Goal: Information Seeking & Learning: Learn about a topic

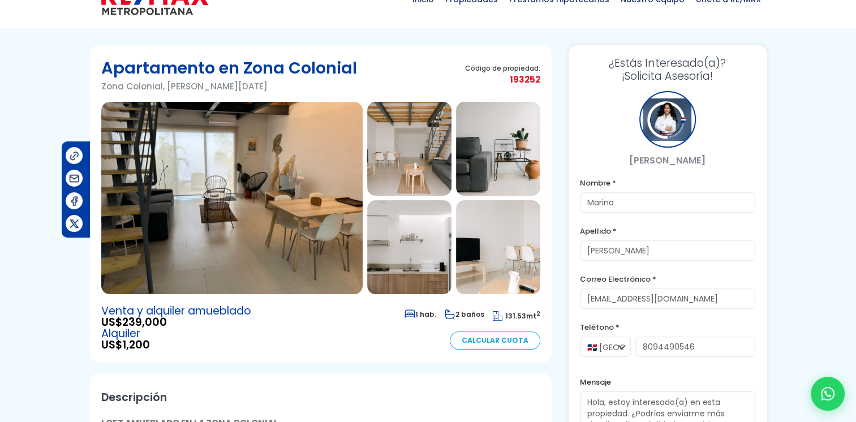
scroll to position [57, 0]
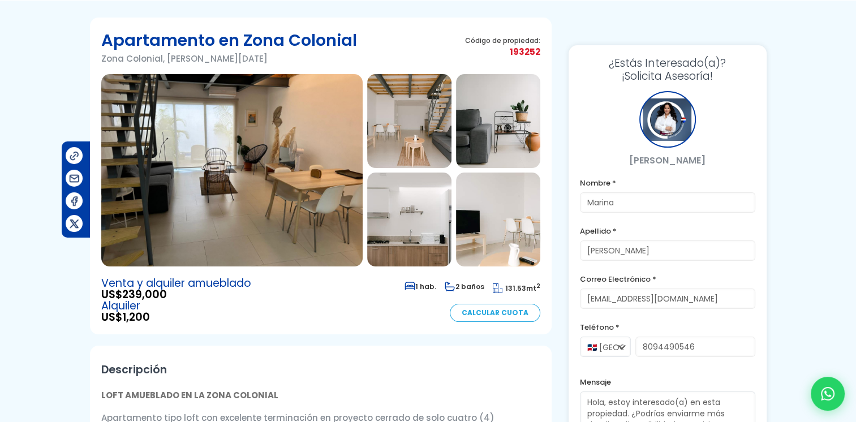
click at [271, 165] on img at bounding box center [231, 170] width 261 height 192
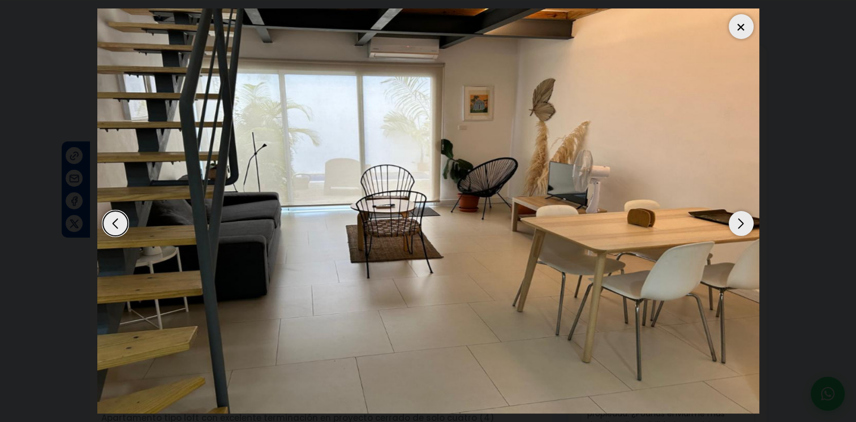
click at [728, 223] on div "Next slide" at bounding box center [740, 223] width 25 height 25
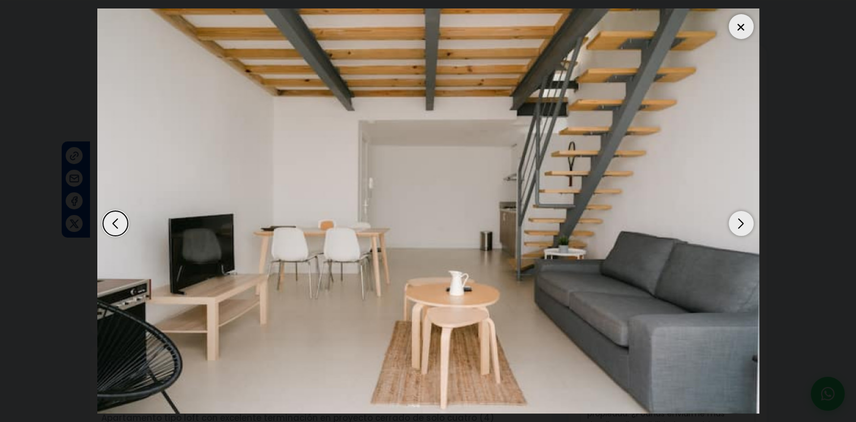
click at [728, 225] on div "Next slide" at bounding box center [740, 223] width 25 height 25
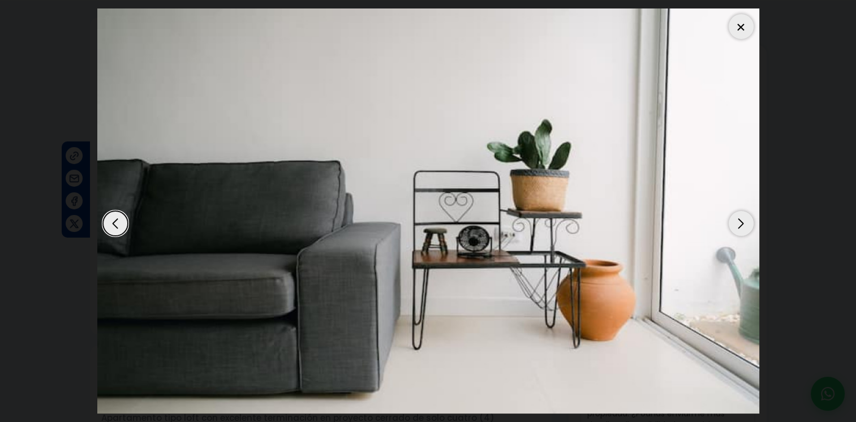
click at [730, 226] on div "Next slide" at bounding box center [740, 223] width 25 height 25
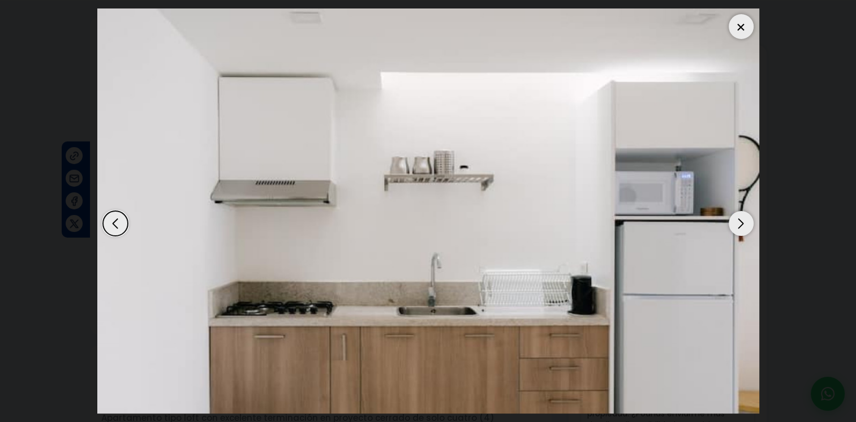
click at [735, 227] on div "Next slide" at bounding box center [740, 223] width 25 height 25
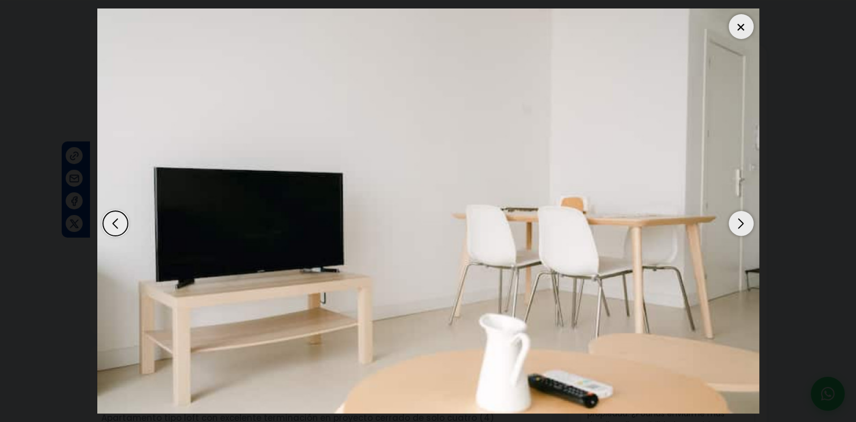
click at [736, 226] on div "Next slide" at bounding box center [740, 223] width 25 height 25
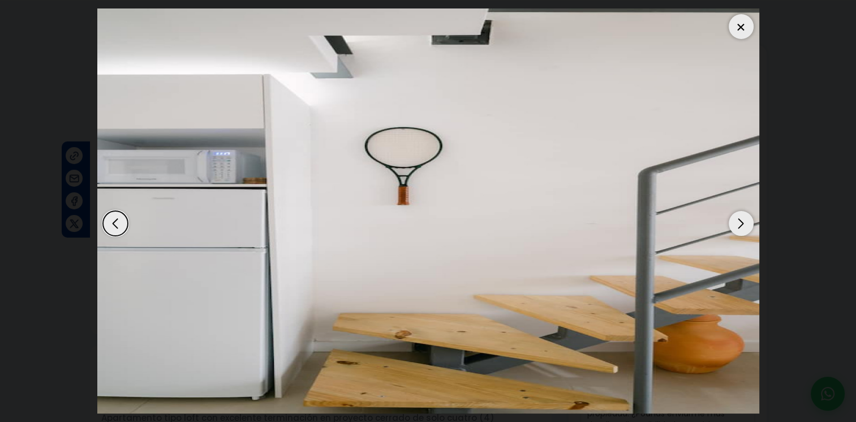
click at [737, 227] on div "Next slide" at bounding box center [740, 223] width 25 height 25
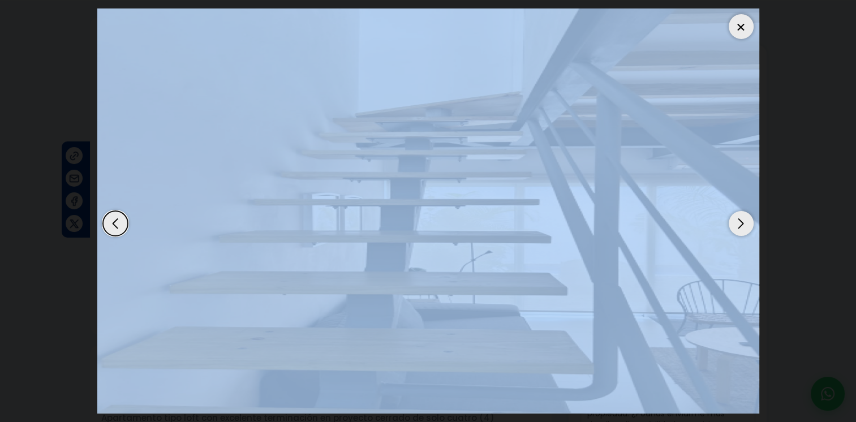
click at [738, 227] on div "Next slide" at bounding box center [740, 223] width 25 height 25
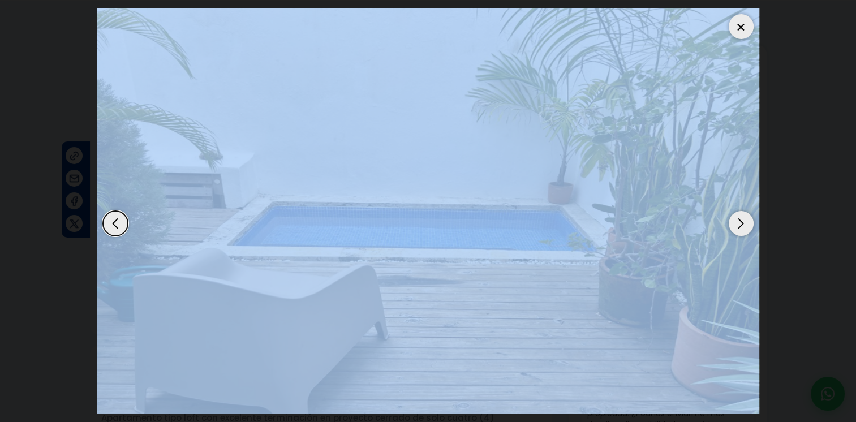
click at [738, 227] on div "Next slide" at bounding box center [740, 223] width 25 height 25
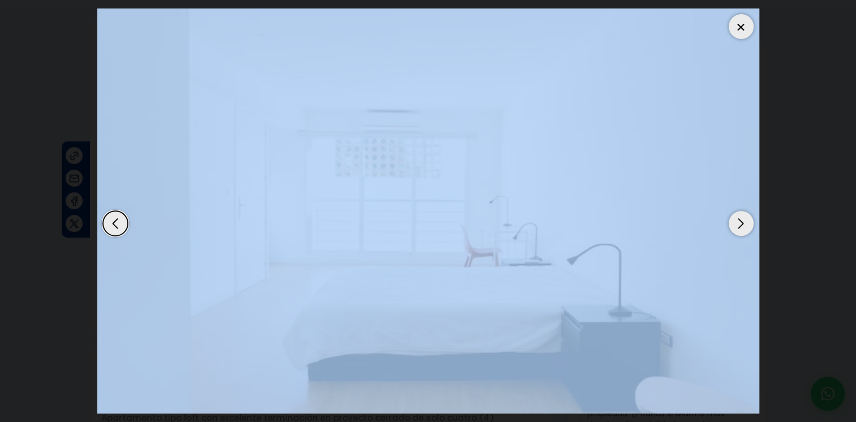
click at [730, 32] on div at bounding box center [740, 26] width 25 height 25
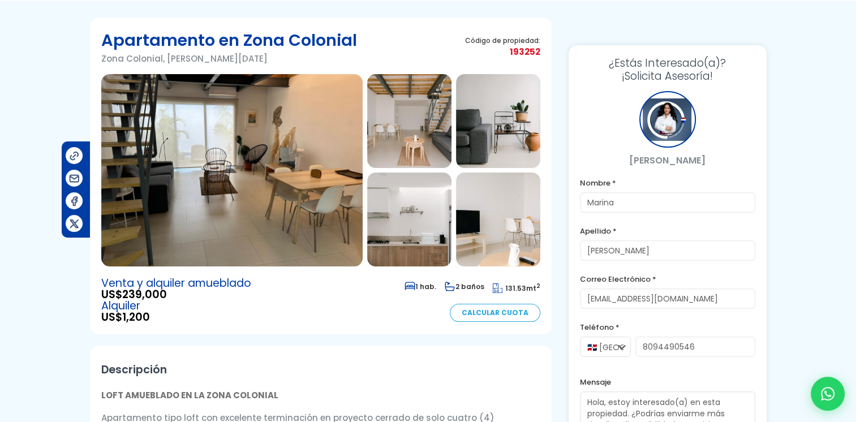
click at [343, 180] on img at bounding box center [231, 170] width 261 height 192
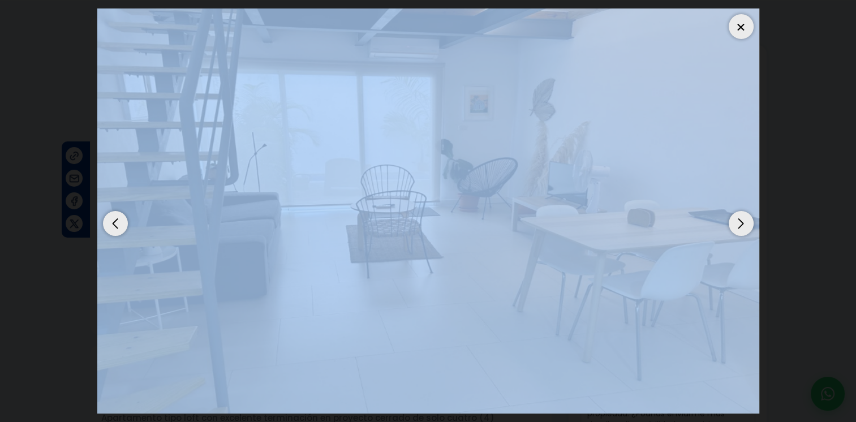
click at [719, 217] on img "1 / 14" at bounding box center [428, 210] width 662 height 405
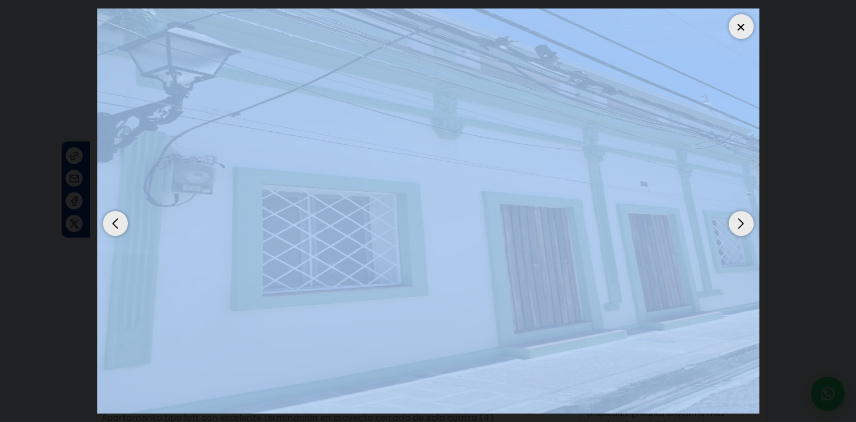
click at [733, 220] on div "Next slide" at bounding box center [740, 223] width 25 height 25
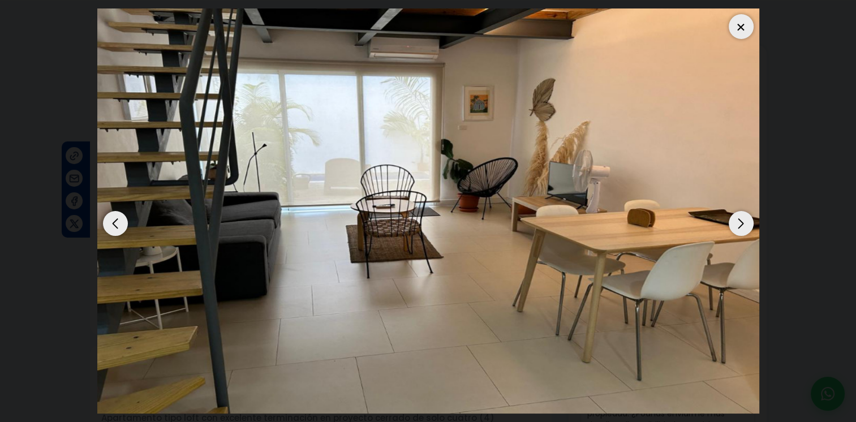
click at [733, 220] on div "Next slide" at bounding box center [740, 223] width 25 height 25
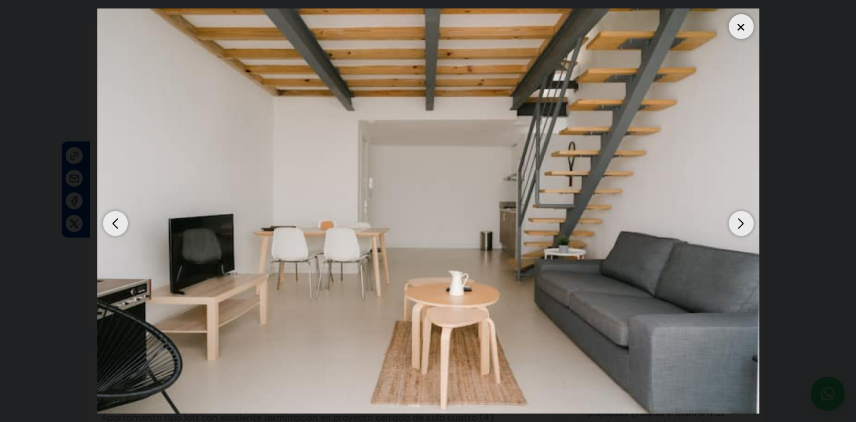
click at [734, 220] on div "Next slide" at bounding box center [740, 223] width 25 height 25
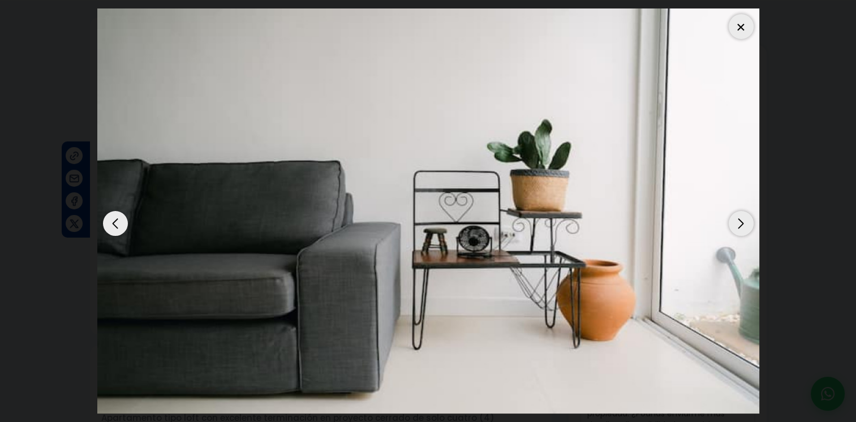
click at [734, 220] on div "Next slide" at bounding box center [740, 223] width 25 height 25
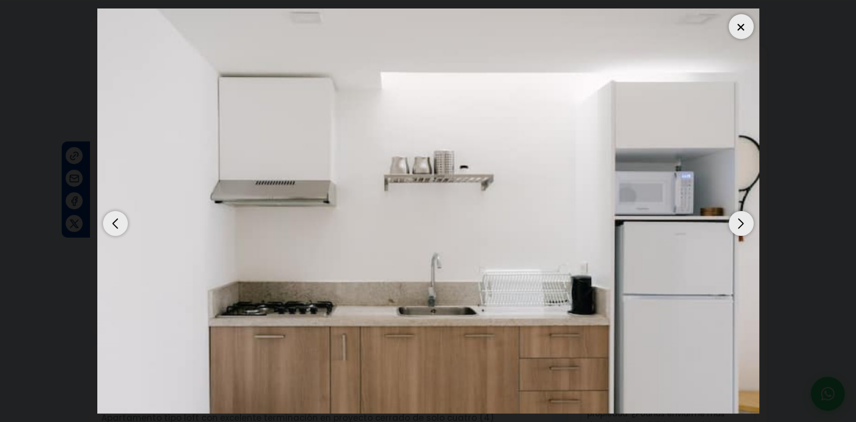
click at [734, 221] on div "Next slide" at bounding box center [740, 223] width 25 height 25
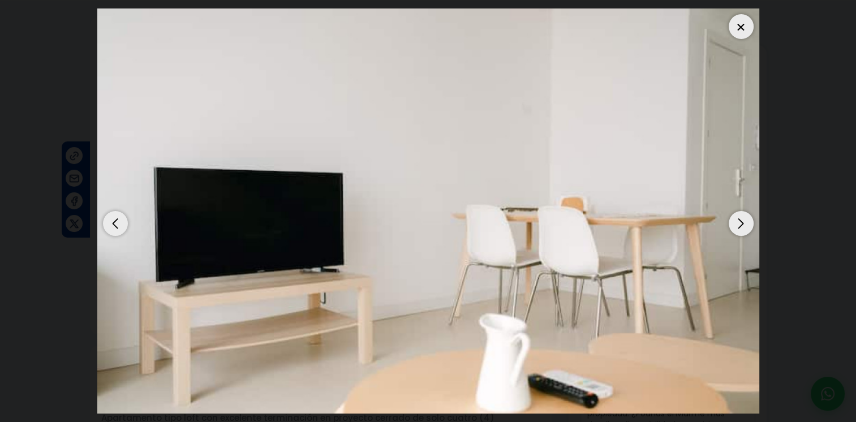
click at [735, 221] on div "Next slide" at bounding box center [740, 223] width 25 height 25
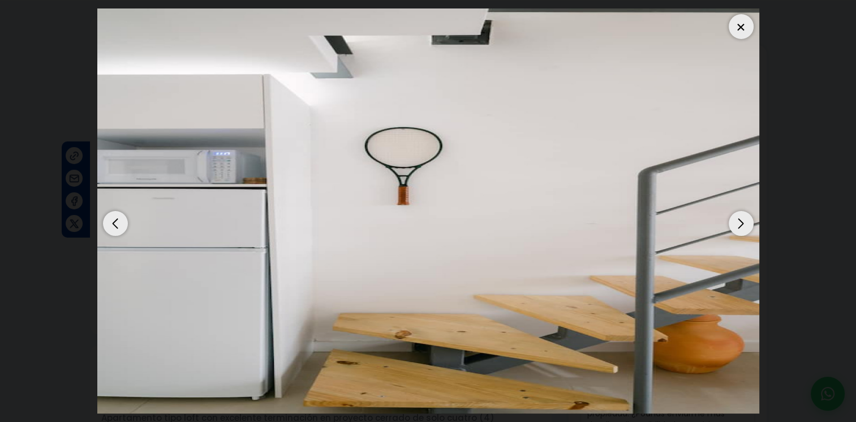
click at [735, 221] on div "Next slide" at bounding box center [740, 223] width 25 height 25
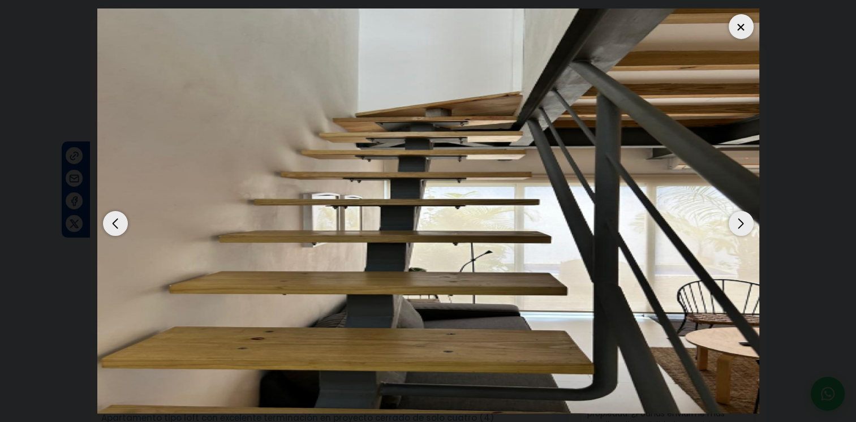
click at [738, 26] on div at bounding box center [740, 26] width 25 height 25
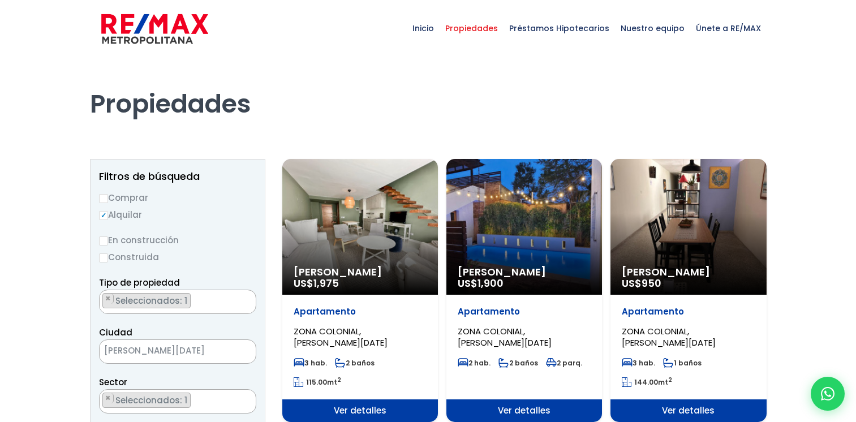
select select "236"
click at [348, 214] on div "Alquiler Amueblado US$ 1,975" at bounding box center [360, 227] width 156 height 136
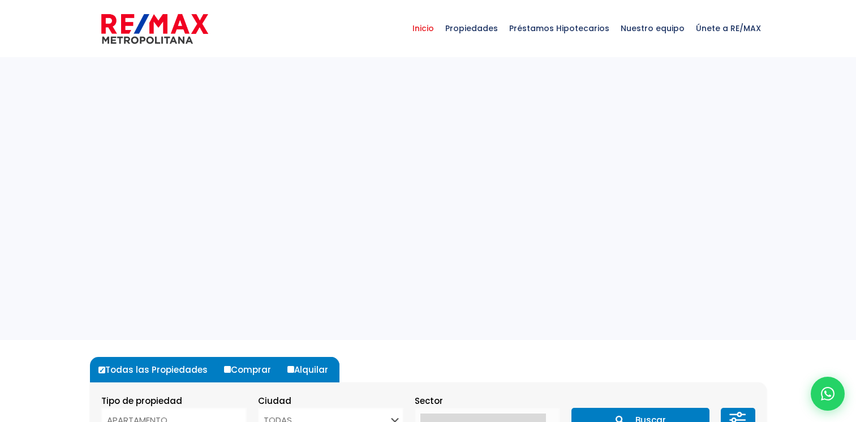
select select
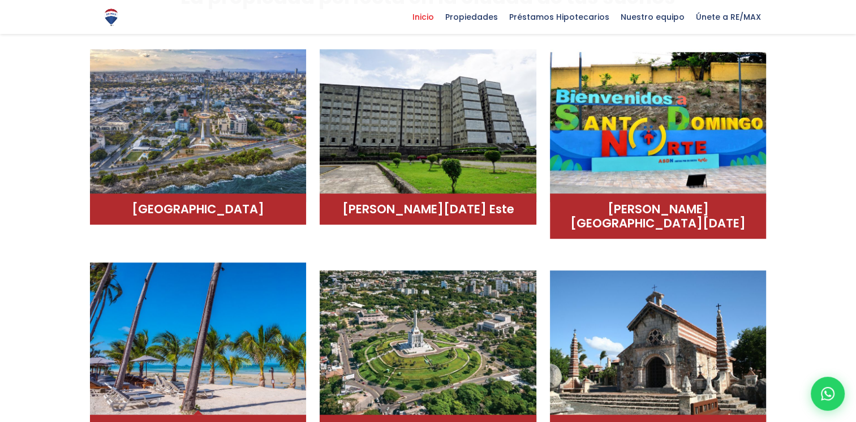
scroll to position [622, 0]
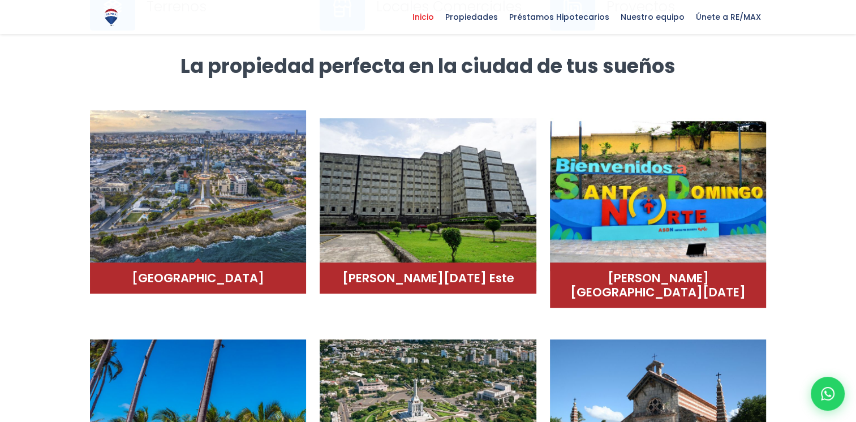
click at [197, 274] on h4 "Distrito Nacional" at bounding box center [198, 278] width 194 height 14
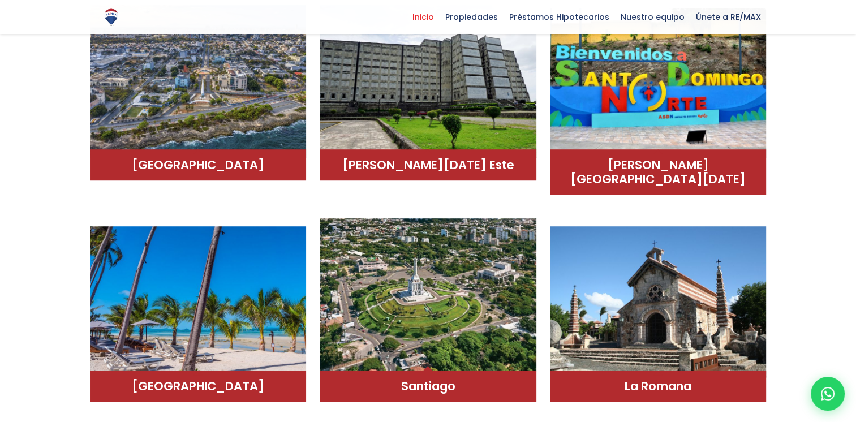
scroll to position [509, 0]
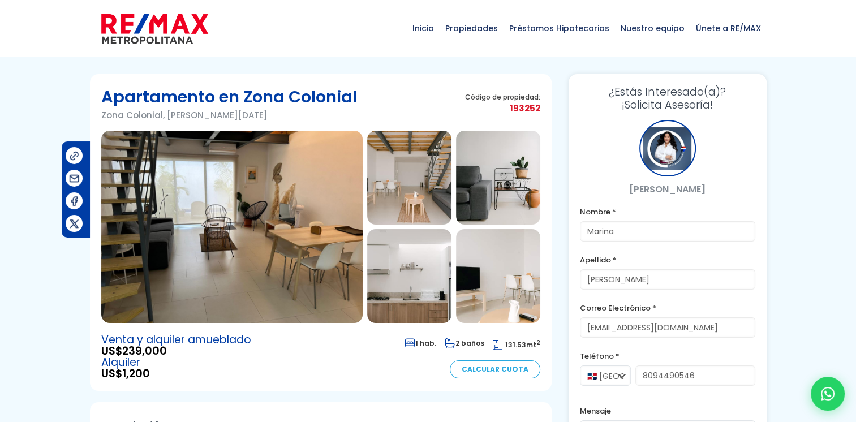
click at [259, 245] on img at bounding box center [231, 227] width 261 height 192
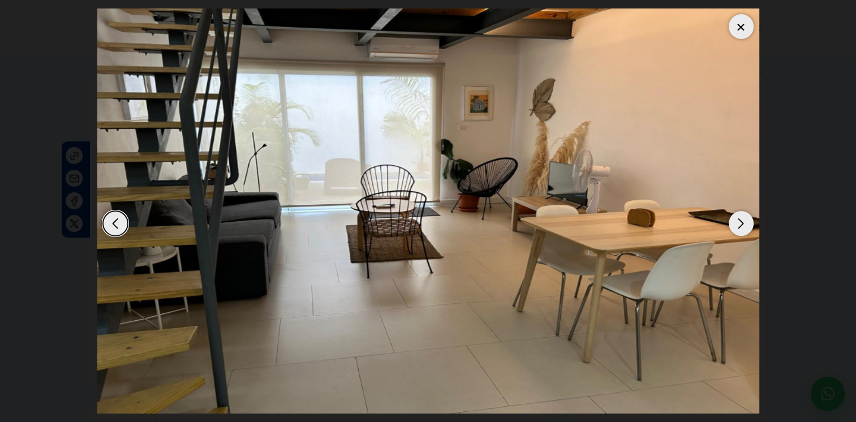
click at [743, 226] on div "Next slide" at bounding box center [740, 223] width 25 height 25
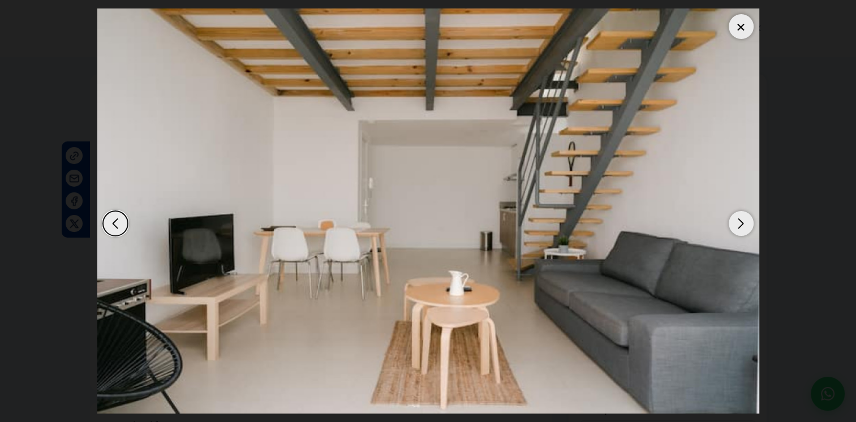
click at [743, 226] on div "Next slide" at bounding box center [740, 223] width 25 height 25
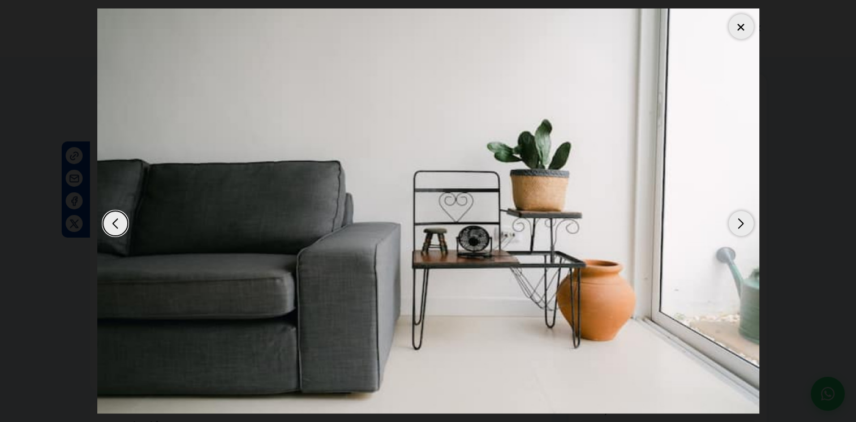
click at [743, 226] on div "Next slide" at bounding box center [740, 223] width 25 height 25
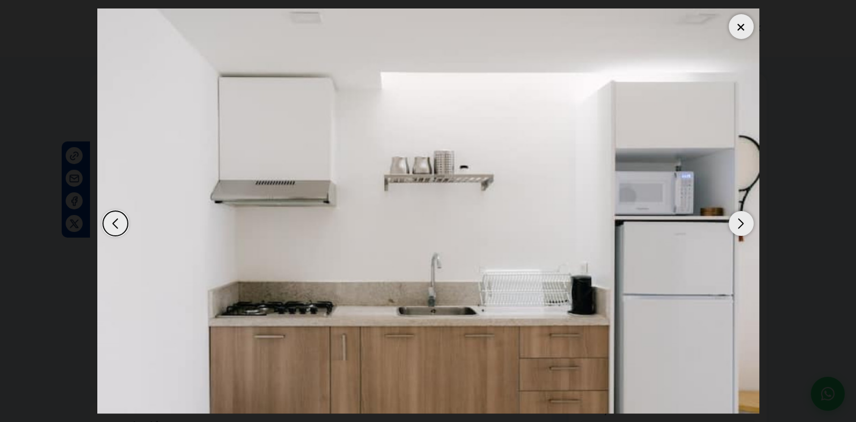
click at [743, 226] on div "Next slide" at bounding box center [740, 223] width 25 height 25
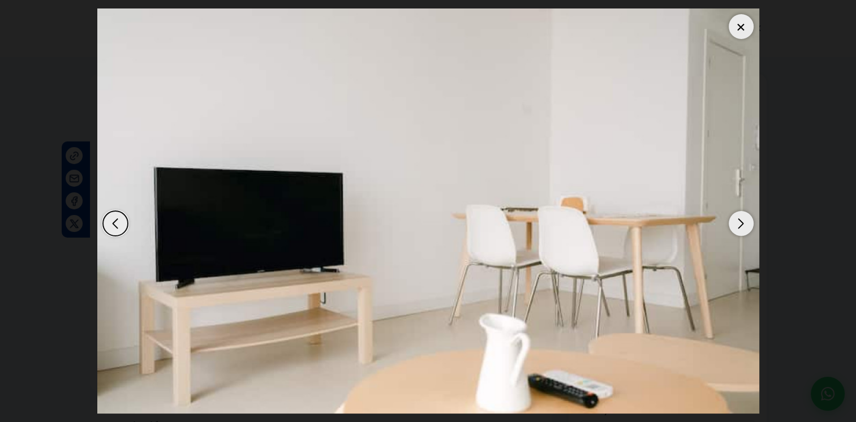
click at [743, 226] on div "Next slide" at bounding box center [740, 223] width 25 height 25
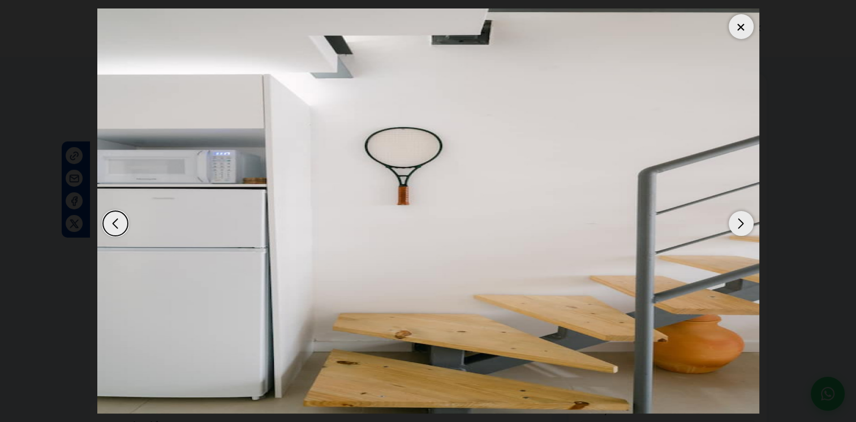
click at [743, 226] on div "Next slide" at bounding box center [740, 223] width 25 height 25
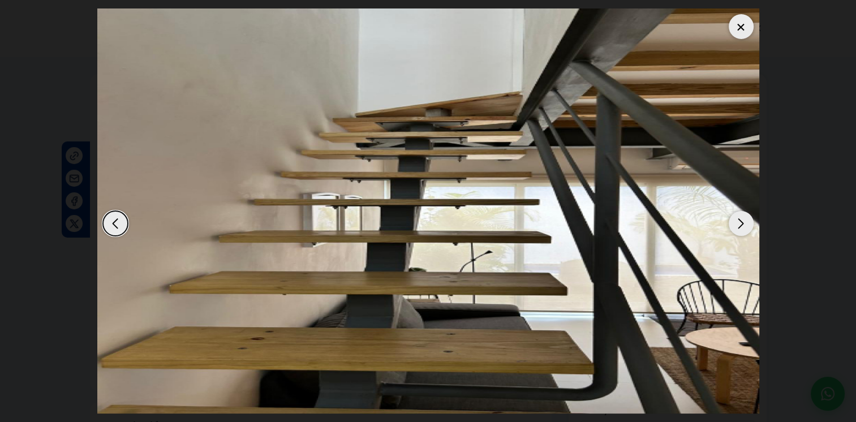
click at [743, 226] on div "Next slide" at bounding box center [740, 223] width 25 height 25
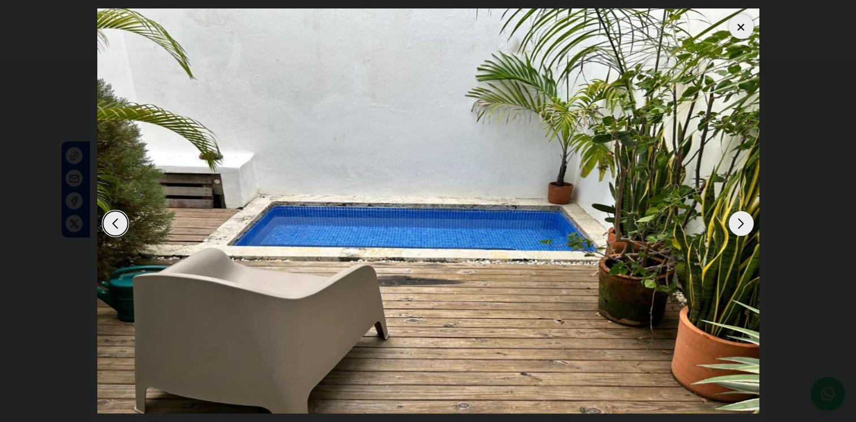
click at [743, 226] on div "Next slide" at bounding box center [740, 223] width 25 height 25
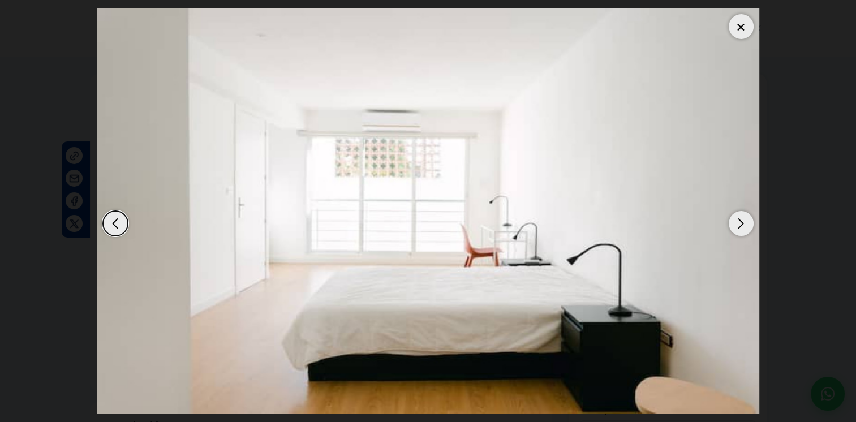
click at [743, 226] on div "Next slide" at bounding box center [740, 223] width 25 height 25
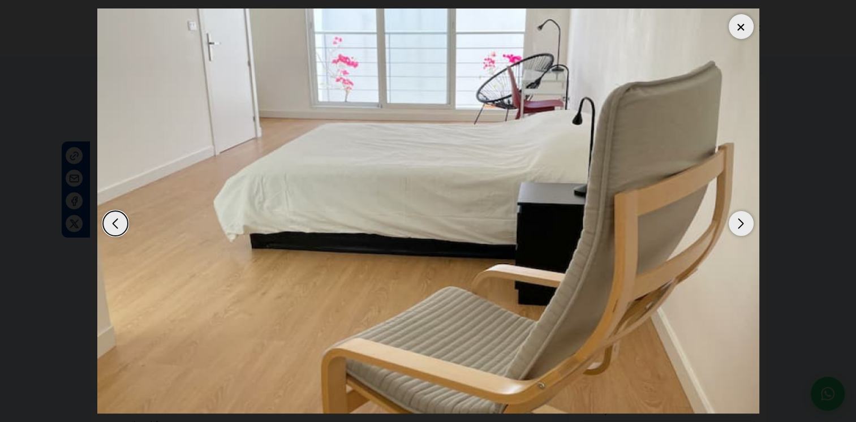
click at [743, 226] on div "Next slide" at bounding box center [740, 223] width 25 height 25
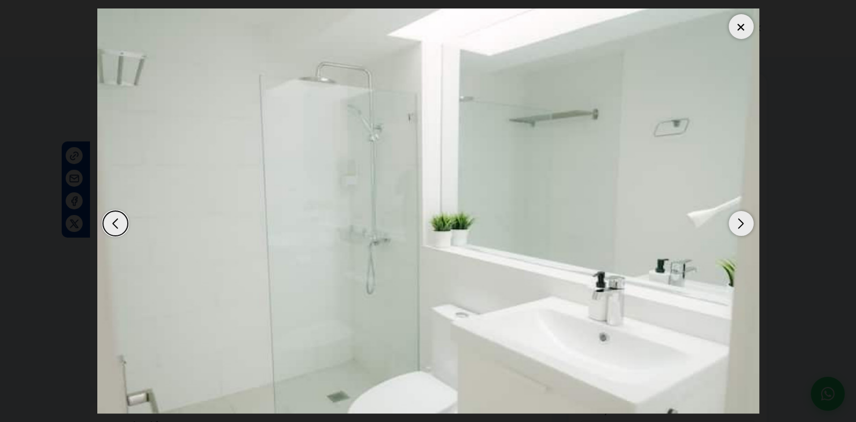
click at [743, 226] on div "Next slide" at bounding box center [740, 223] width 25 height 25
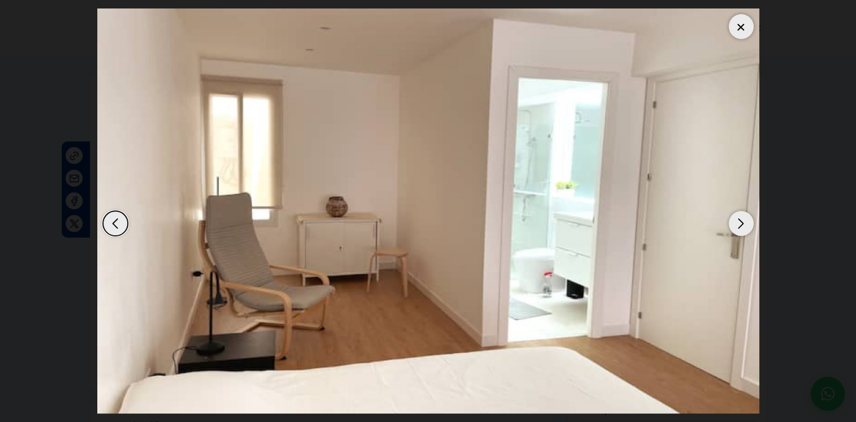
click at [743, 225] on div "Next slide" at bounding box center [740, 223] width 25 height 25
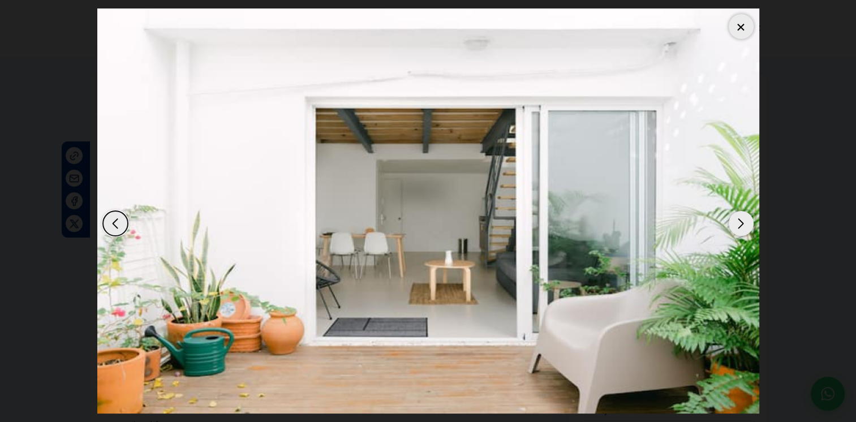
click at [743, 225] on div "Next slide" at bounding box center [740, 223] width 25 height 25
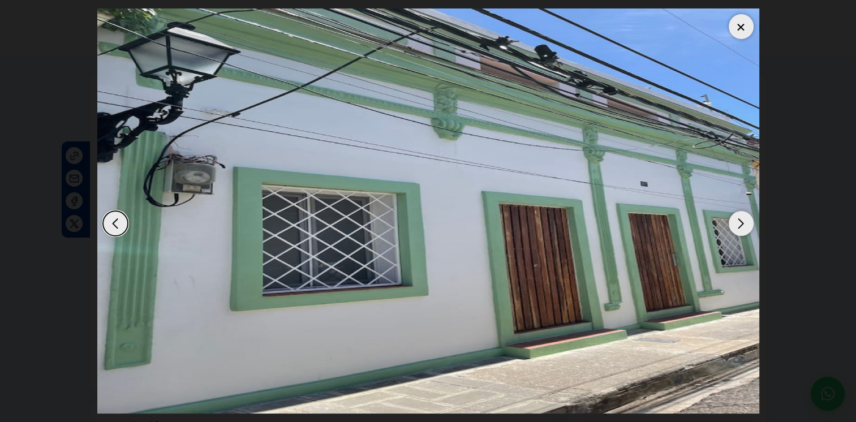
click at [743, 225] on div "Next slide" at bounding box center [740, 223] width 25 height 25
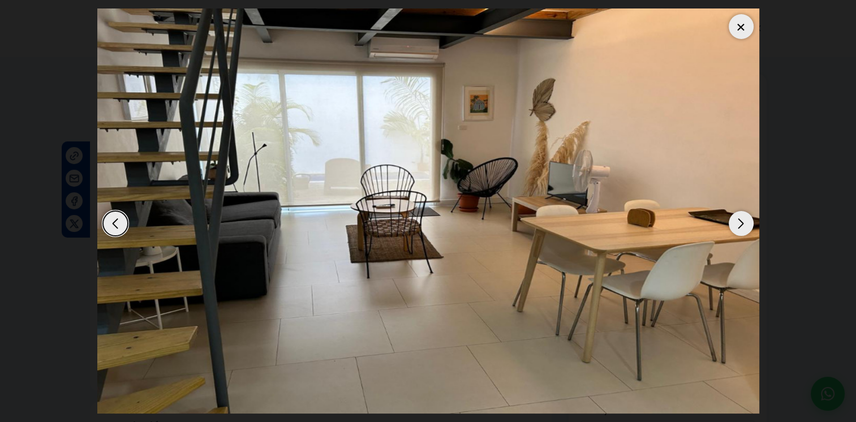
click at [743, 225] on div "Next slide" at bounding box center [740, 223] width 25 height 25
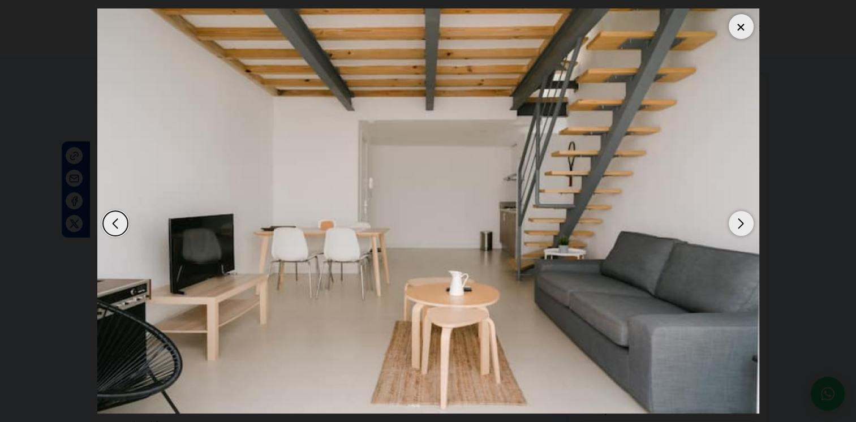
click at [743, 225] on div "Next slide" at bounding box center [740, 223] width 25 height 25
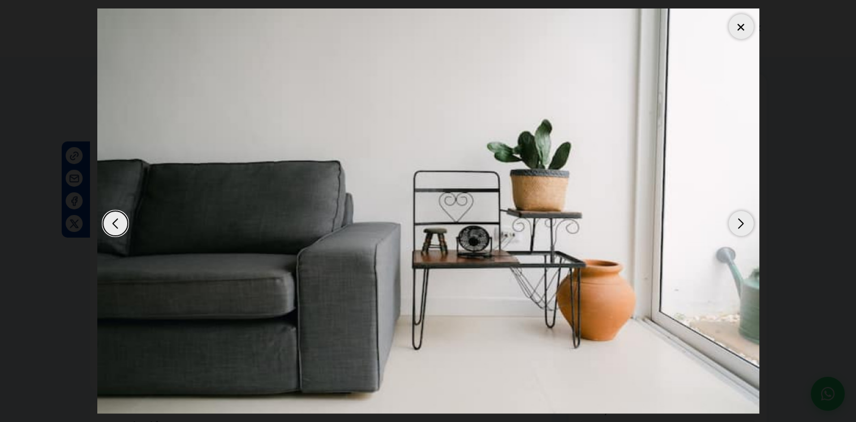
click at [743, 225] on div "Next slide" at bounding box center [740, 223] width 25 height 25
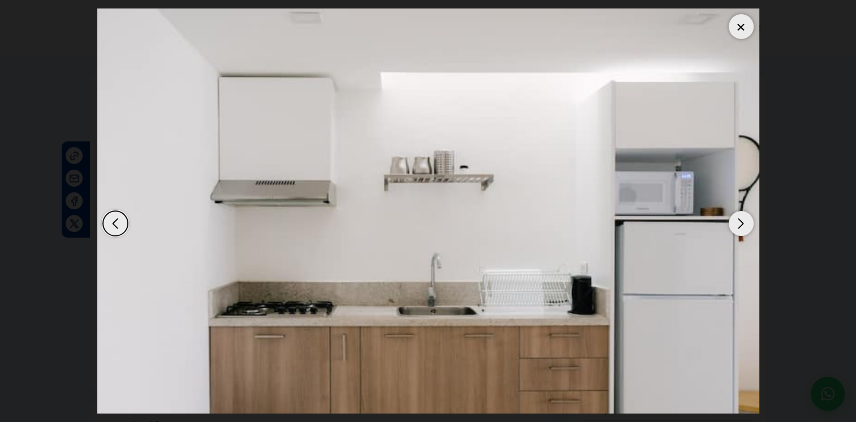
click at [743, 225] on div "Next slide" at bounding box center [740, 223] width 25 height 25
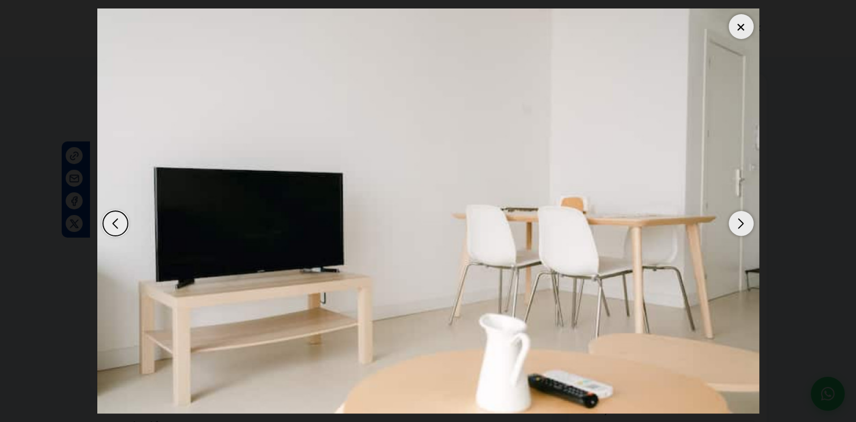
click at [743, 225] on div "Next slide" at bounding box center [740, 223] width 25 height 25
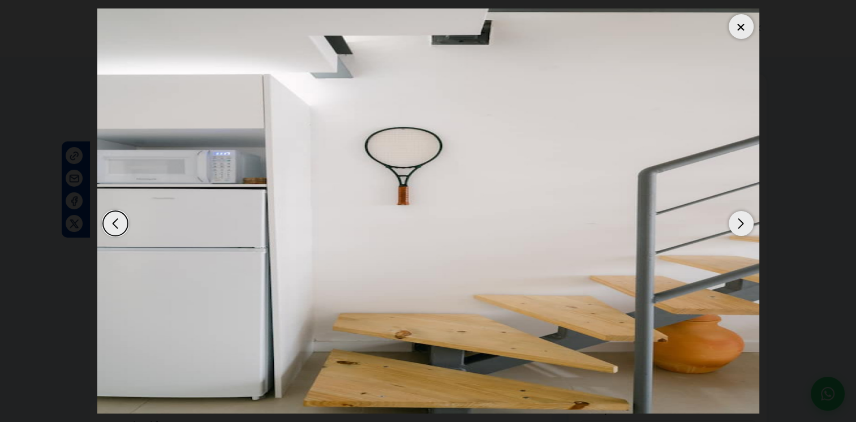
click at [723, 221] on img "6 / 14" at bounding box center [428, 210] width 662 height 405
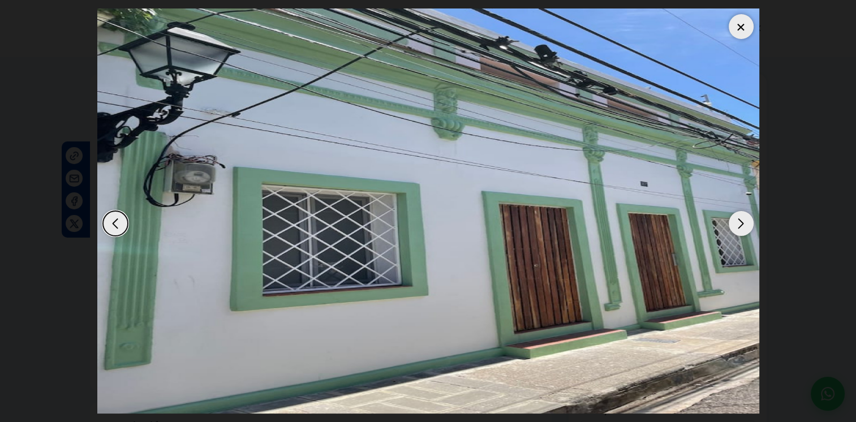
click at [735, 223] on div "Next slide" at bounding box center [740, 223] width 25 height 25
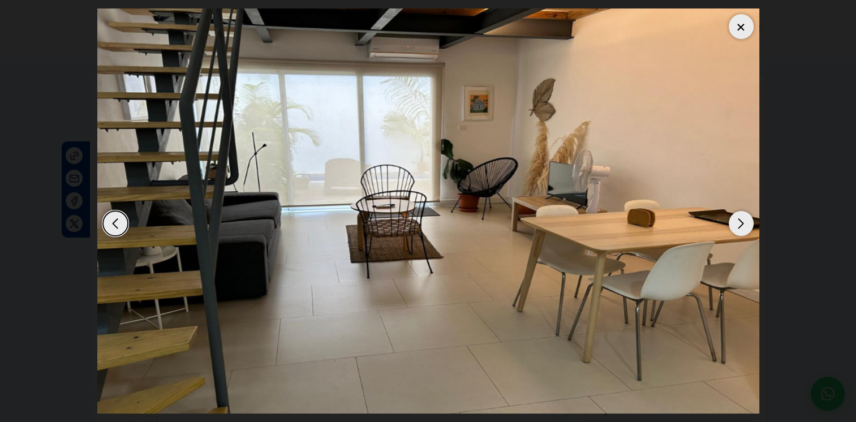
click at [745, 218] on div "Next slide" at bounding box center [740, 223] width 25 height 25
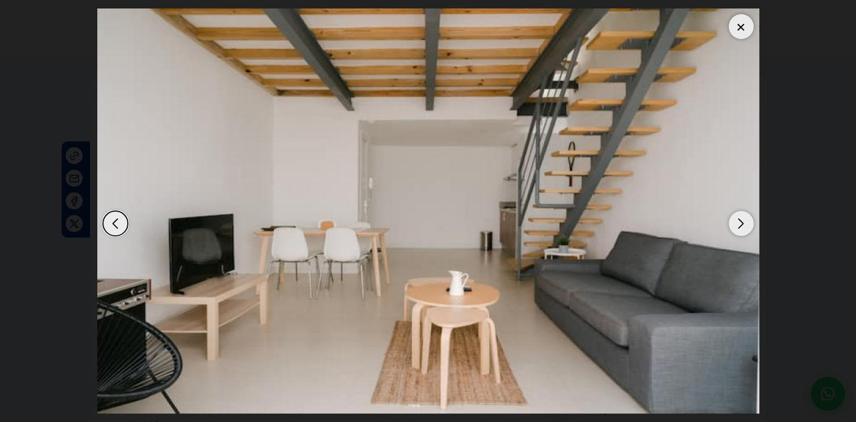
click at [745, 218] on div "Next slide" at bounding box center [740, 223] width 25 height 25
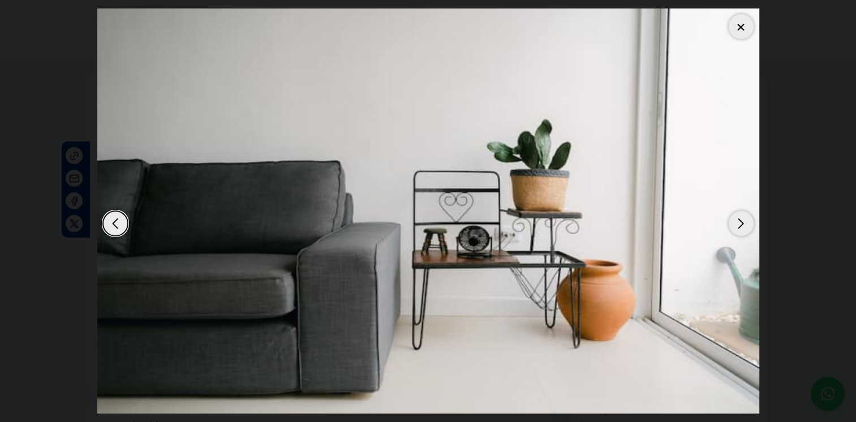
click at [745, 218] on div "Next slide" at bounding box center [740, 223] width 25 height 25
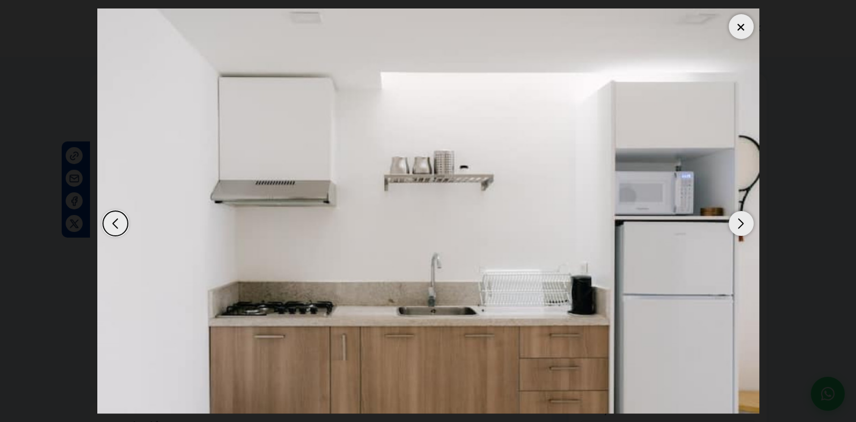
click at [745, 218] on div "Next slide" at bounding box center [740, 223] width 25 height 25
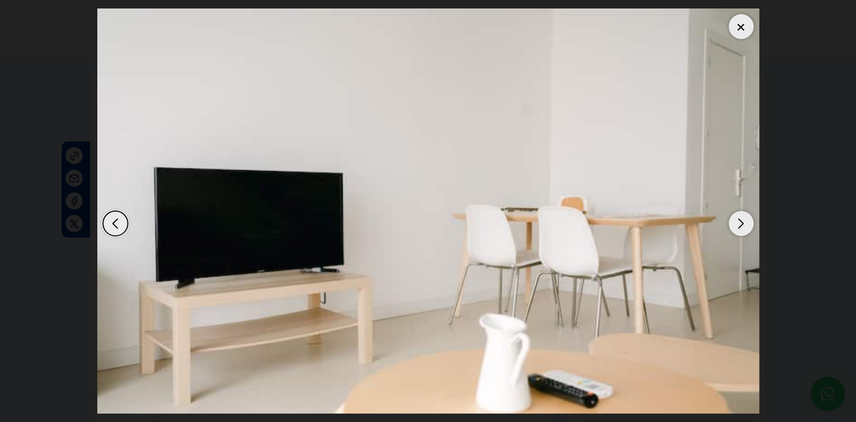
click at [745, 218] on div "Next slide" at bounding box center [740, 223] width 25 height 25
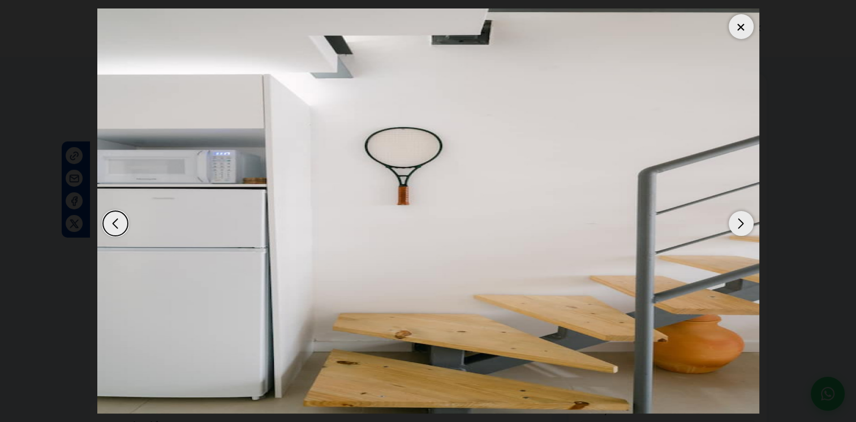
click at [745, 218] on div "Next slide" at bounding box center [740, 223] width 25 height 25
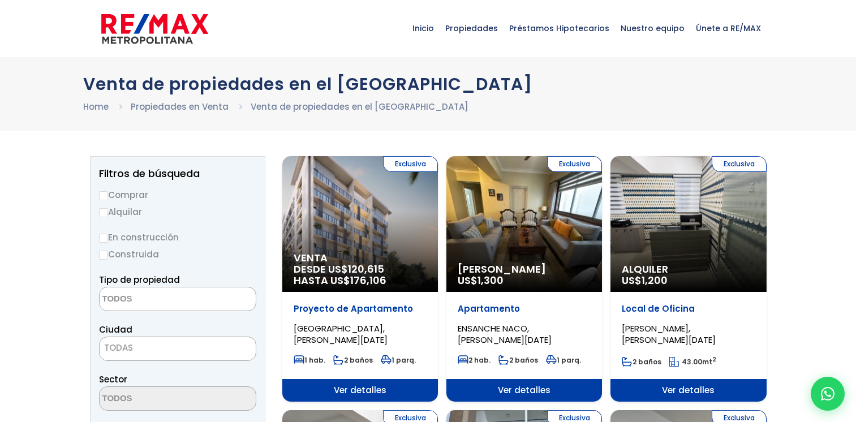
select select
click at [101, 214] on input "Alquilar" at bounding box center [103, 212] width 9 height 9
radio input "true"
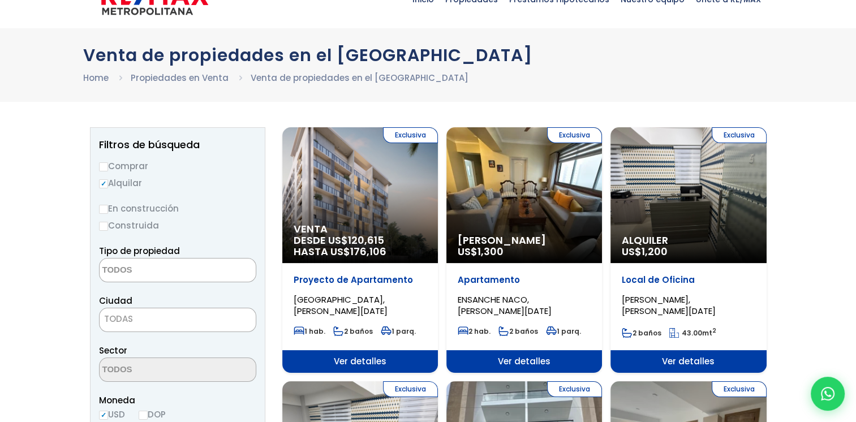
scroll to position [57, 0]
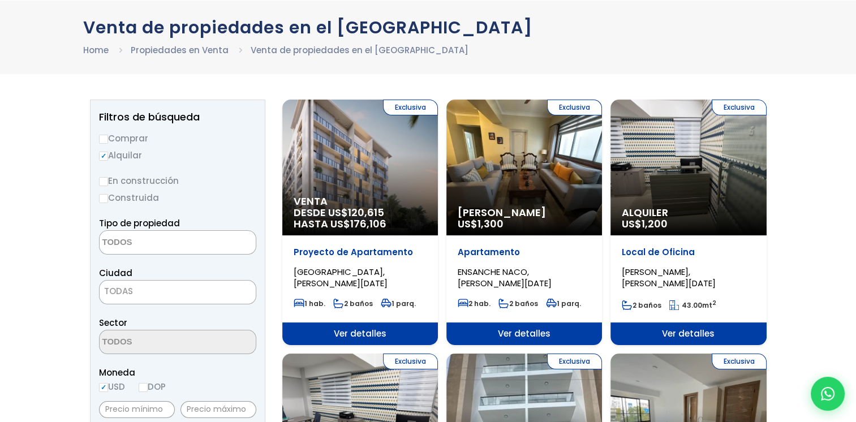
click at [157, 254] on span at bounding box center [177, 242] width 157 height 24
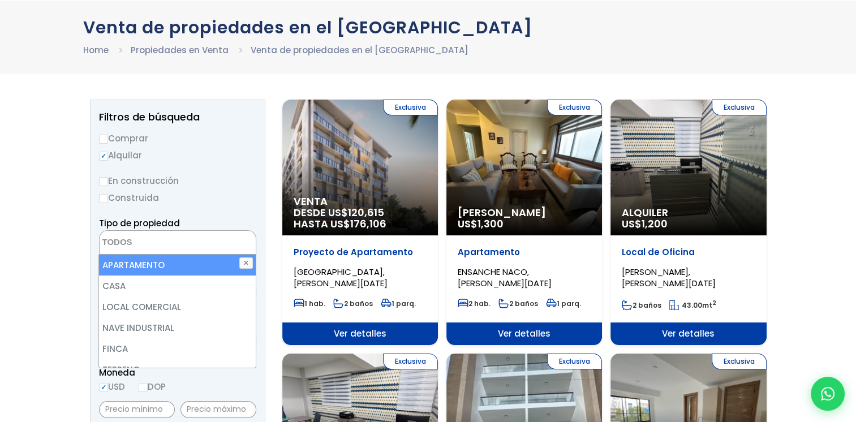
click at [142, 262] on li "APARTAMENTO" at bounding box center [177, 265] width 156 height 21
select select "apartment"
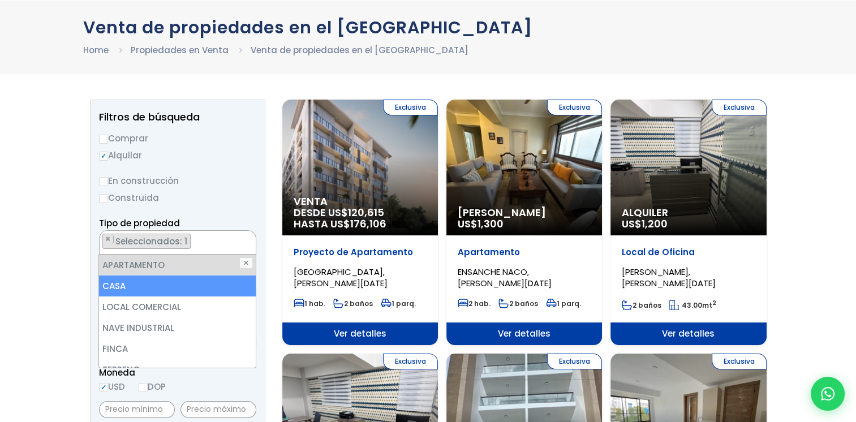
click at [111, 284] on li "CASA" at bounding box center [177, 285] width 156 height 21
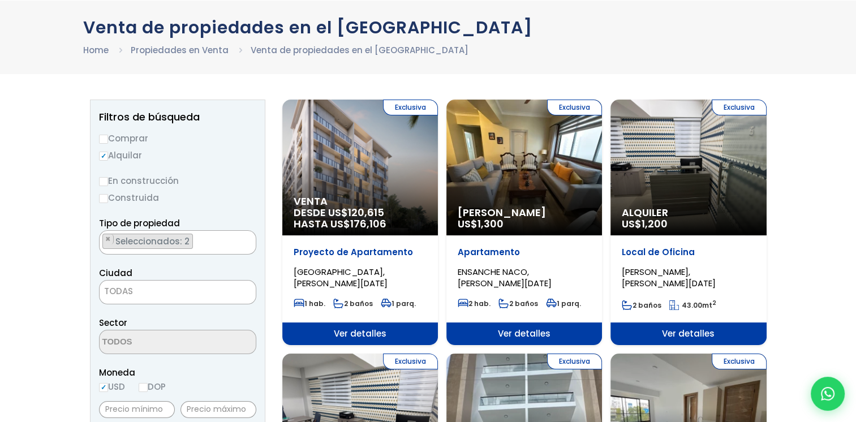
click at [0, 240] on html "X Inicio Propiedades Préstamos Hipotecarios Calculadora de préstamos Nuestro eq…" at bounding box center [428, 154] width 856 height 422
click at [122, 291] on span "TODAS" at bounding box center [118, 291] width 29 height 12
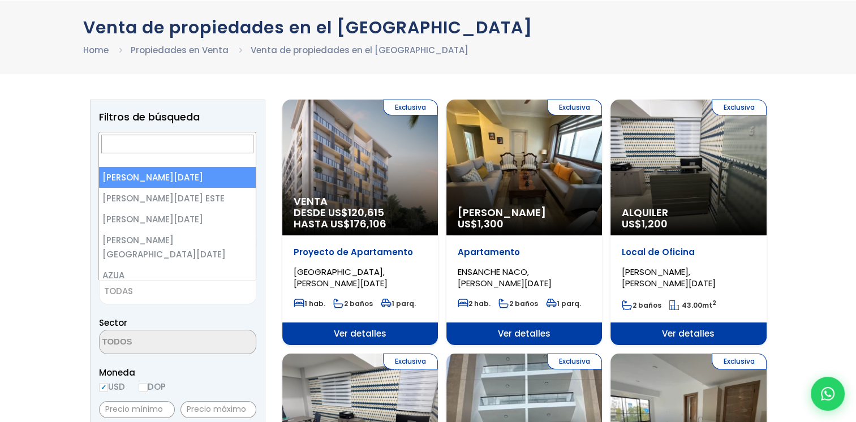
select select "1"
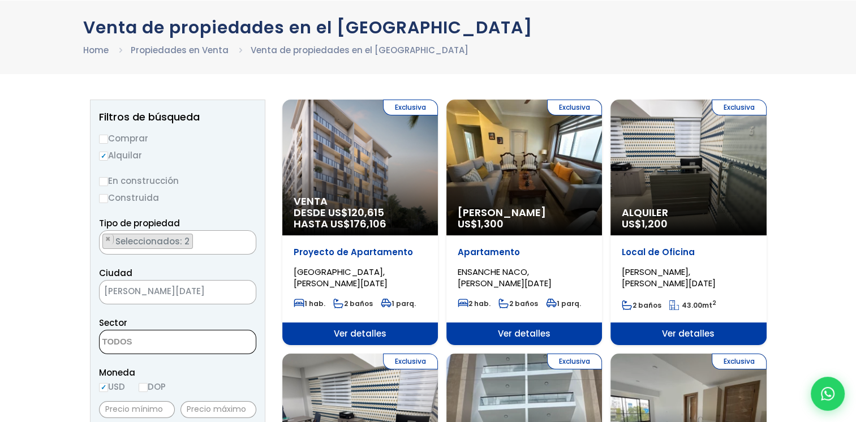
click at [126, 336] on textarea "Search" at bounding box center [155, 342] width 110 height 24
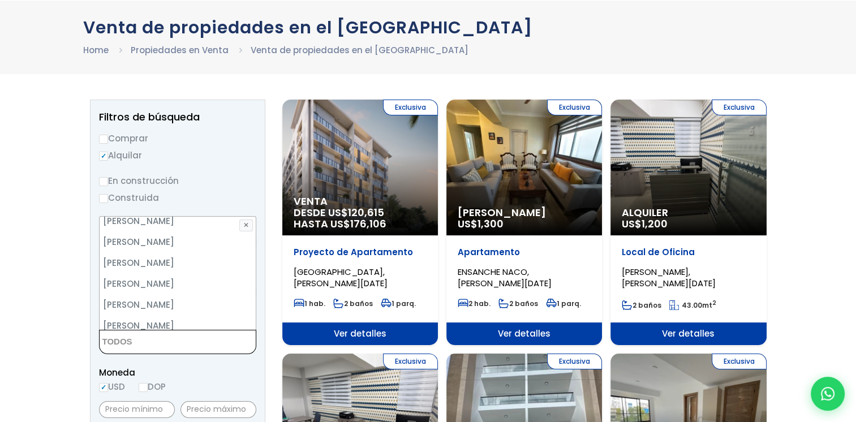
scroll to position [5398, 0]
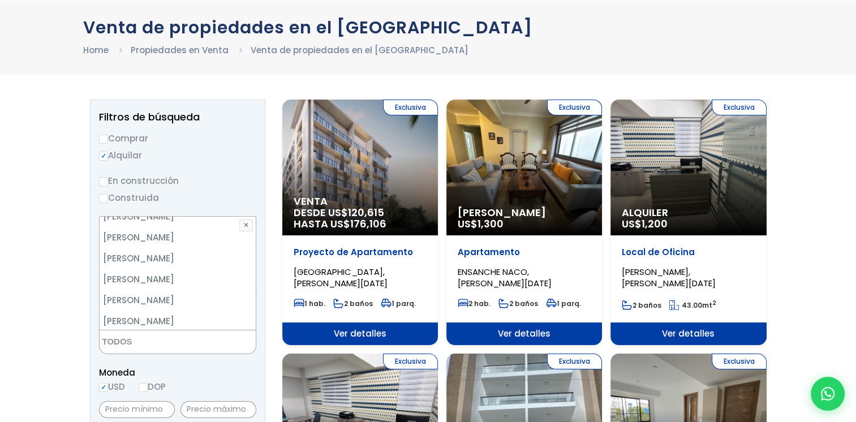
click at [145, 373] on li "ZONA COLONIAL" at bounding box center [178, 383] width 156 height 21
select select "236"
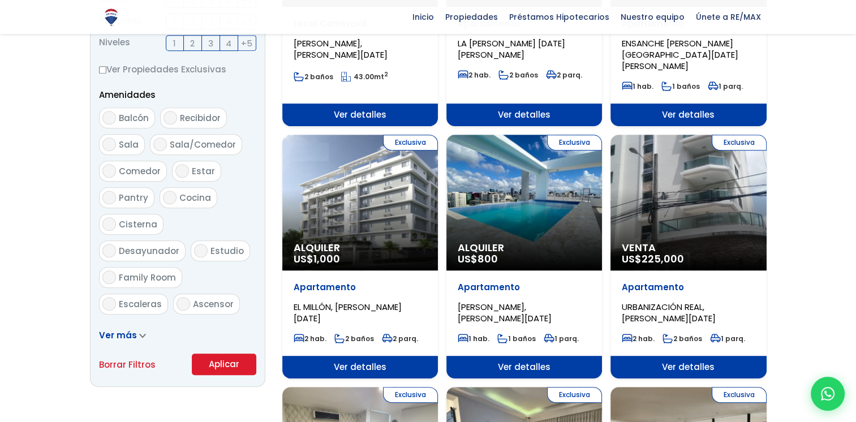
scroll to position [566, 0]
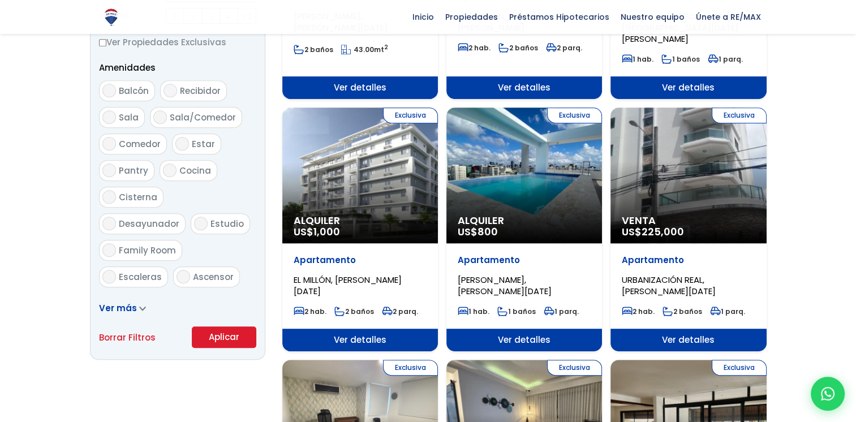
click at [236, 335] on button "Aplicar" at bounding box center [224, 336] width 64 height 21
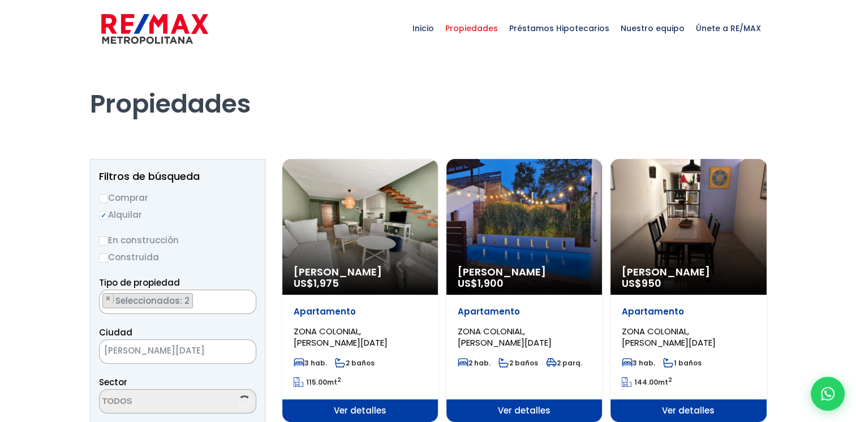
select select "236"
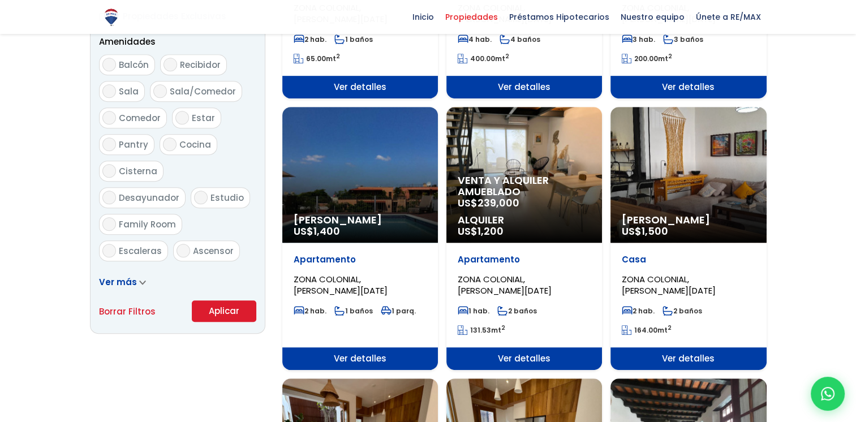
scroll to position [622, 0]
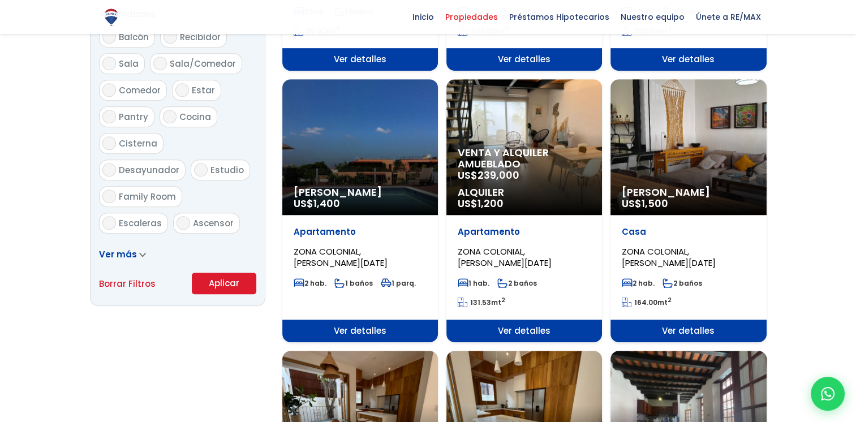
click at [551, 124] on div "Venta y alquiler amueblado US$ 239,000 Alquiler US$ 1,200" at bounding box center [524, 147] width 156 height 136
click at [524, 123] on div "Venta y alquiler amueblado US$ 239,000 Alquiler US$ 1,200" at bounding box center [524, 147] width 156 height 136
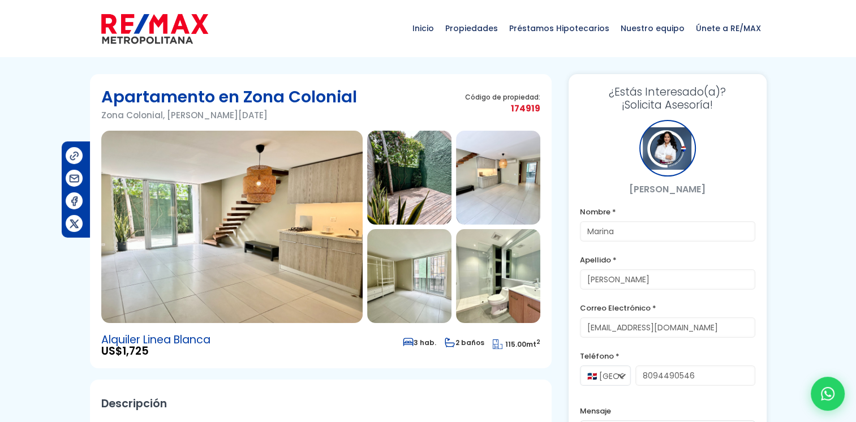
click at [322, 216] on img at bounding box center [231, 227] width 261 height 192
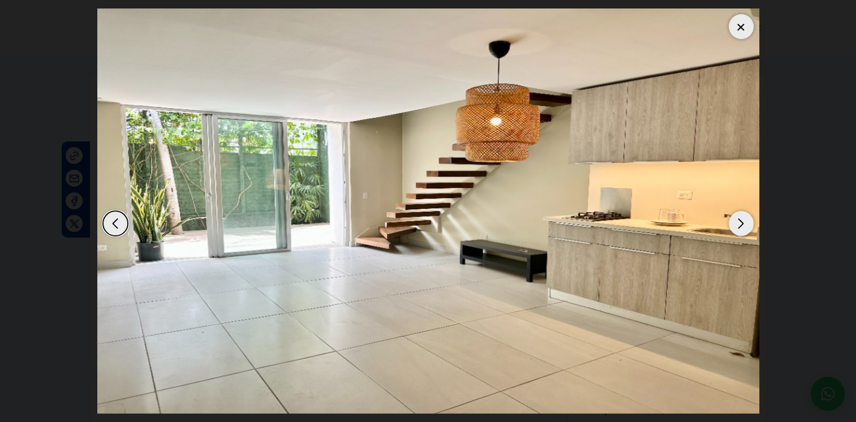
click at [747, 227] on div "Next slide" at bounding box center [740, 223] width 25 height 25
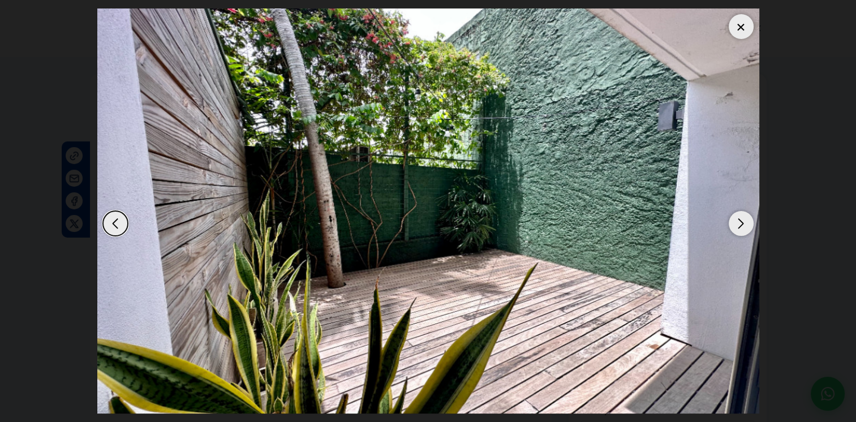
click at [747, 227] on div "Next slide" at bounding box center [740, 223] width 25 height 25
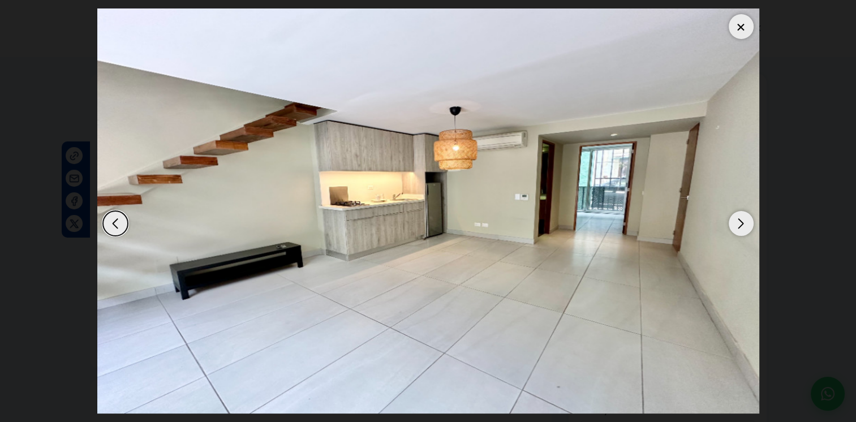
click at [747, 227] on div "Next slide" at bounding box center [740, 223] width 25 height 25
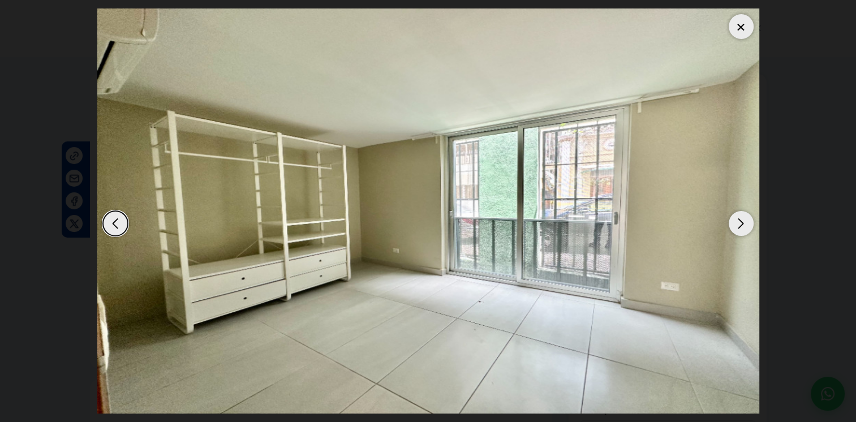
click at [747, 227] on div "Next slide" at bounding box center [740, 223] width 25 height 25
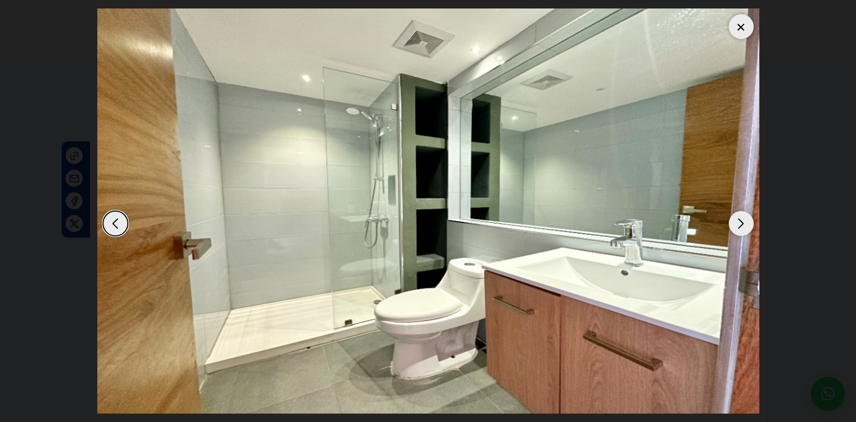
click at [747, 227] on div "Next slide" at bounding box center [740, 223] width 25 height 25
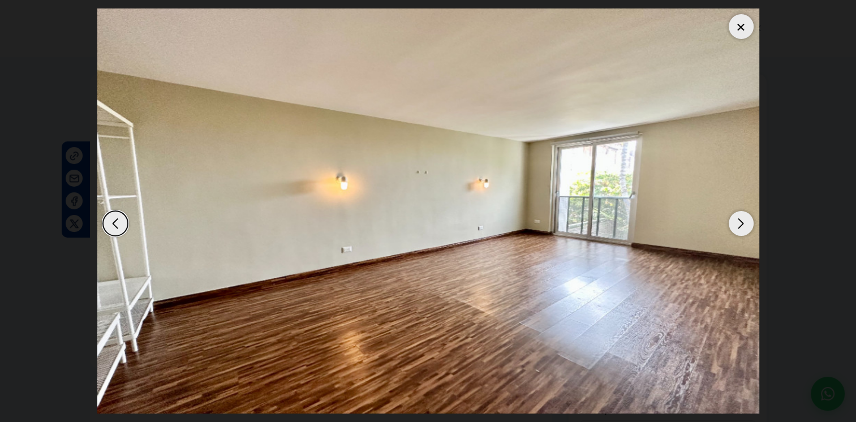
click at [747, 227] on div "Next slide" at bounding box center [740, 223] width 25 height 25
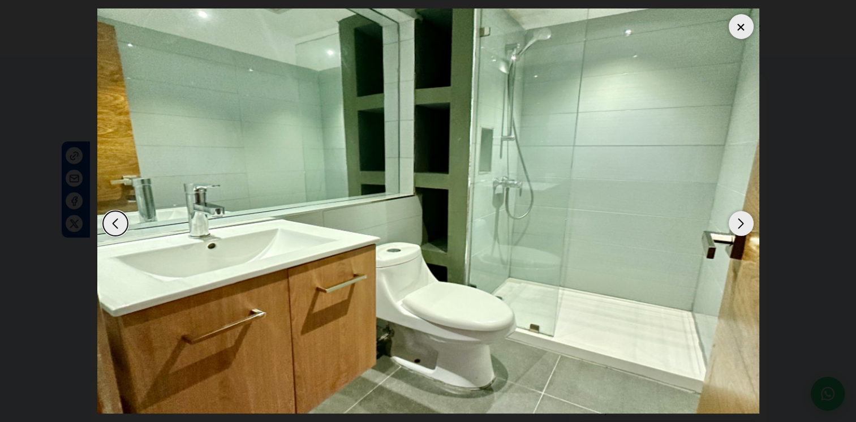
click at [747, 227] on div "Next slide" at bounding box center [740, 223] width 25 height 25
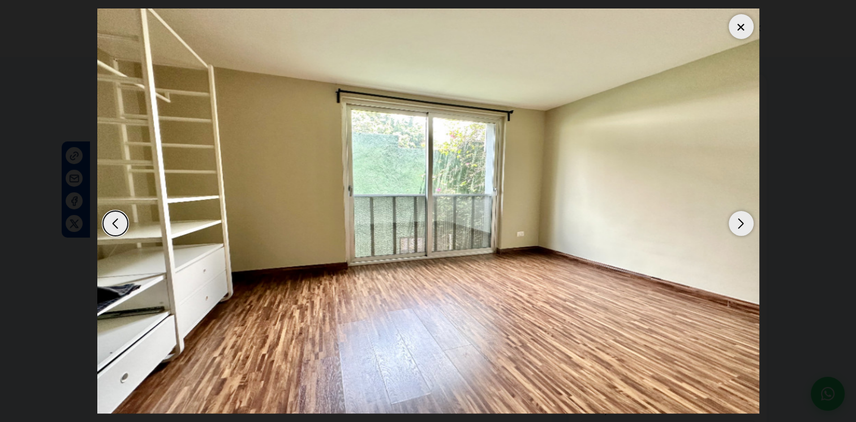
click at [747, 227] on div "Next slide" at bounding box center [740, 223] width 25 height 25
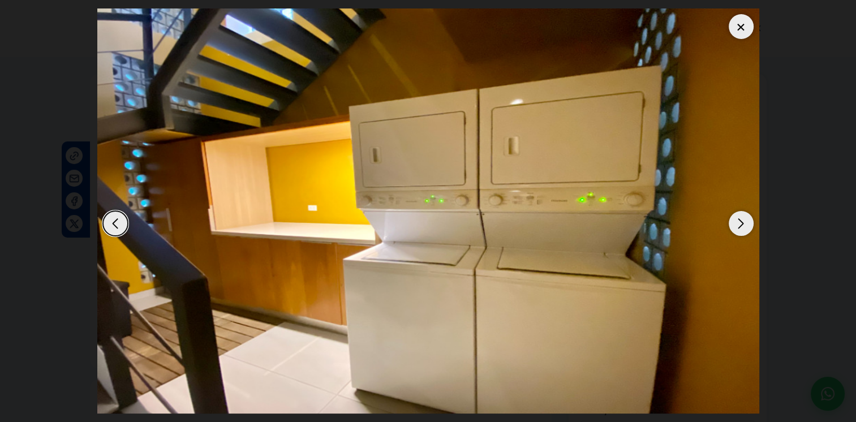
click at [747, 227] on div "Next slide" at bounding box center [740, 223] width 25 height 25
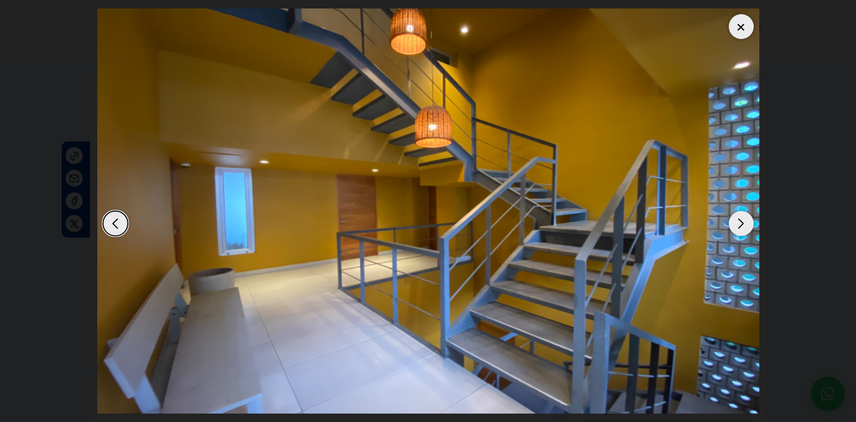
click at [747, 227] on div "Next slide" at bounding box center [740, 223] width 25 height 25
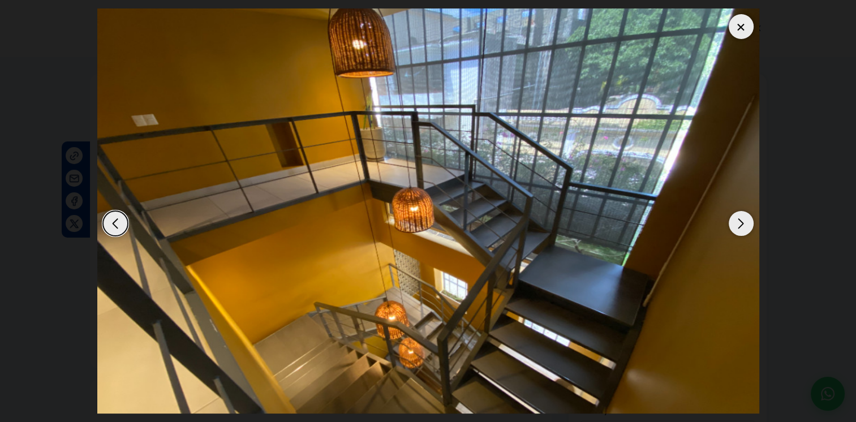
click at [748, 226] on div "Next slide" at bounding box center [740, 223] width 25 height 25
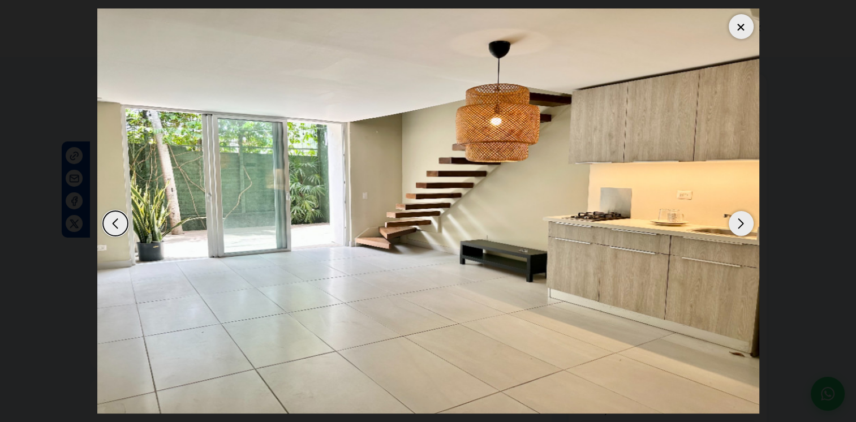
click at [748, 226] on div "Next slide" at bounding box center [740, 223] width 25 height 25
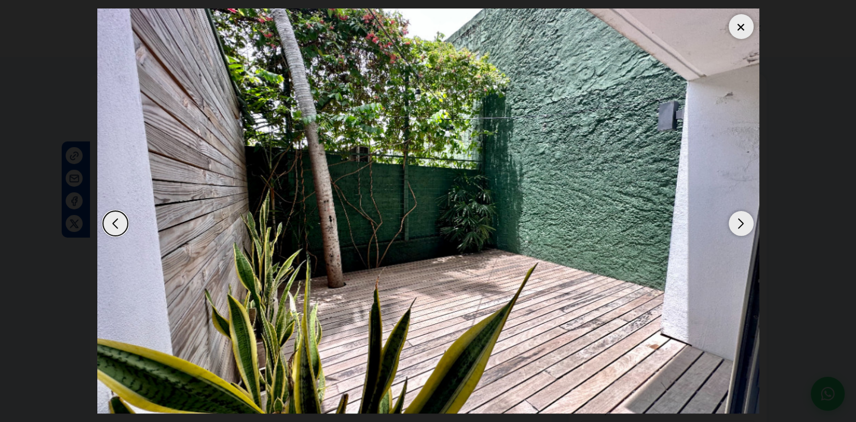
click at [748, 226] on div "Next slide" at bounding box center [740, 223] width 25 height 25
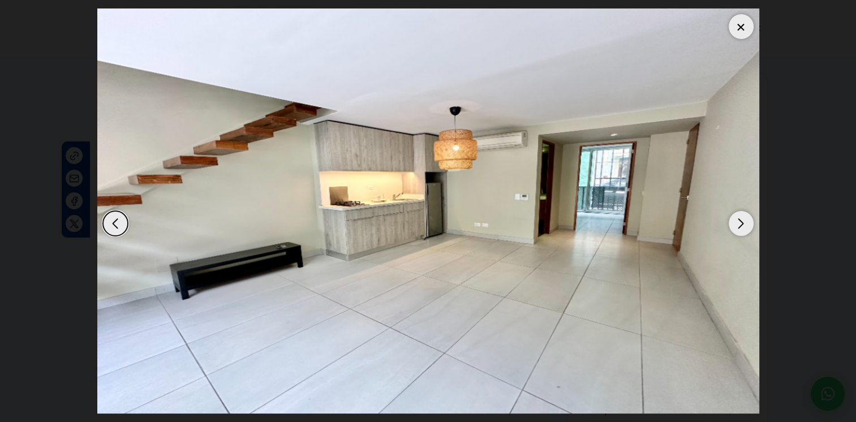
click at [748, 226] on div "Next slide" at bounding box center [740, 223] width 25 height 25
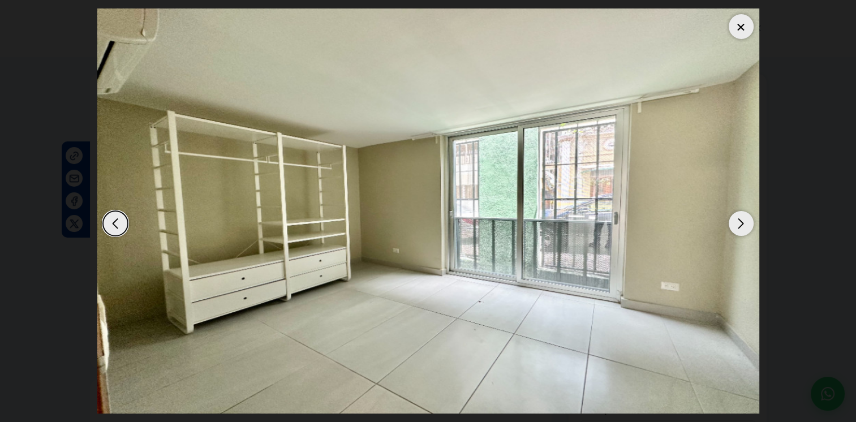
click at [748, 226] on div "Next slide" at bounding box center [740, 223] width 25 height 25
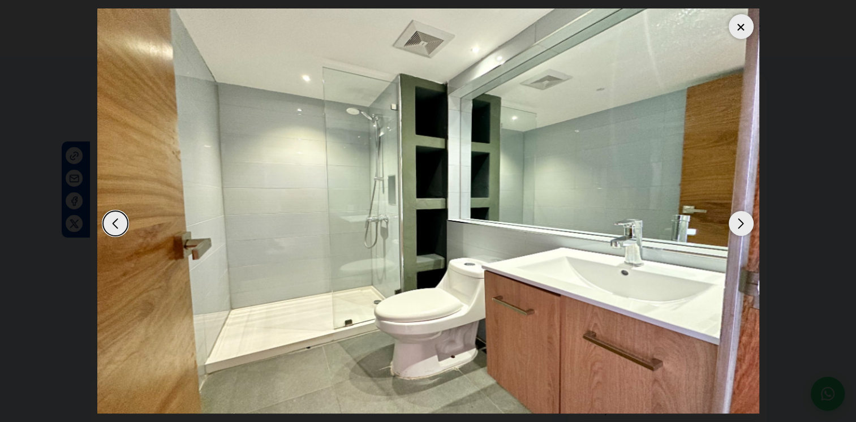
click at [738, 25] on div at bounding box center [740, 26] width 25 height 25
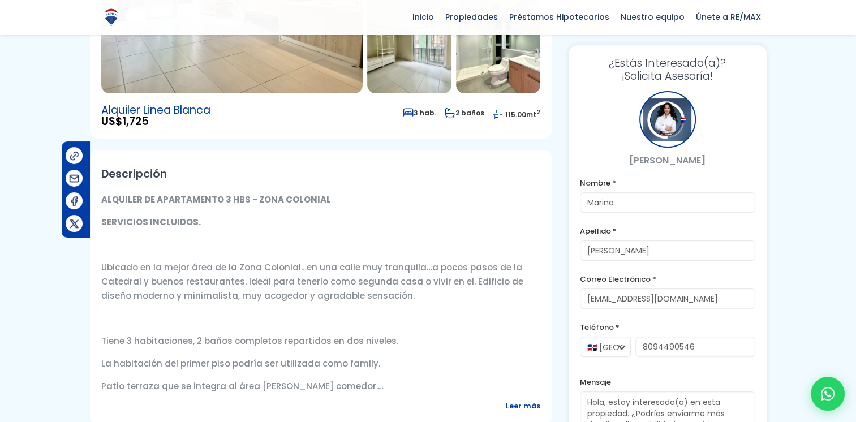
scroll to position [339, 0]
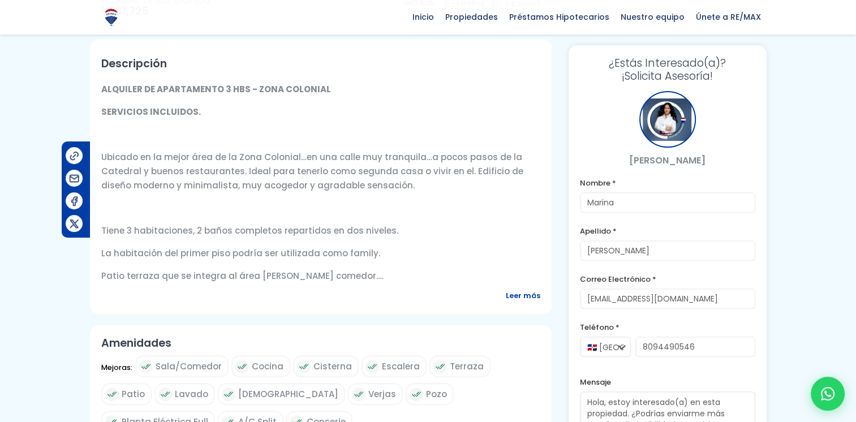
click at [531, 297] on span "Leer más" at bounding box center [523, 295] width 34 height 14
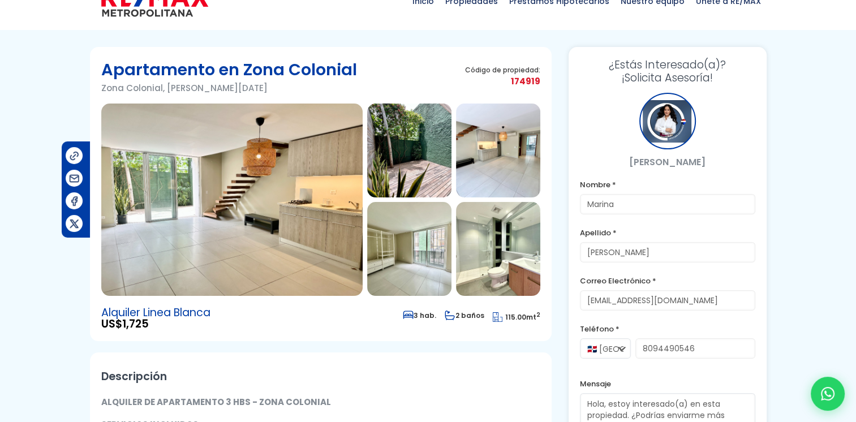
scroll to position [0, 0]
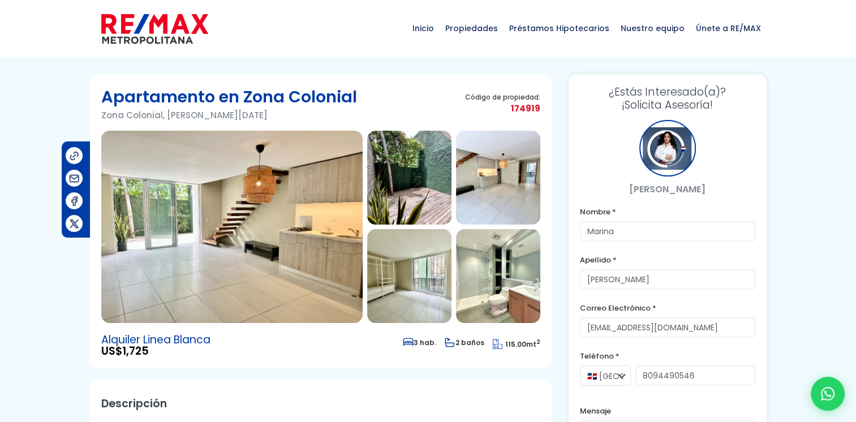
click at [316, 179] on img at bounding box center [231, 227] width 261 height 192
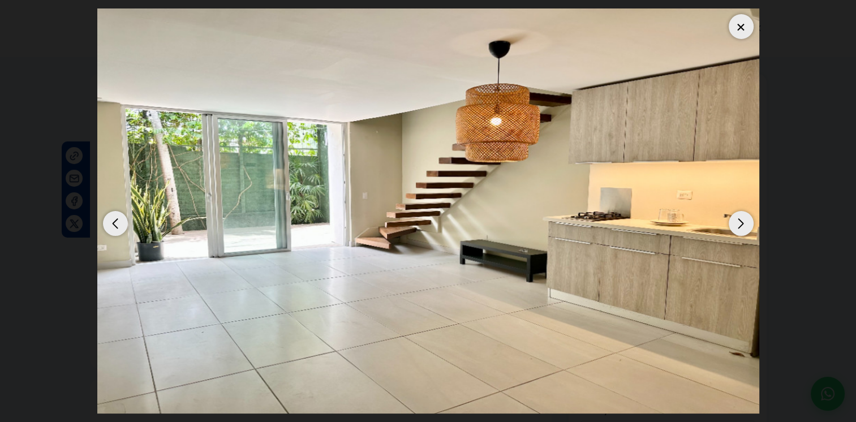
click at [734, 222] on div "Next slide" at bounding box center [740, 223] width 25 height 25
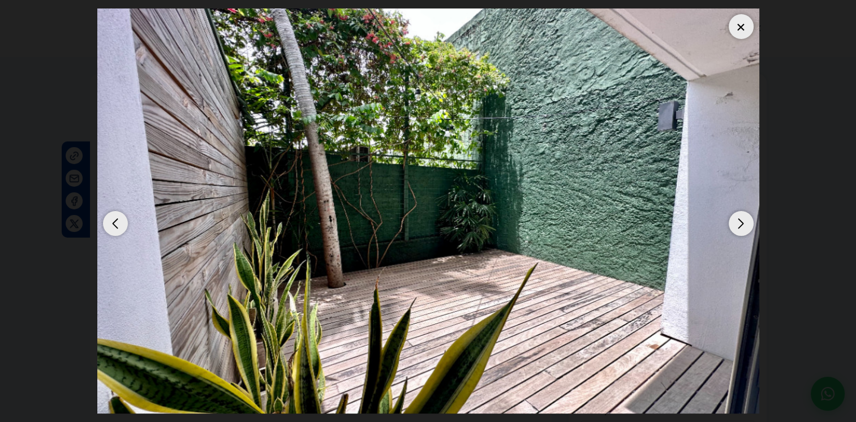
click at [734, 222] on div "Next slide" at bounding box center [740, 223] width 25 height 25
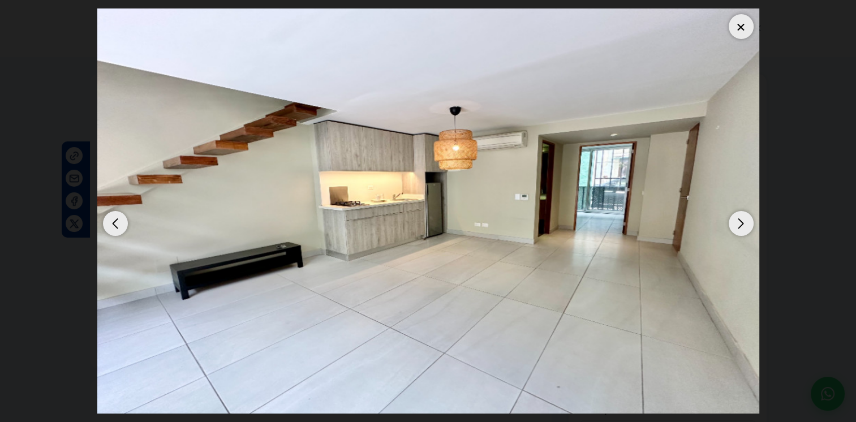
click at [734, 222] on div "Next slide" at bounding box center [740, 223] width 25 height 25
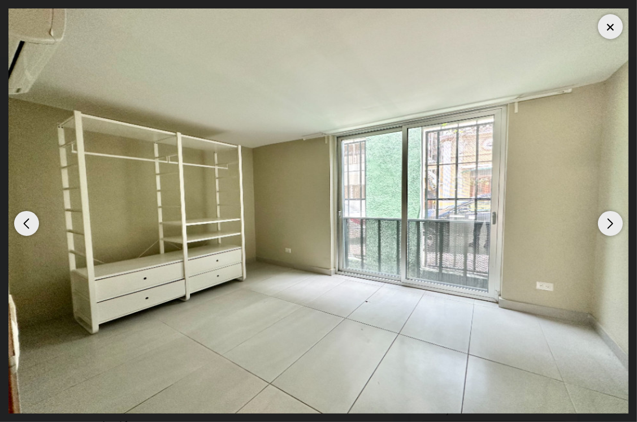
click at [614, 225] on div "Next slide" at bounding box center [610, 223] width 25 height 25
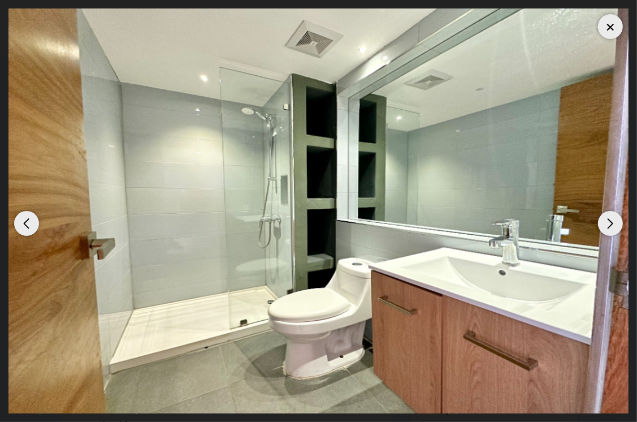
click at [614, 225] on div "Next slide" at bounding box center [610, 223] width 25 height 25
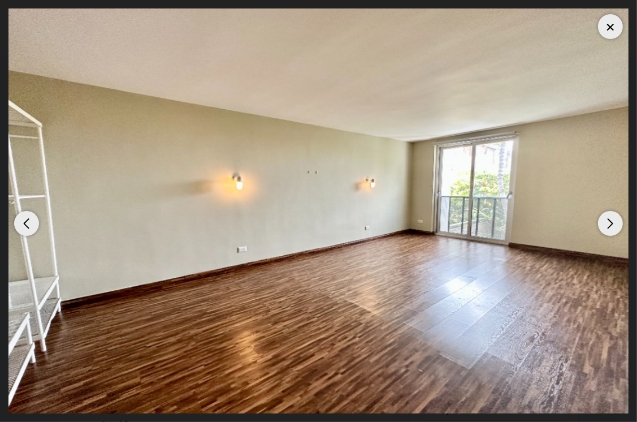
click at [611, 232] on div "Next slide" at bounding box center [610, 223] width 25 height 25
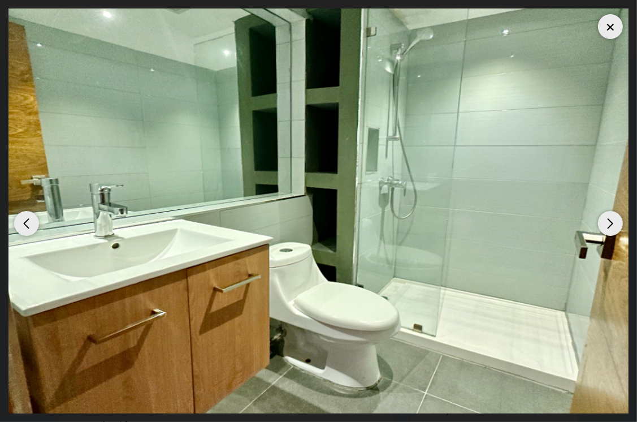
click at [611, 232] on div "Next slide" at bounding box center [610, 223] width 25 height 25
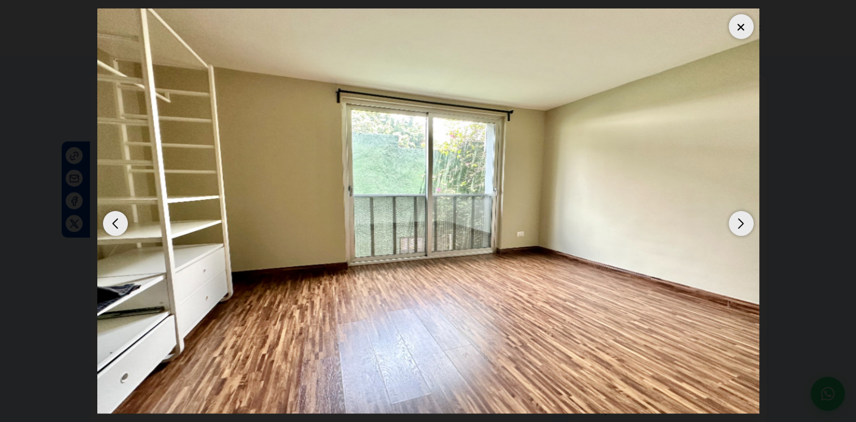
click at [738, 25] on div at bounding box center [740, 26] width 25 height 25
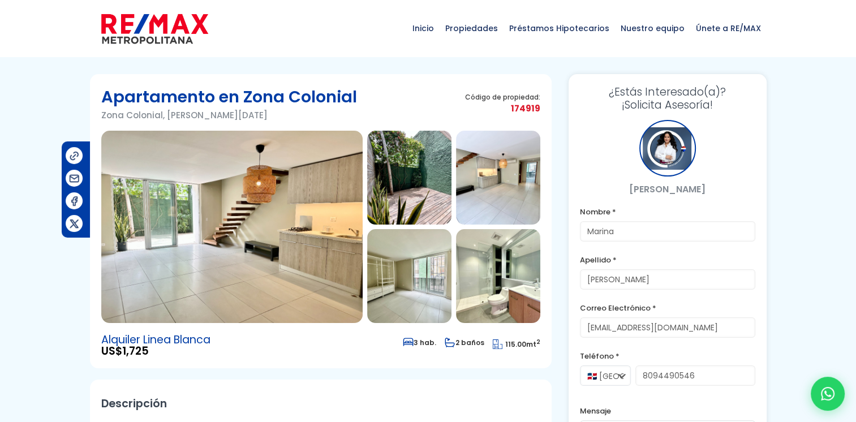
click at [214, 214] on img at bounding box center [231, 227] width 261 height 192
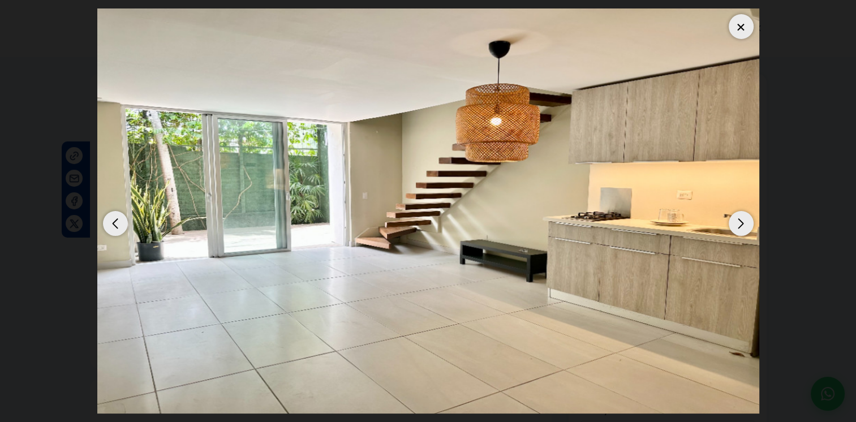
click at [739, 224] on div "Next slide" at bounding box center [740, 223] width 25 height 25
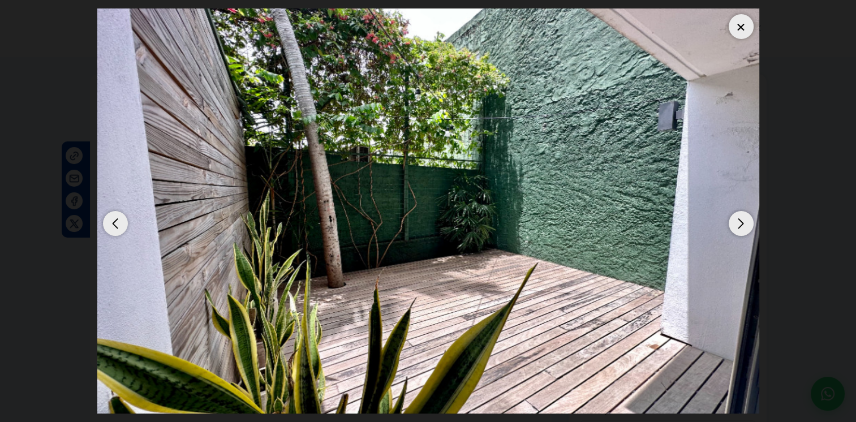
click at [118, 217] on div "Previous slide" at bounding box center [115, 223] width 25 height 25
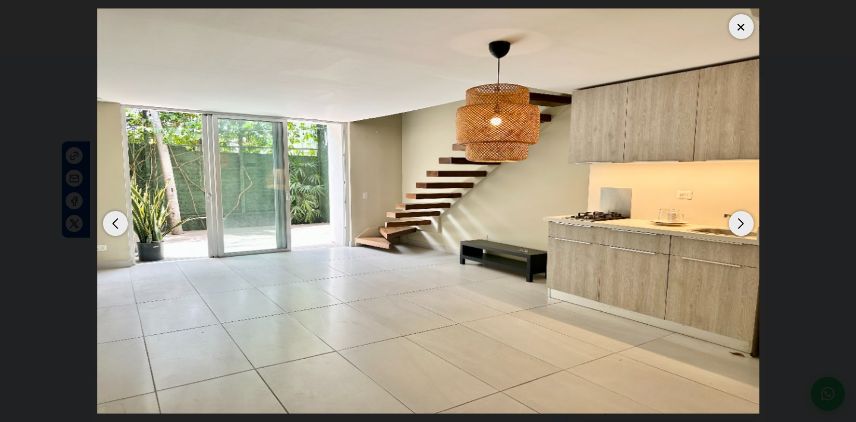
click at [745, 231] on div "Next slide" at bounding box center [740, 223] width 25 height 25
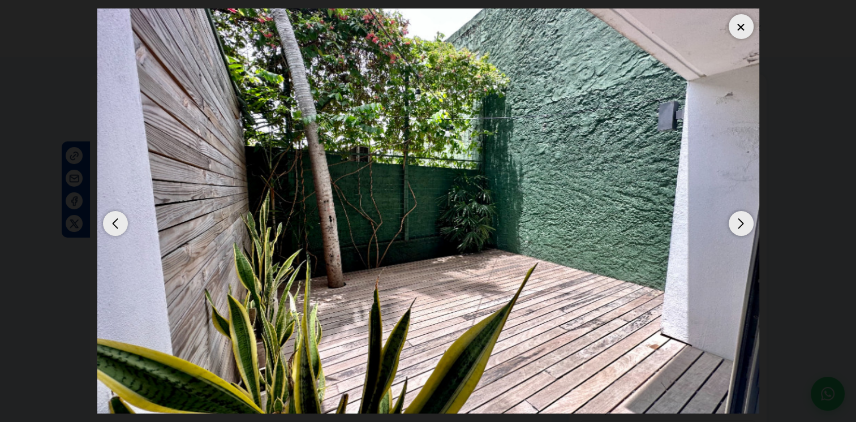
click at [745, 231] on div "Next slide" at bounding box center [740, 223] width 25 height 25
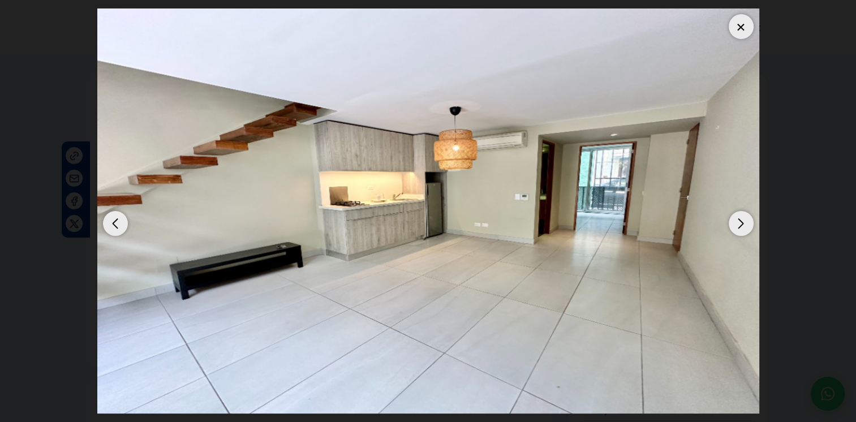
click at [745, 231] on div "Next slide" at bounding box center [740, 223] width 25 height 25
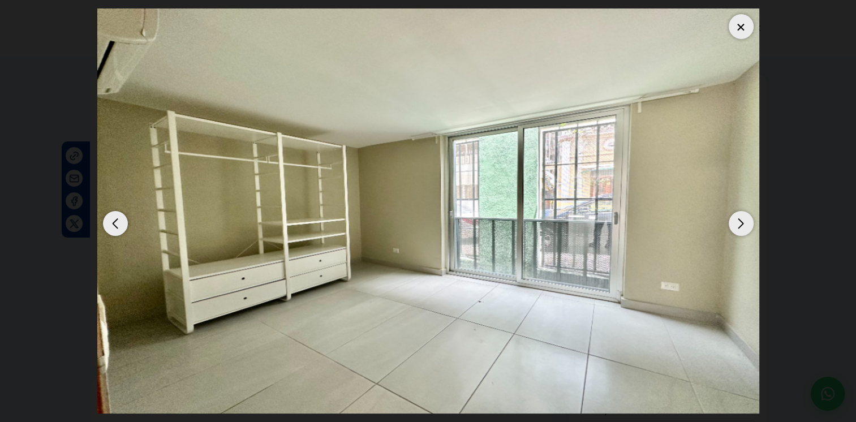
click at [745, 231] on div "Next slide" at bounding box center [740, 223] width 25 height 25
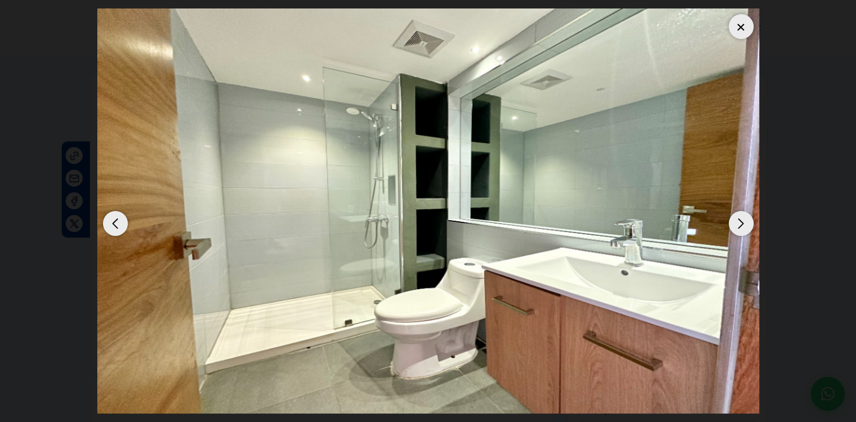
click at [745, 231] on div "Next slide" at bounding box center [740, 223] width 25 height 25
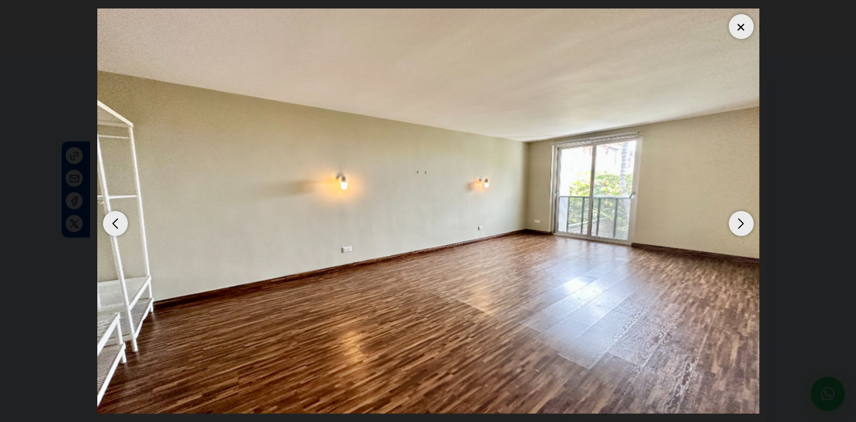
click at [745, 231] on div "Next slide" at bounding box center [740, 223] width 25 height 25
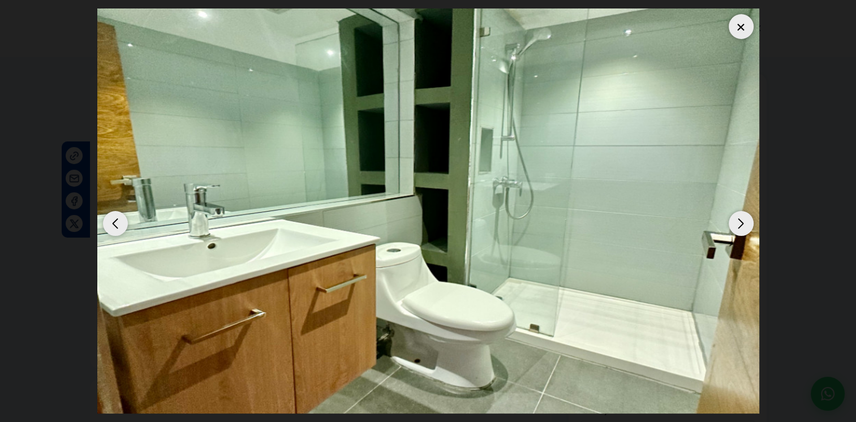
click at [745, 231] on div "Next slide" at bounding box center [740, 223] width 25 height 25
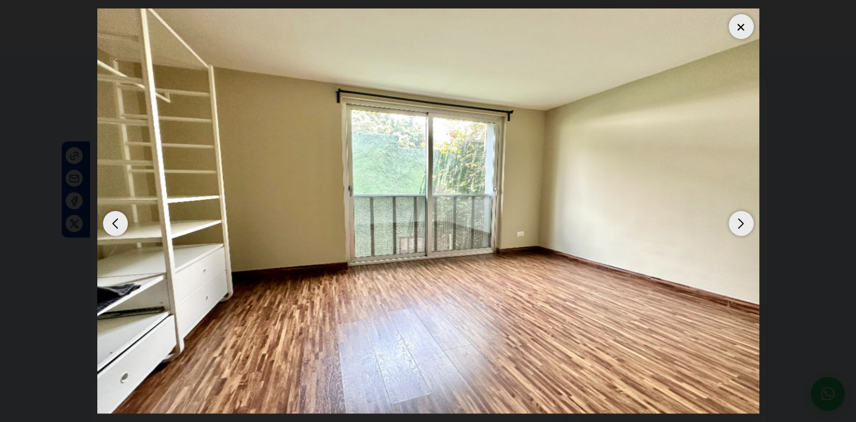
click at [745, 231] on div "Next slide" at bounding box center [740, 223] width 25 height 25
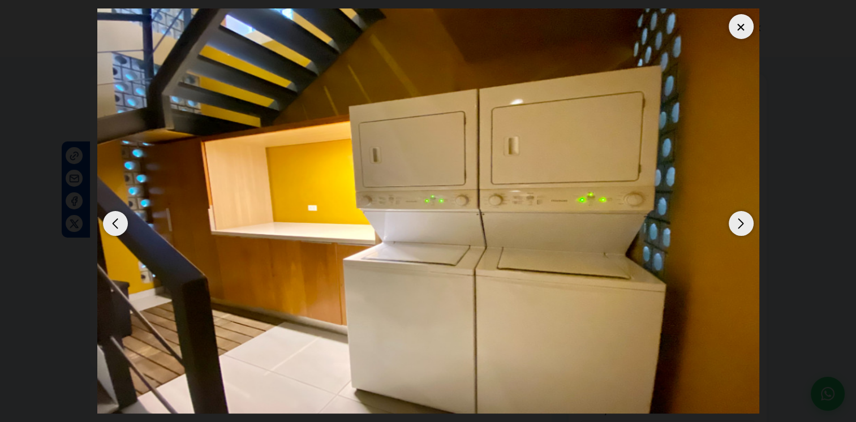
click at [744, 31] on div at bounding box center [740, 26] width 25 height 25
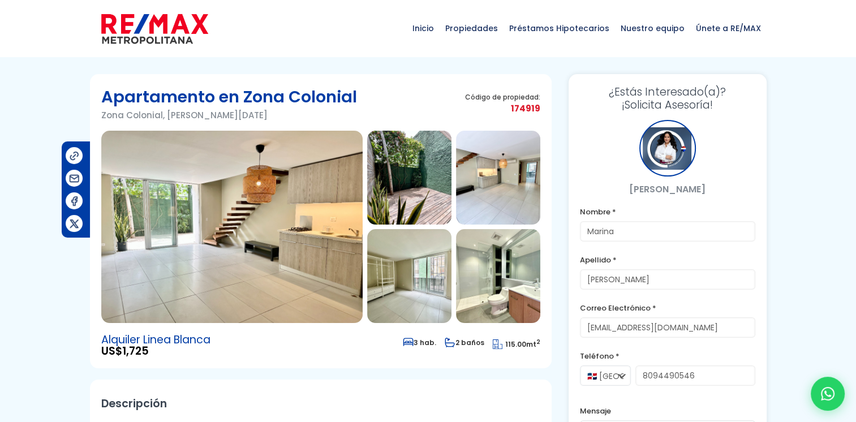
click at [503, 166] on img at bounding box center [498, 178] width 84 height 94
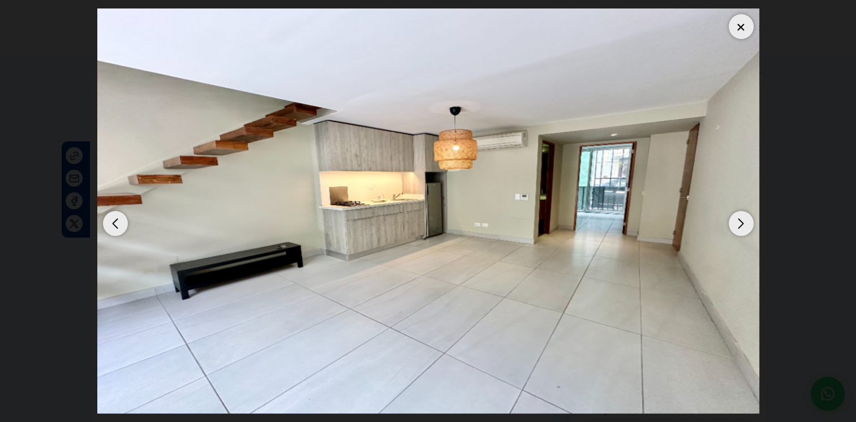
click at [745, 225] on div "Next slide" at bounding box center [740, 223] width 25 height 25
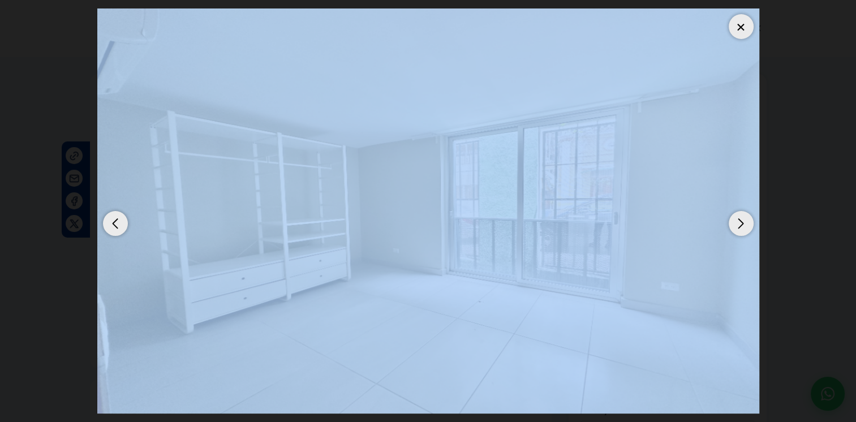
click at [745, 225] on div "Next slide" at bounding box center [740, 223] width 25 height 25
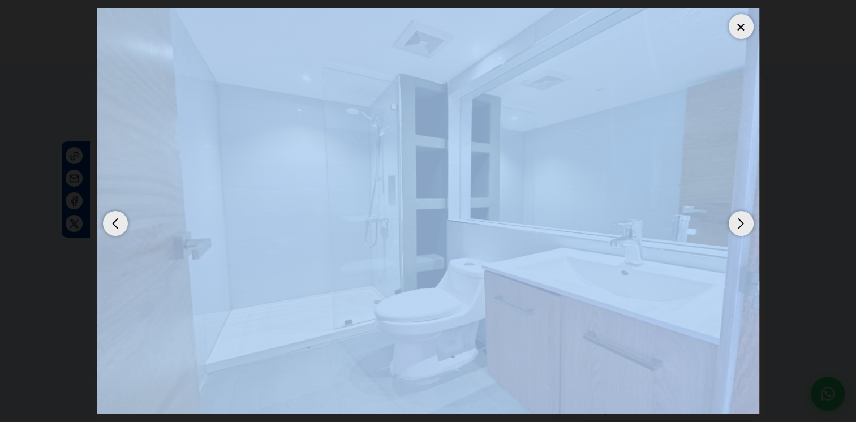
click at [620, 230] on img "5 / 11" at bounding box center [428, 210] width 662 height 405
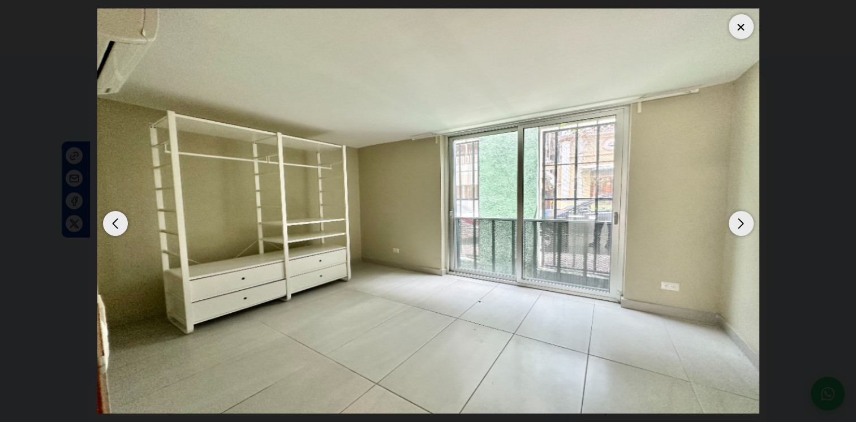
click at [767, 179] on dialog at bounding box center [428, 211] width 679 height 422
click at [740, 219] on div "Next slide" at bounding box center [740, 223] width 25 height 25
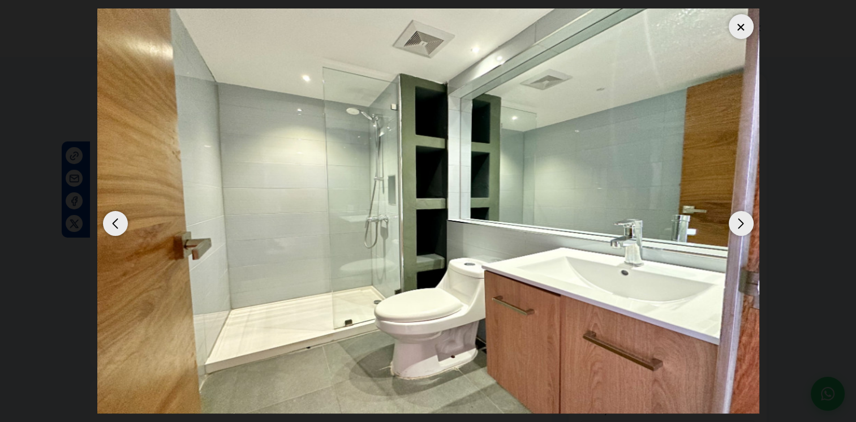
click at [740, 219] on div "Next slide" at bounding box center [740, 223] width 25 height 25
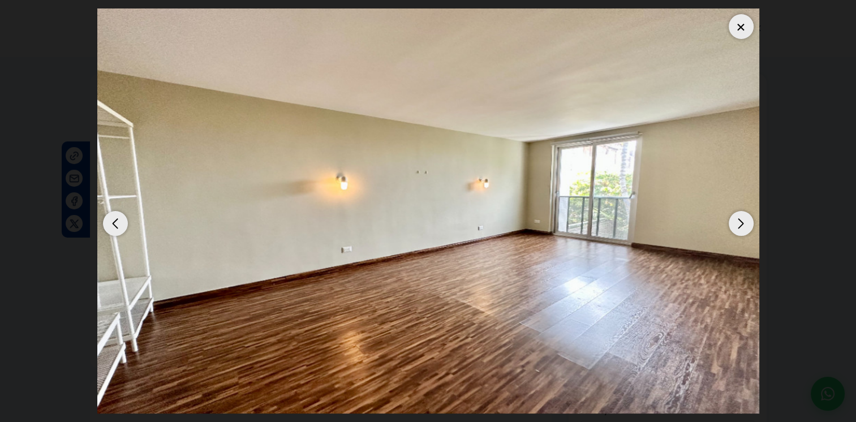
click at [740, 219] on div "Next slide" at bounding box center [740, 223] width 25 height 25
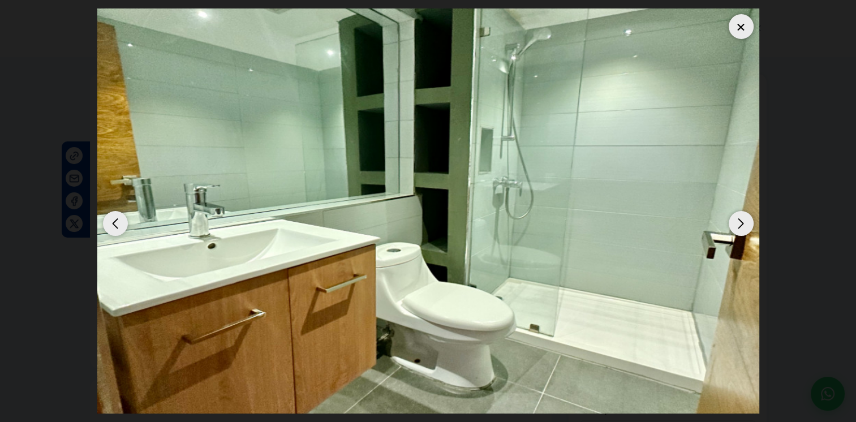
click at [740, 219] on div "Next slide" at bounding box center [740, 223] width 25 height 25
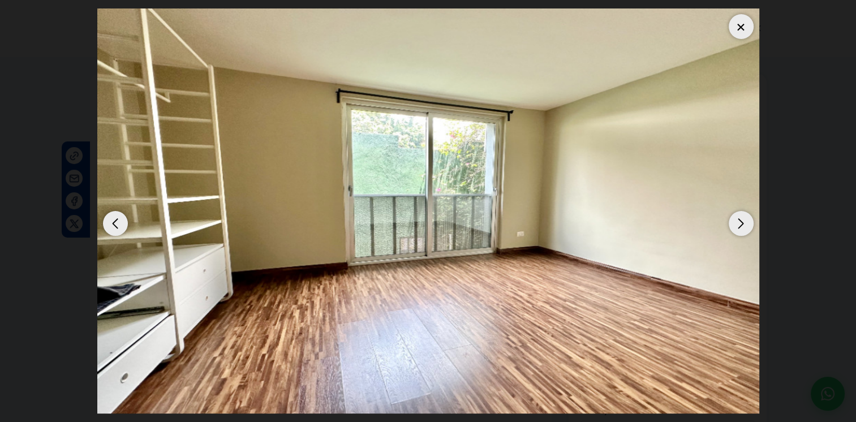
click at [740, 219] on div "Next slide" at bounding box center [740, 223] width 25 height 25
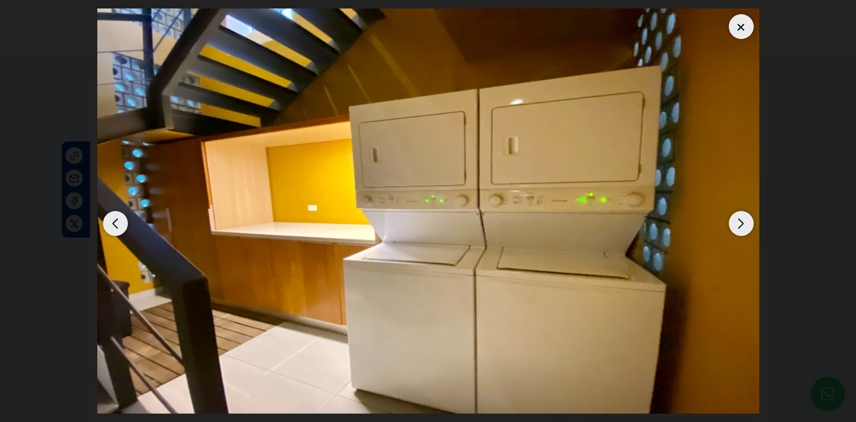
click at [742, 232] on div "Next slide" at bounding box center [740, 223] width 25 height 25
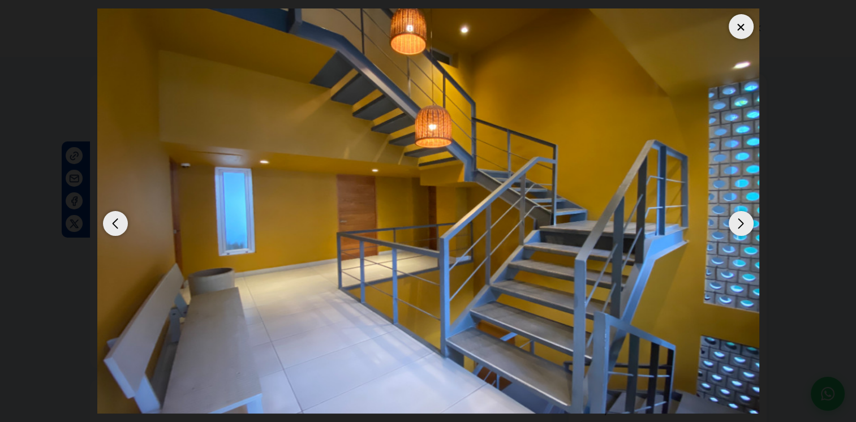
click at [742, 232] on div "Next slide" at bounding box center [740, 223] width 25 height 25
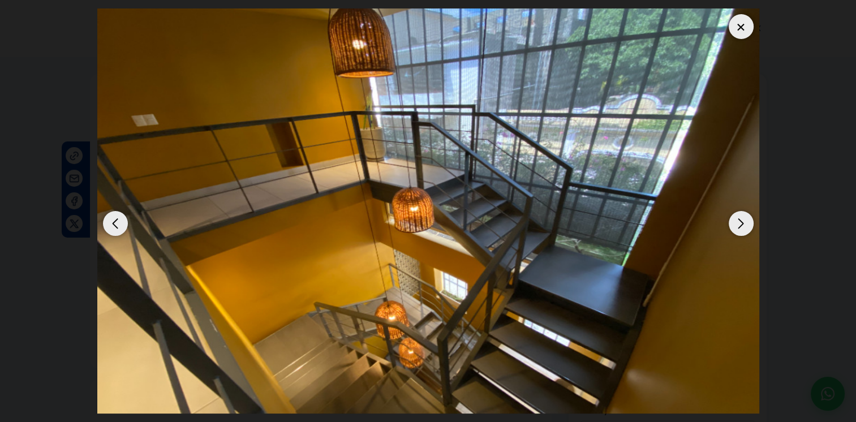
click at [742, 232] on div "Next slide" at bounding box center [740, 223] width 25 height 25
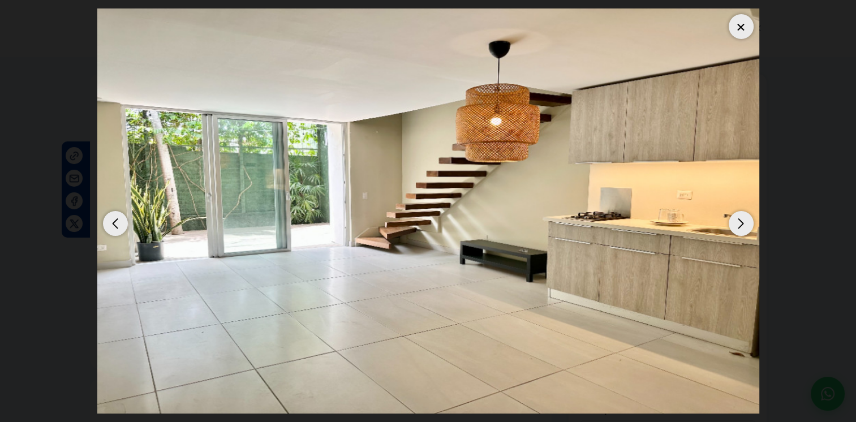
click at [742, 232] on div "Next slide" at bounding box center [740, 223] width 25 height 25
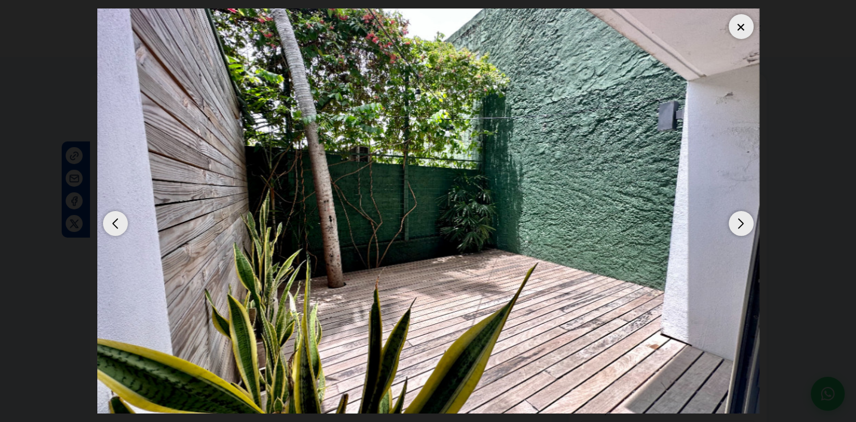
click at [742, 232] on div "Next slide" at bounding box center [740, 223] width 25 height 25
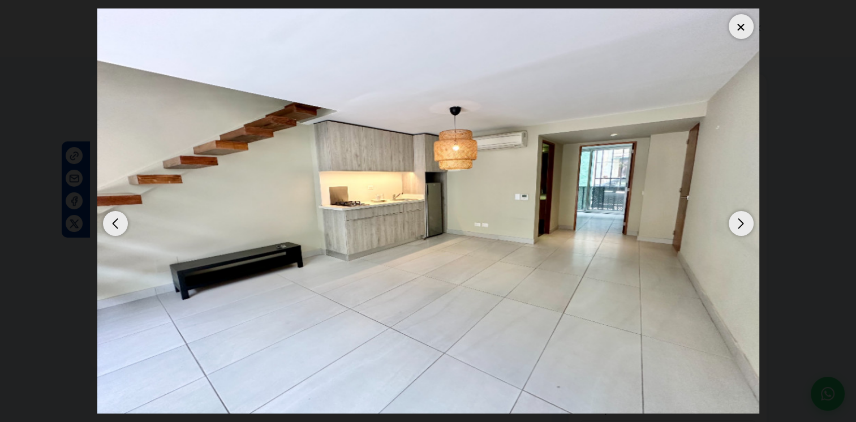
click at [113, 226] on div "Previous slide" at bounding box center [115, 223] width 25 height 25
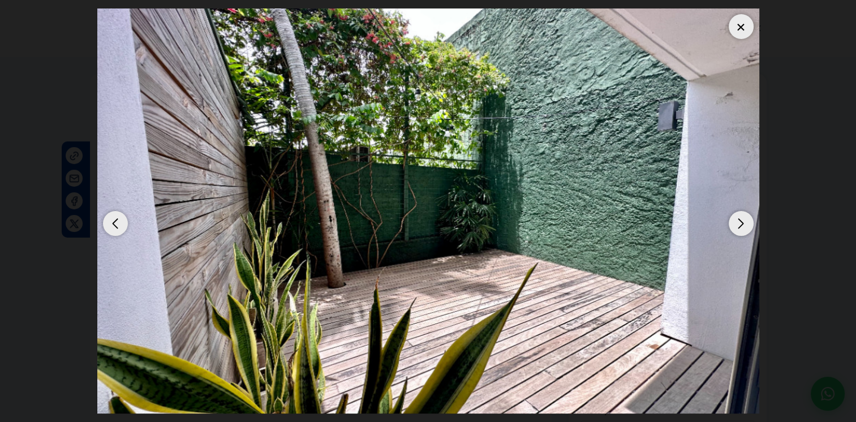
click at [113, 226] on div "Previous slide" at bounding box center [115, 223] width 25 height 25
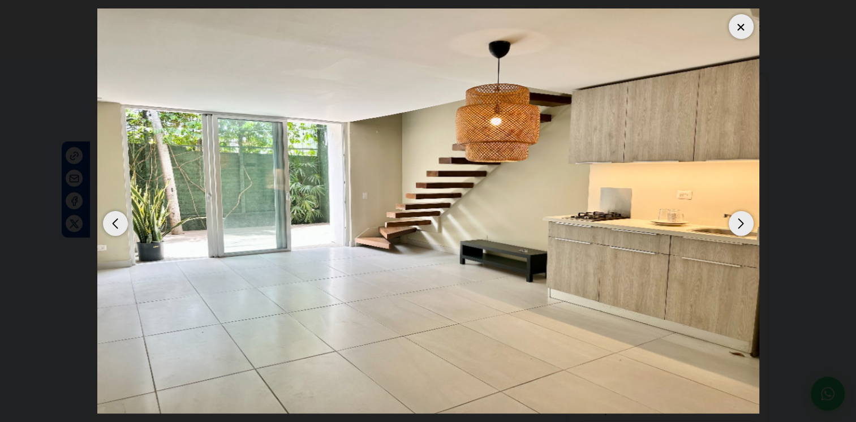
click at [739, 225] on div "Next slide" at bounding box center [740, 223] width 25 height 25
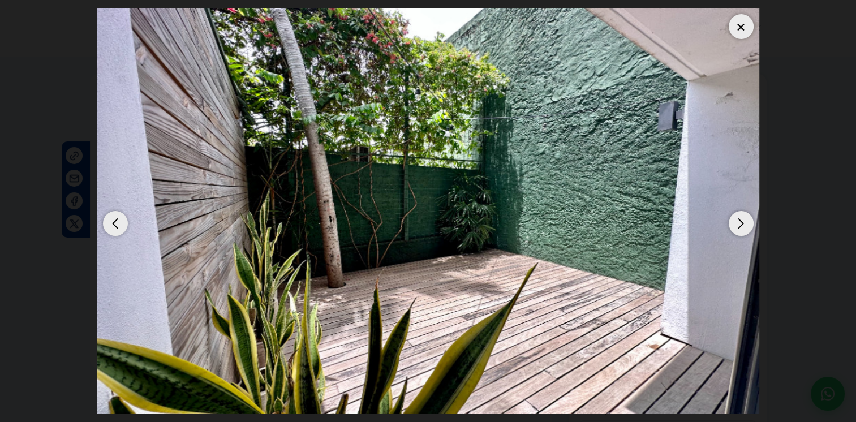
click at [739, 225] on div "Next slide" at bounding box center [740, 223] width 25 height 25
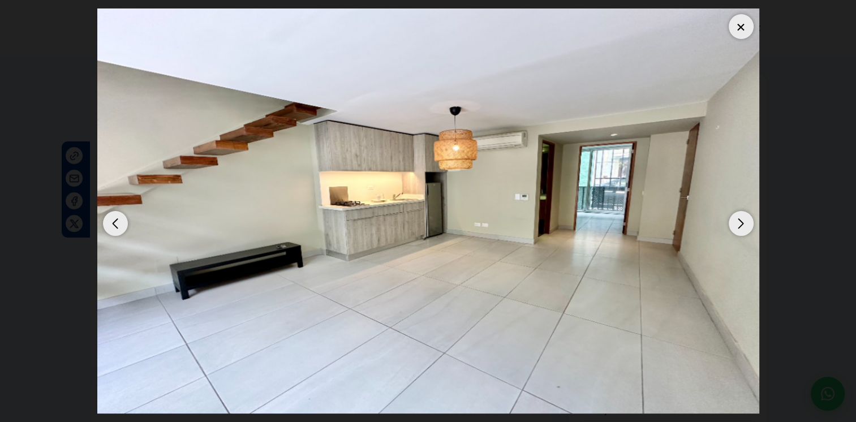
click at [733, 221] on div "Next slide" at bounding box center [740, 223] width 25 height 25
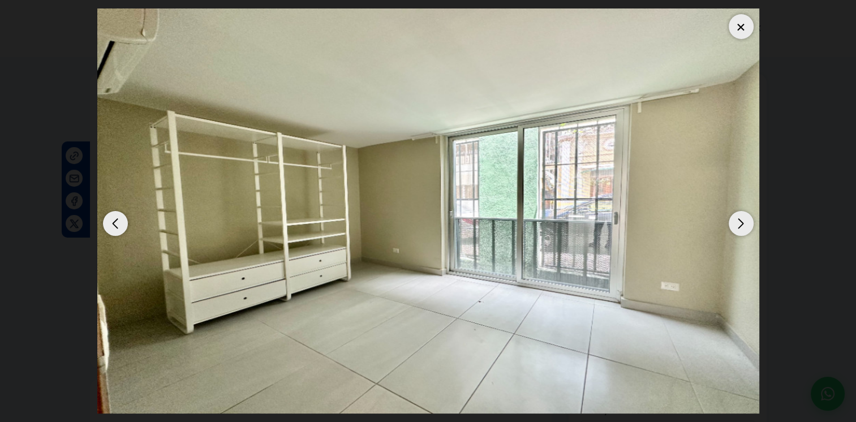
click at [733, 221] on div "Next slide" at bounding box center [740, 223] width 25 height 25
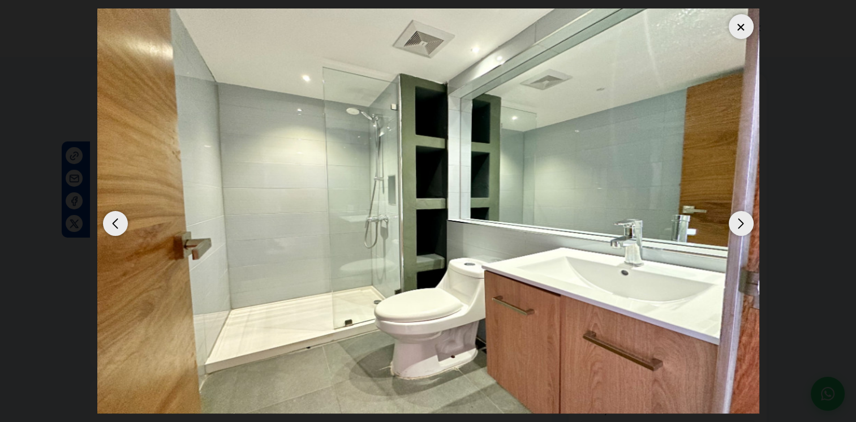
click at [733, 221] on div "Next slide" at bounding box center [740, 223] width 25 height 25
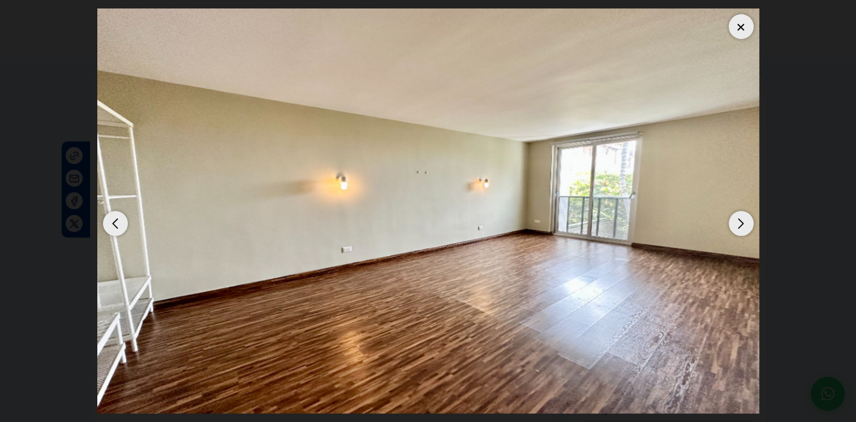
drag, startPoint x: 110, startPoint y: 221, endPoint x: 203, endPoint y: 223, distance: 93.3
click at [110, 221] on div "Previous slide" at bounding box center [115, 223] width 25 height 25
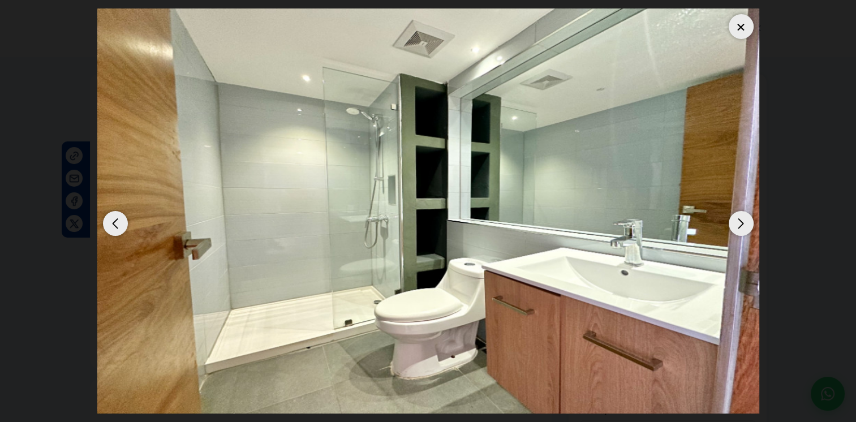
click at [739, 221] on div "Next slide" at bounding box center [740, 223] width 25 height 25
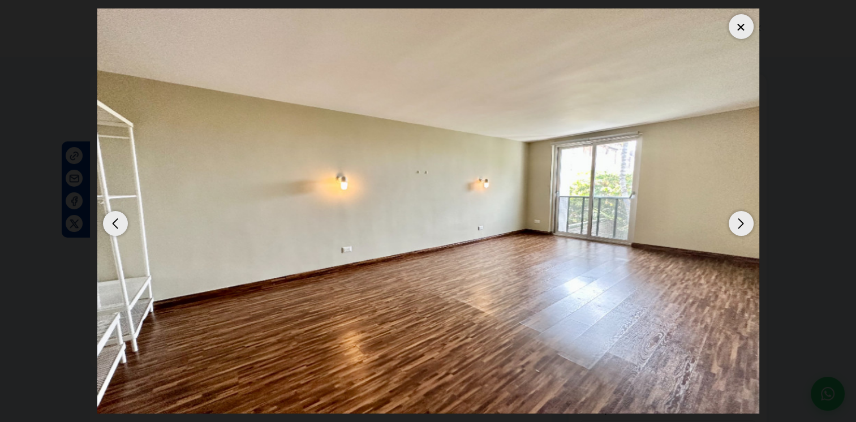
click at [735, 221] on div "Next slide" at bounding box center [740, 223] width 25 height 25
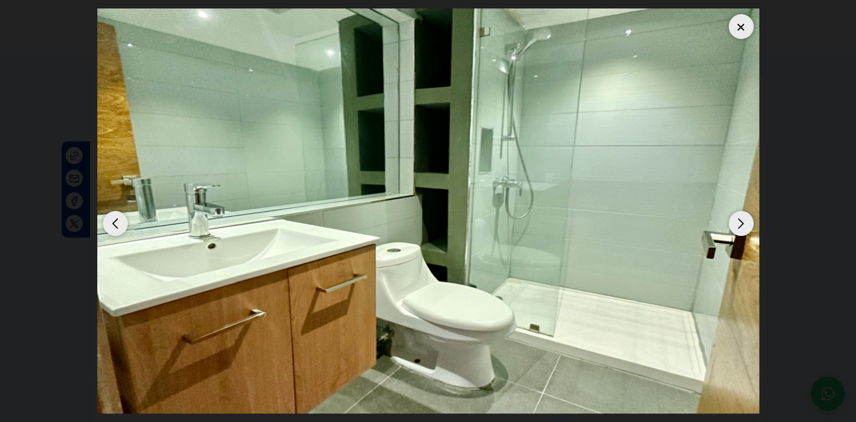
click at [735, 221] on div "Next slide" at bounding box center [740, 223] width 25 height 25
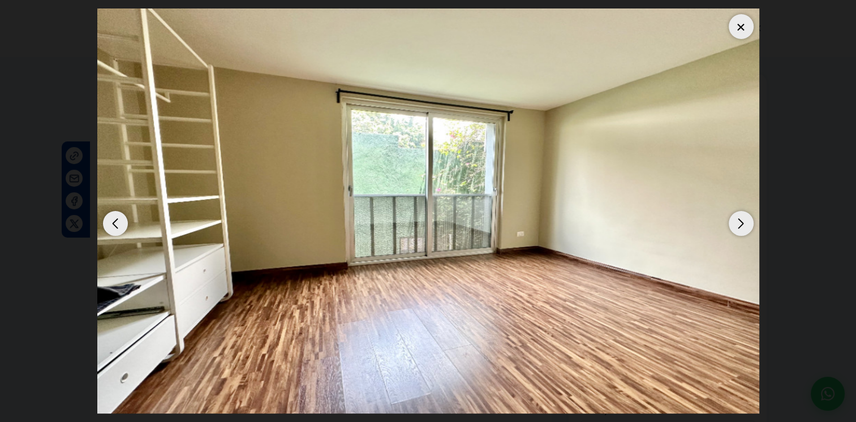
click at [735, 221] on div "Next slide" at bounding box center [740, 223] width 25 height 25
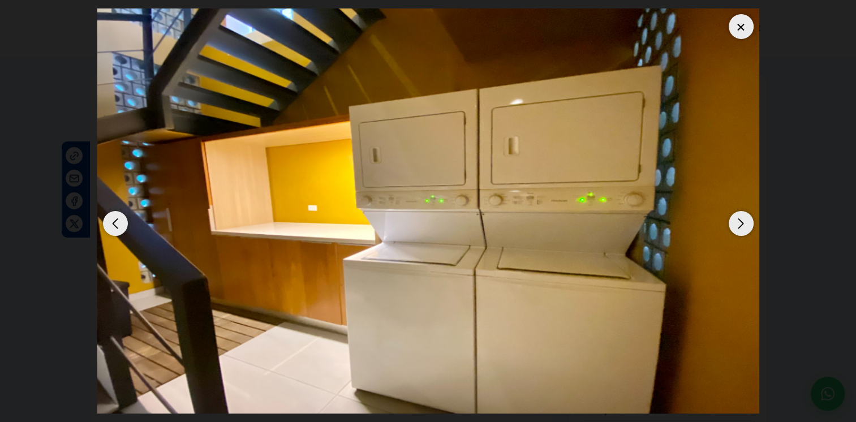
click at [118, 226] on div "Previous slide" at bounding box center [115, 223] width 25 height 25
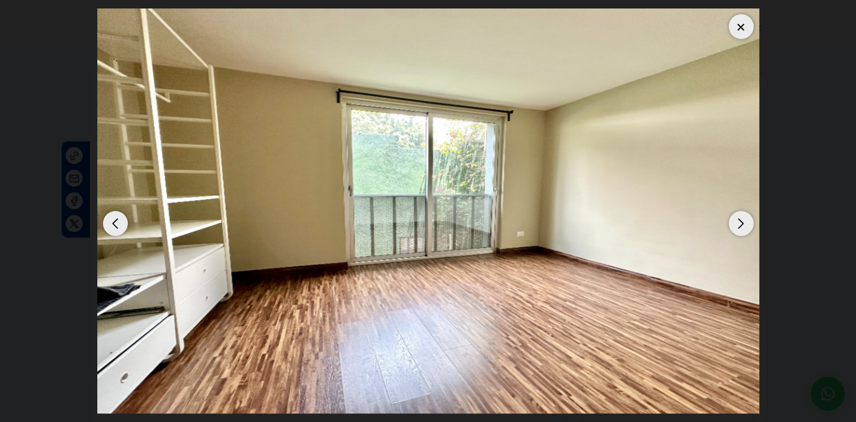
click at [113, 219] on div "Previous slide" at bounding box center [115, 223] width 25 height 25
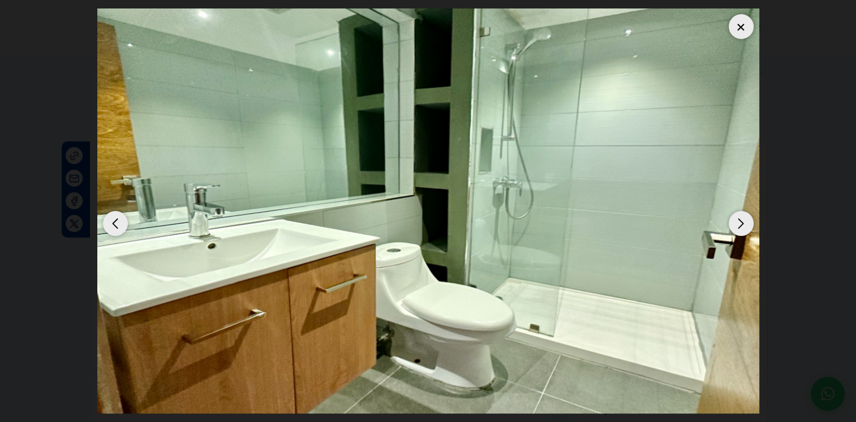
click at [113, 219] on div "Previous slide" at bounding box center [115, 223] width 25 height 25
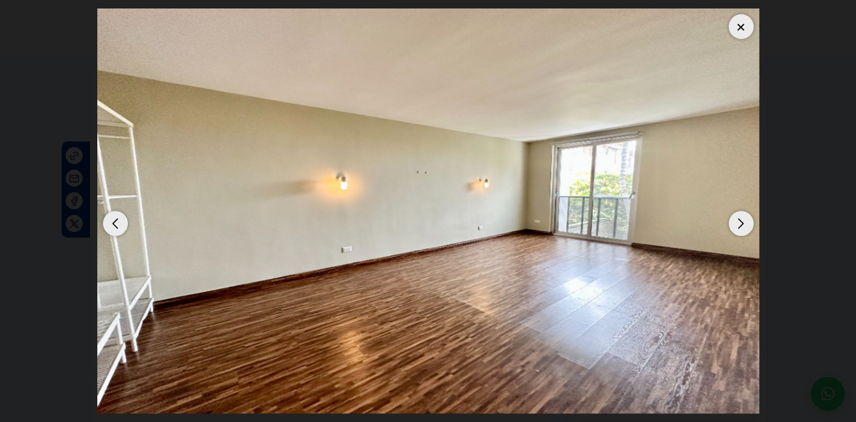
click at [113, 219] on div "Previous slide" at bounding box center [115, 223] width 25 height 25
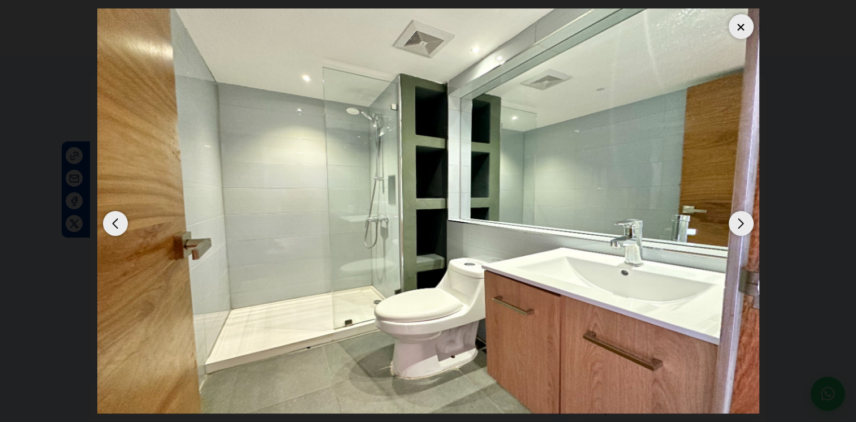
click at [113, 219] on div "Previous slide" at bounding box center [115, 223] width 25 height 25
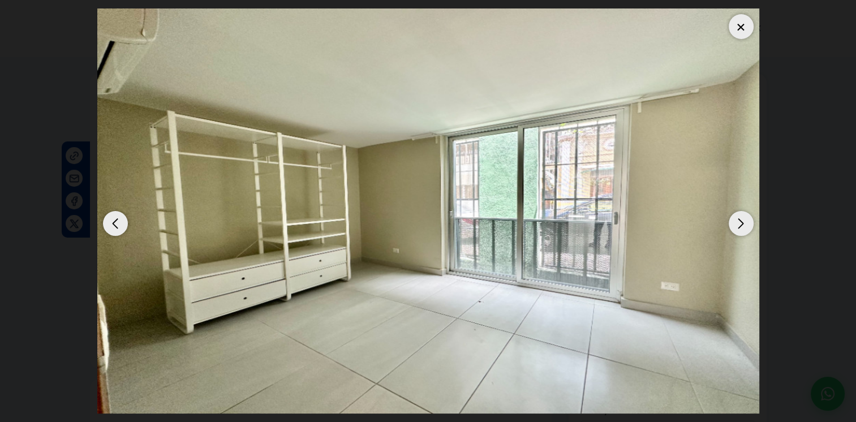
click at [744, 216] on div "Next slide" at bounding box center [740, 223] width 25 height 25
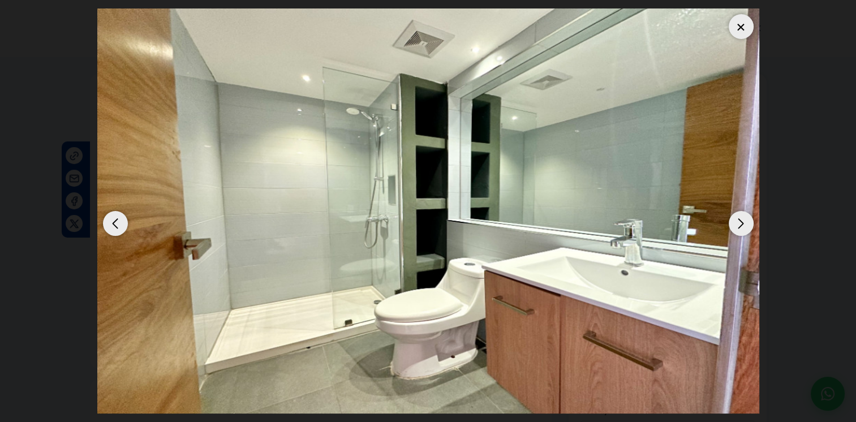
click at [109, 223] on div "Previous slide" at bounding box center [115, 223] width 25 height 25
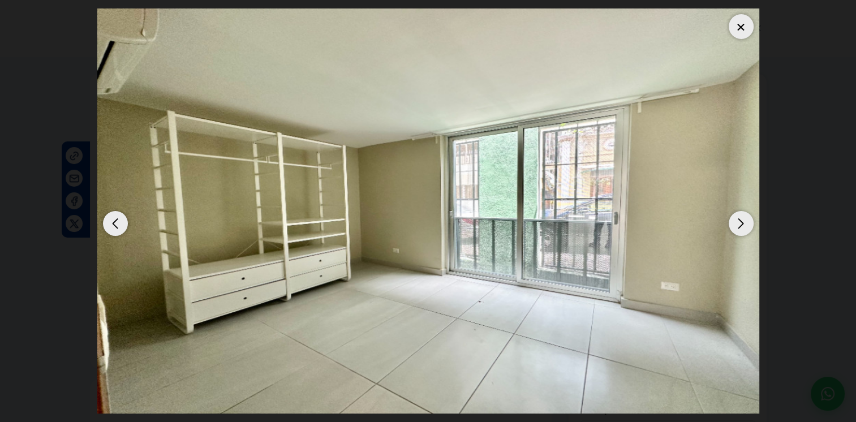
click at [120, 232] on div "Previous slide" at bounding box center [115, 223] width 25 height 25
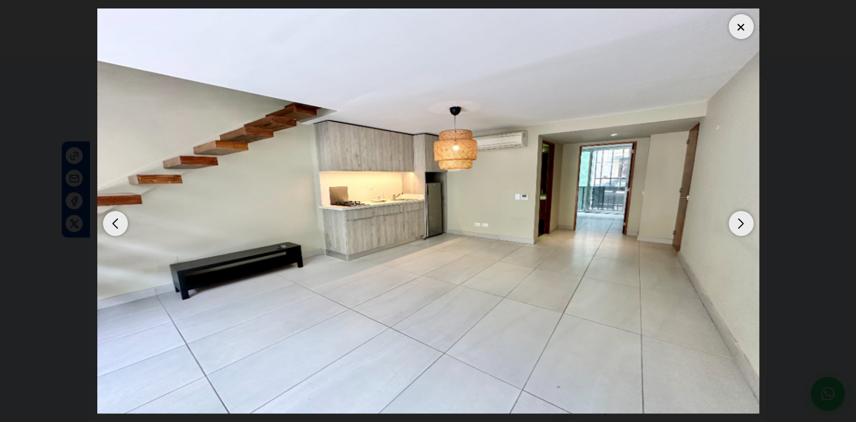
click at [741, 219] on div "Next slide" at bounding box center [740, 223] width 25 height 25
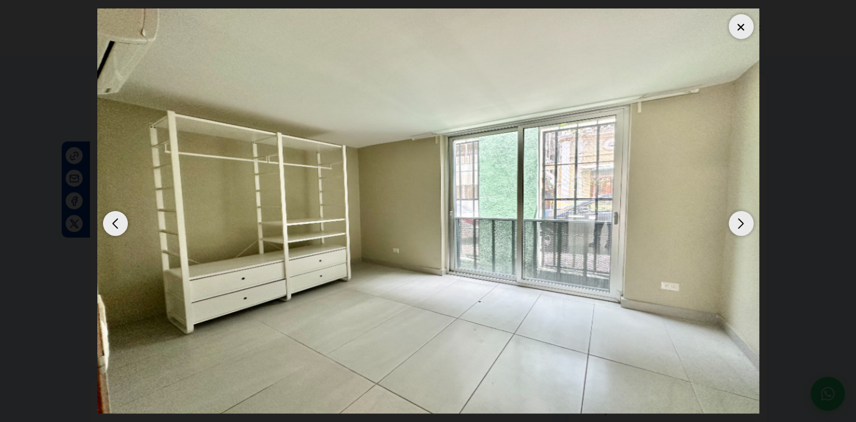
click at [110, 221] on div "Previous slide" at bounding box center [115, 223] width 25 height 25
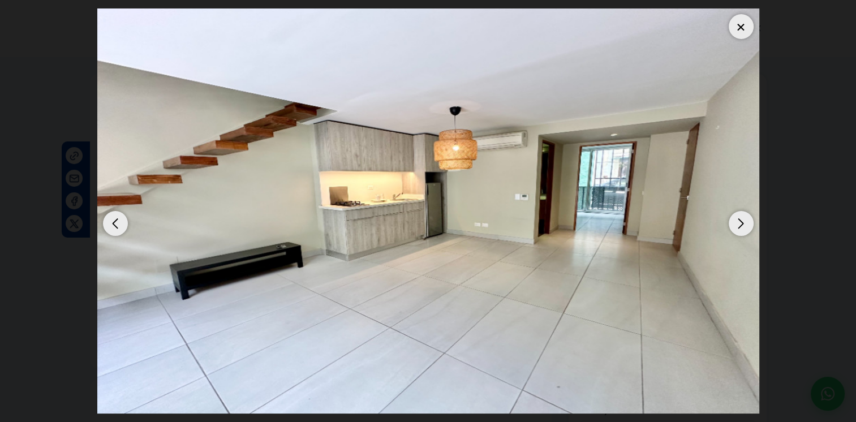
click at [115, 223] on div "Previous slide" at bounding box center [115, 223] width 25 height 25
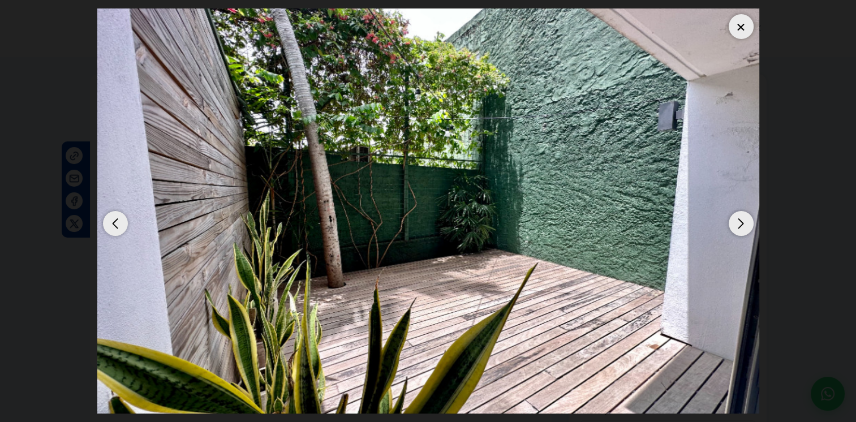
click at [115, 223] on div "Previous slide" at bounding box center [115, 223] width 25 height 25
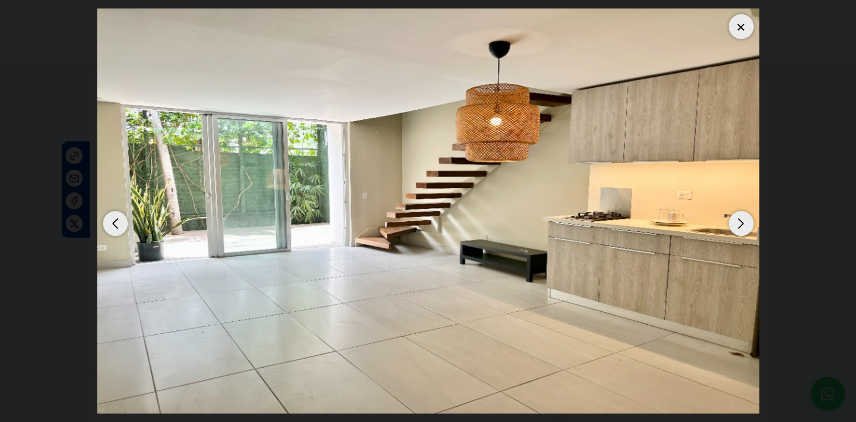
click at [115, 223] on div "Previous slide" at bounding box center [115, 223] width 25 height 25
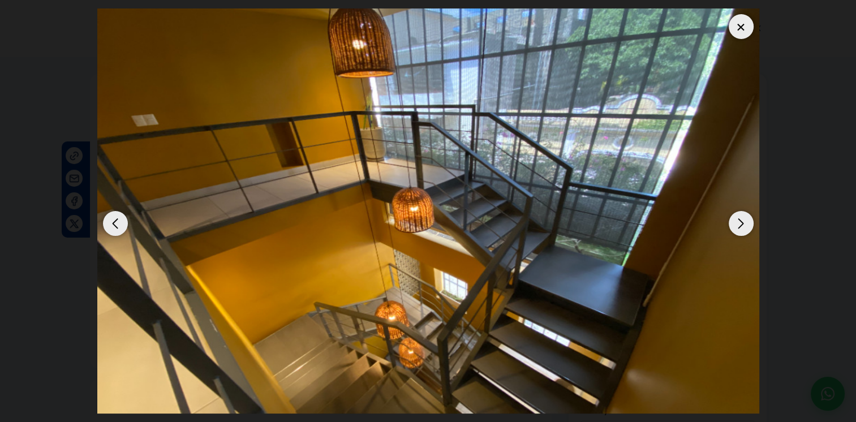
click at [115, 223] on div "Previous slide" at bounding box center [115, 223] width 25 height 25
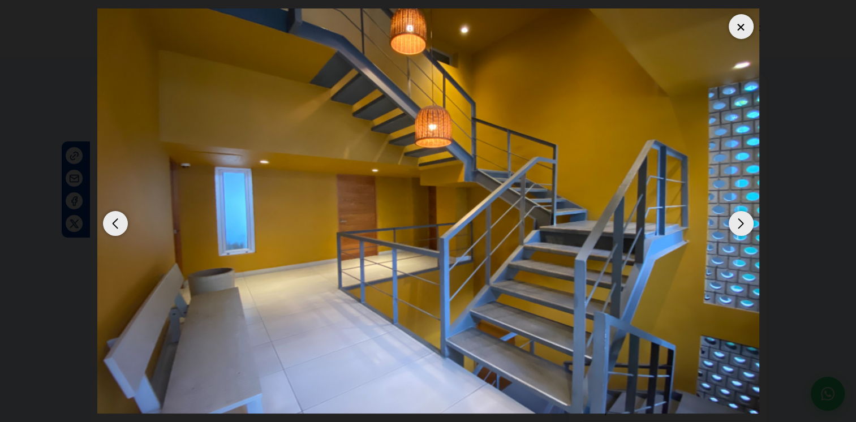
click at [114, 222] on div "Previous slide" at bounding box center [115, 223] width 25 height 25
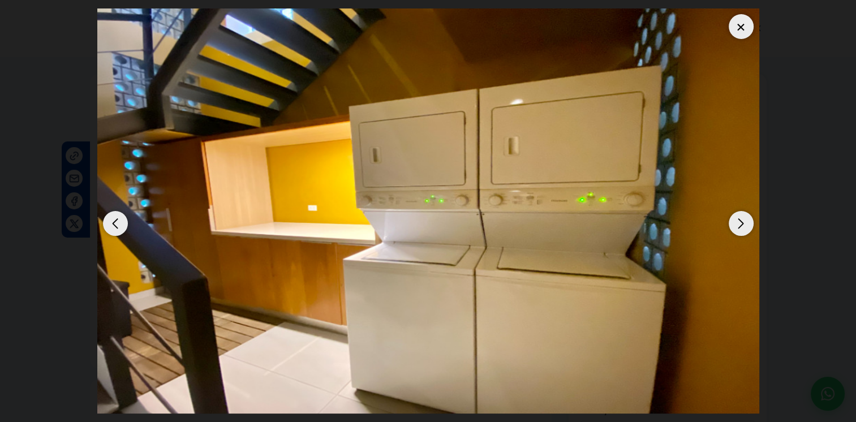
click at [114, 222] on div "Previous slide" at bounding box center [115, 223] width 25 height 25
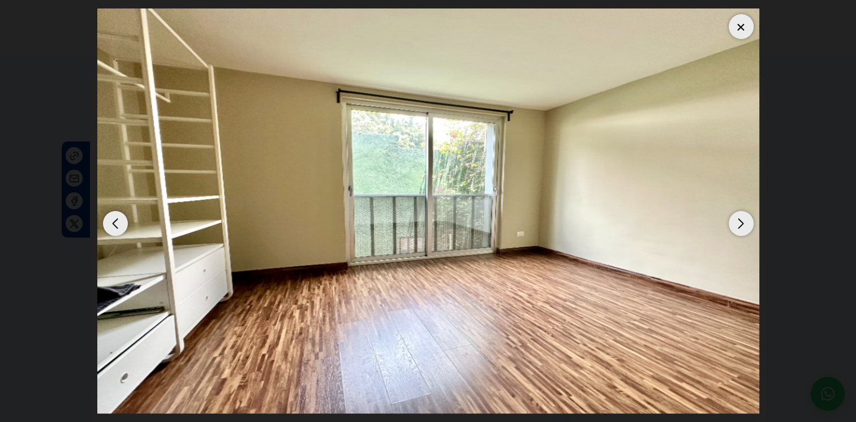
click at [109, 214] on div "Previous slide" at bounding box center [115, 223] width 25 height 25
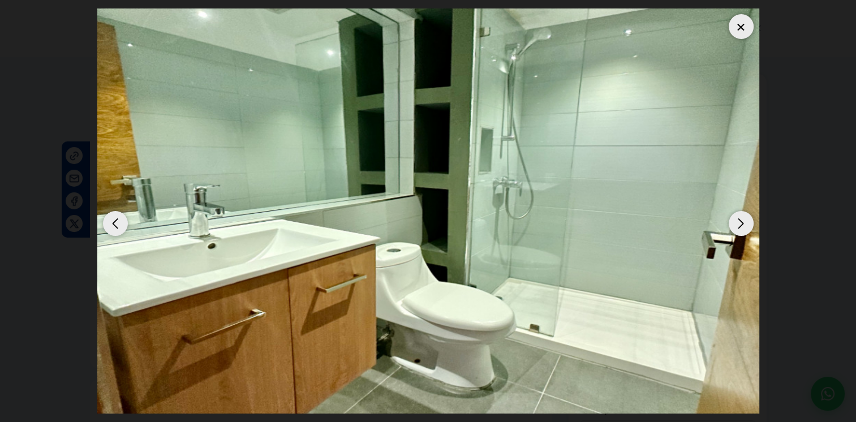
click at [742, 227] on div "Next slide" at bounding box center [740, 223] width 25 height 25
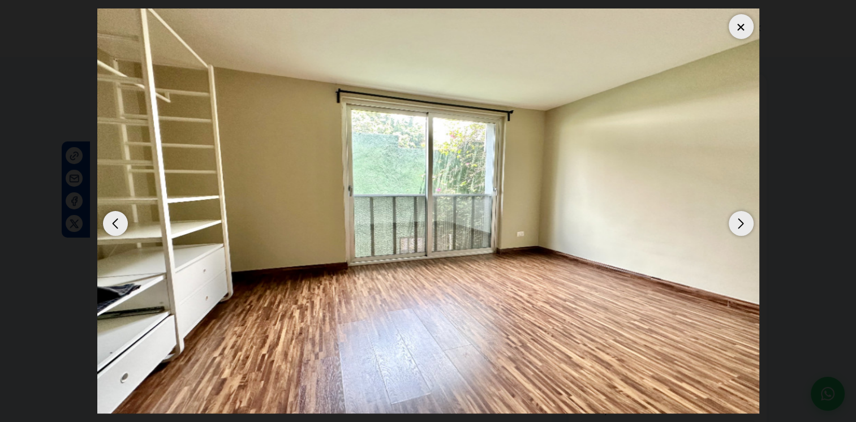
click at [731, 23] on div at bounding box center [740, 26] width 25 height 25
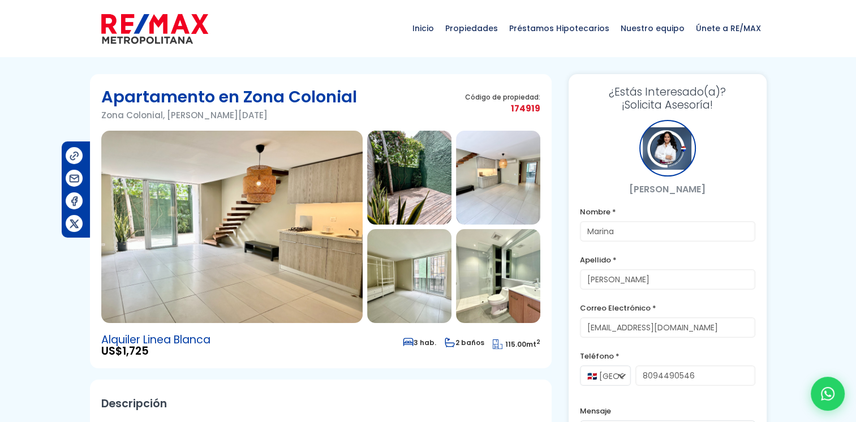
click at [393, 175] on img at bounding box center [409, 178] width 84 height 94
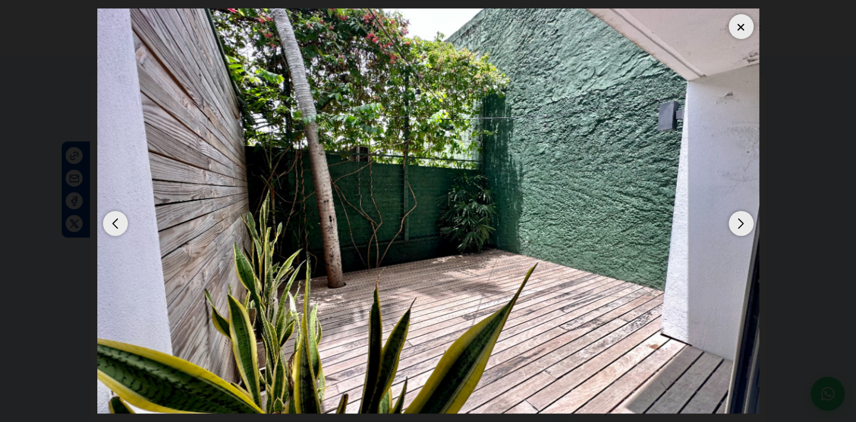
click at [745, 226] on div "Next slide" at bounding box center [740, 223] width 25 height 25
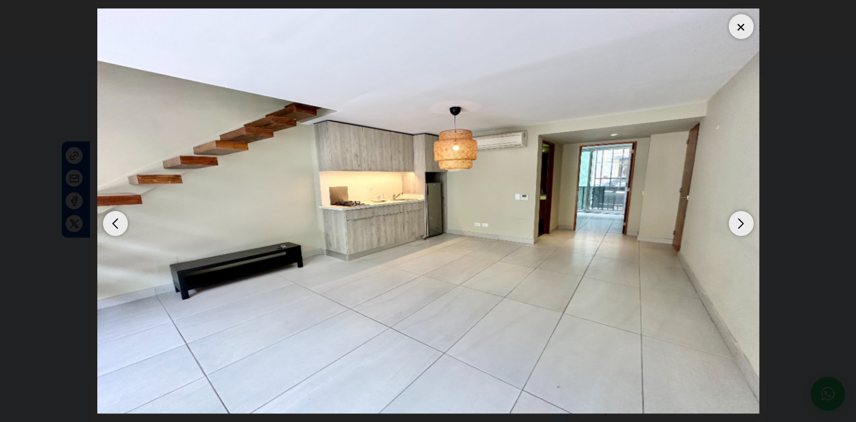
click at [745, 226] on div "Next slide" at bounding box center [740, 223] width 25 height 25
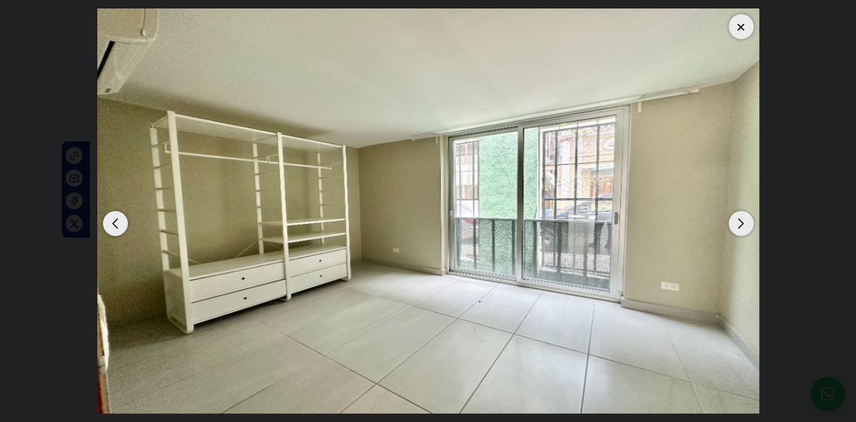
click at [744, 226] on div "Next slide" at bounding box center [740, 223] width 25 height 25
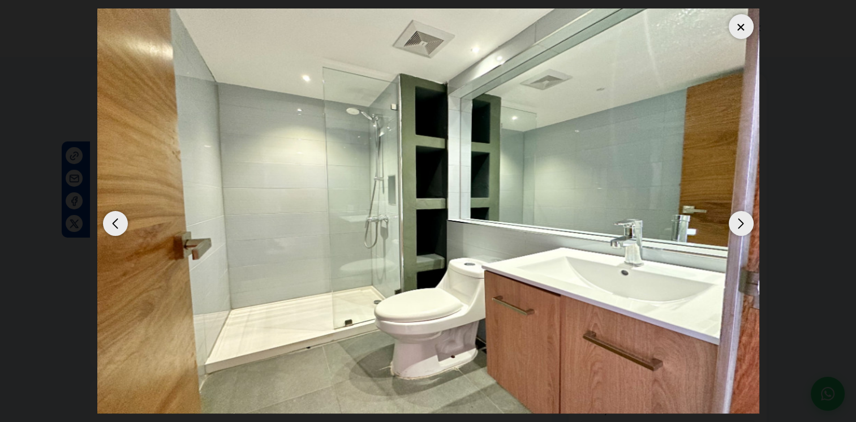
click at [743, 226] on div "Next slide" at bounding box center [740, 223] width 25 height 25
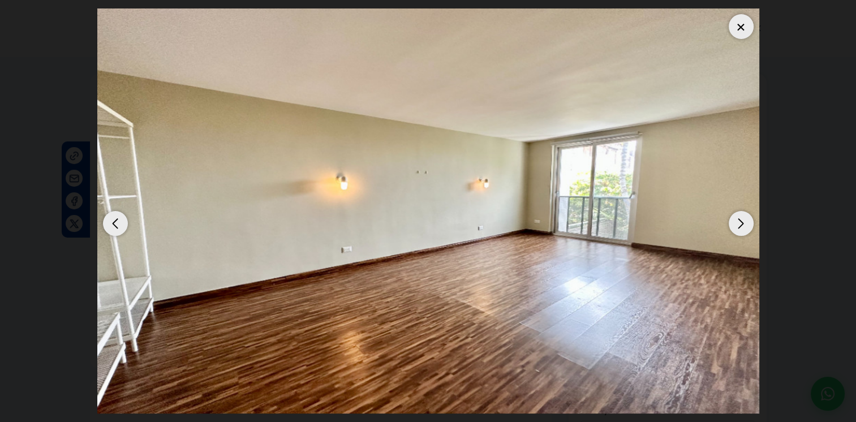
click at [733, 24] on div at bounding box center [740, 26] width 25 height 25
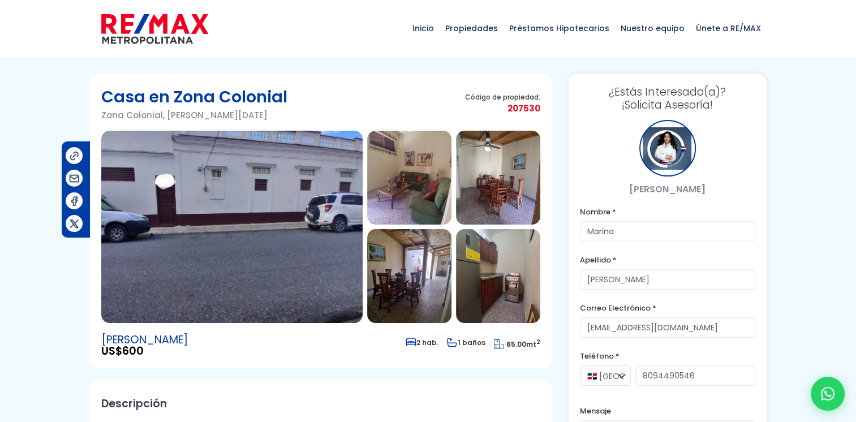
click at [391, 179] on img at bounding box center [409, 178] width 84 height 94
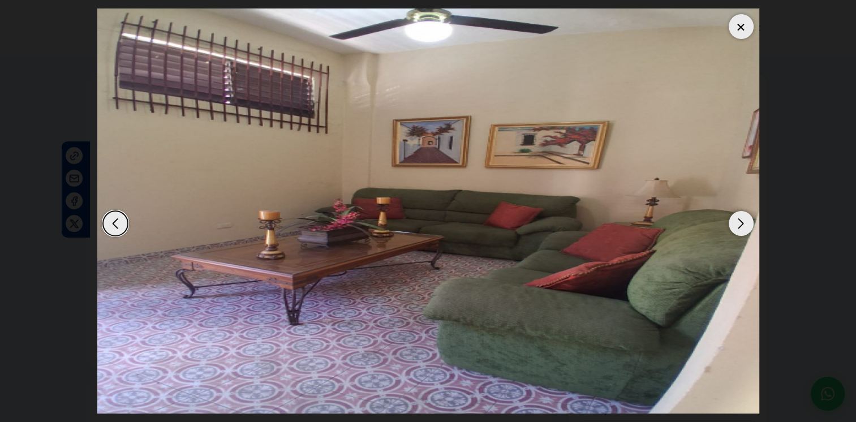
click at [736, 226] on div "Next slide" at bounding box center [740, 223] width 25 height 25
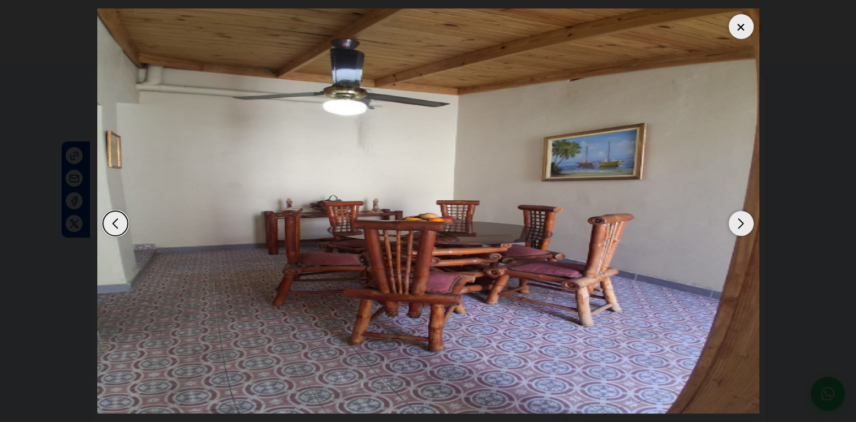
click at [736, 226] on div "Next slide" at bounding box center [740, 223] width 25 height 25
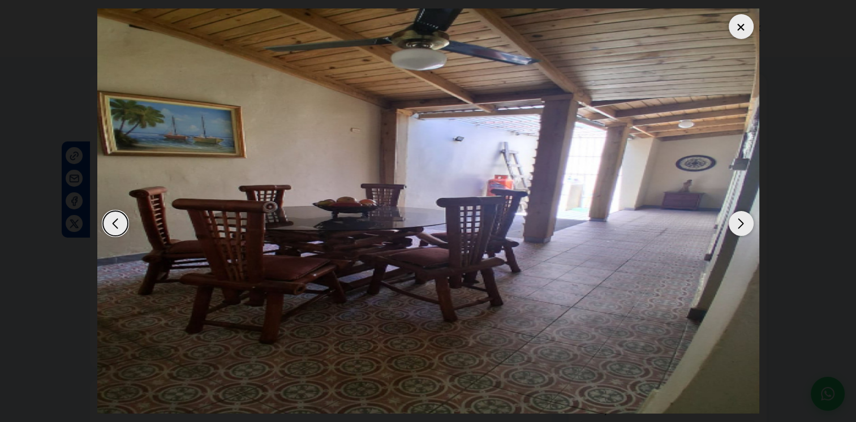
click at [736, 226] on div "Next slide" at bounding box center [740, 223] width 25 height 25
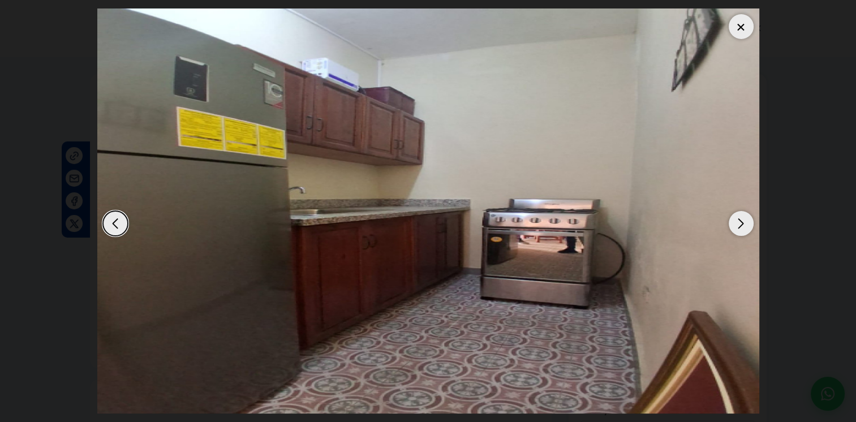
click at [736, 226] on div "Next slide" at bounding box center [740, 223] width 25 height 25
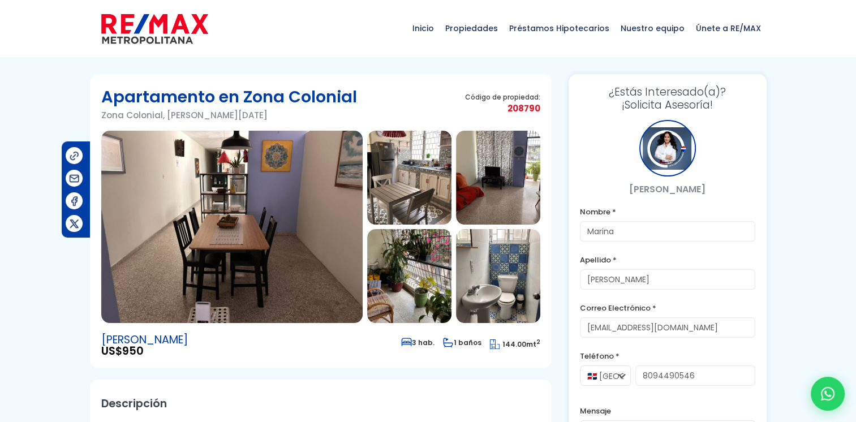
click at [289, 191] on img at bounding box center [231, 227] width 261 height 192
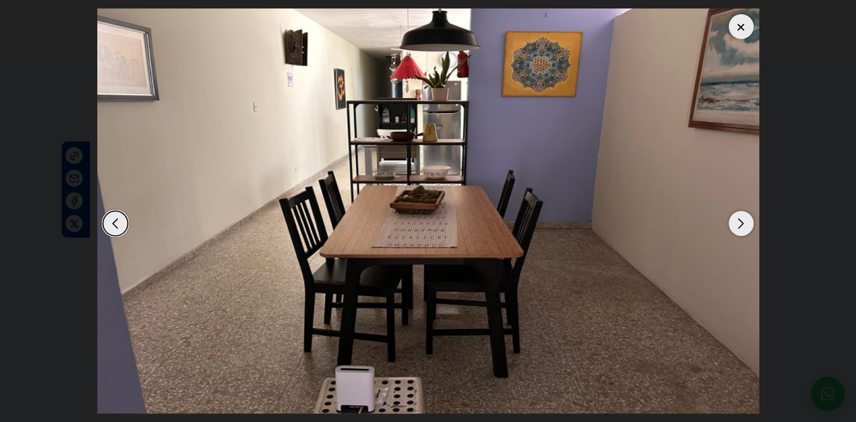
click at [732, 223] on div "Next slide" at bounding box center [740, 223] width 25 height 25
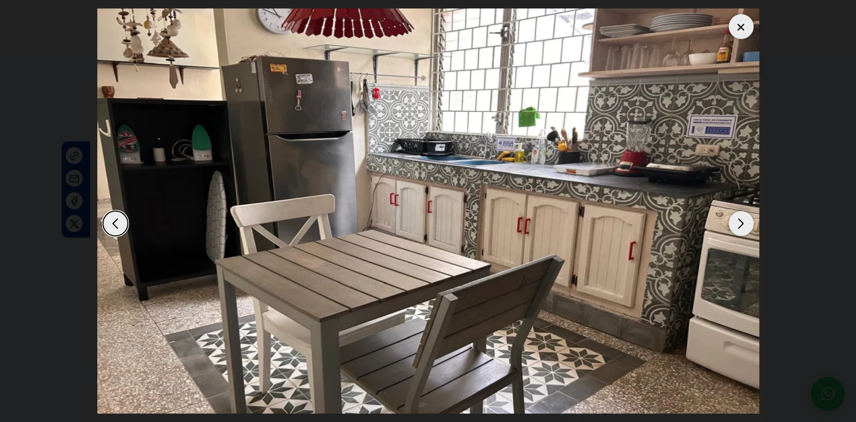
click at [732, 223] on div "Next slide" at bounding box center [740, 223] width 25 height 25
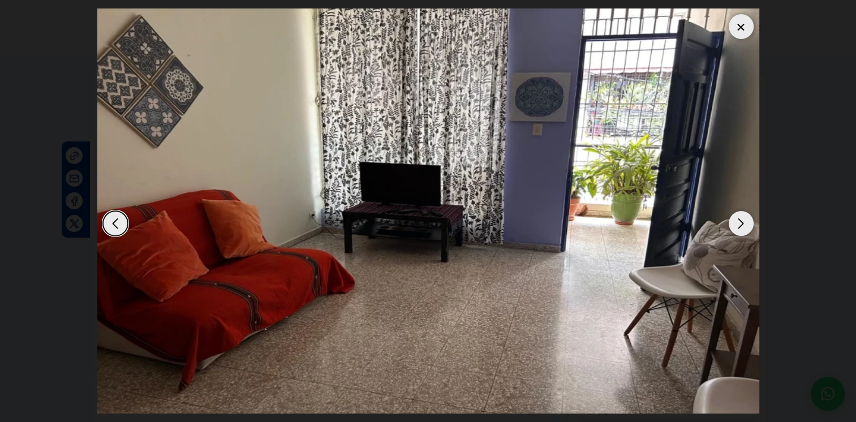
click at [732, 223] on div "Next slide" at bounding box center [740, 223] width 25 height 25
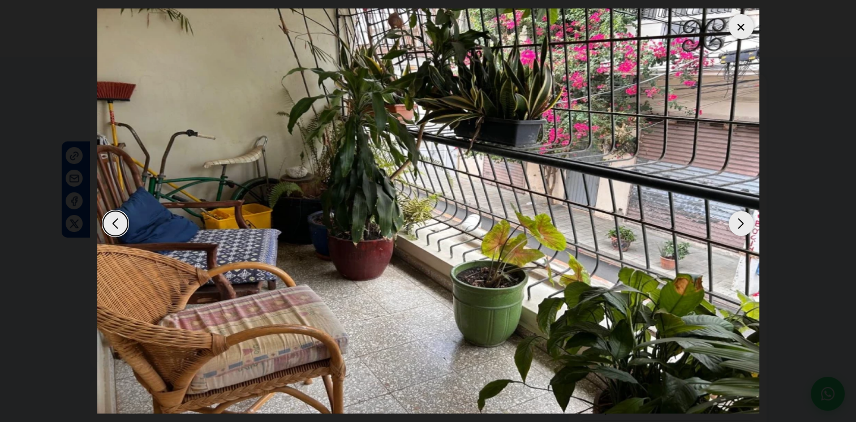
click at [732, 223] on div "Next slide" at bounding box center [740, 223] width 25 height 25
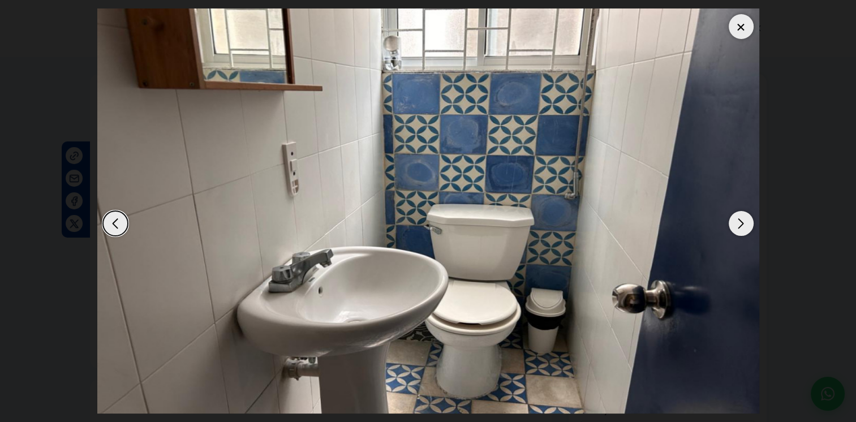
click at [732, 223] on div "Next slide" at bounding box center [740, 223] width 25 height 25
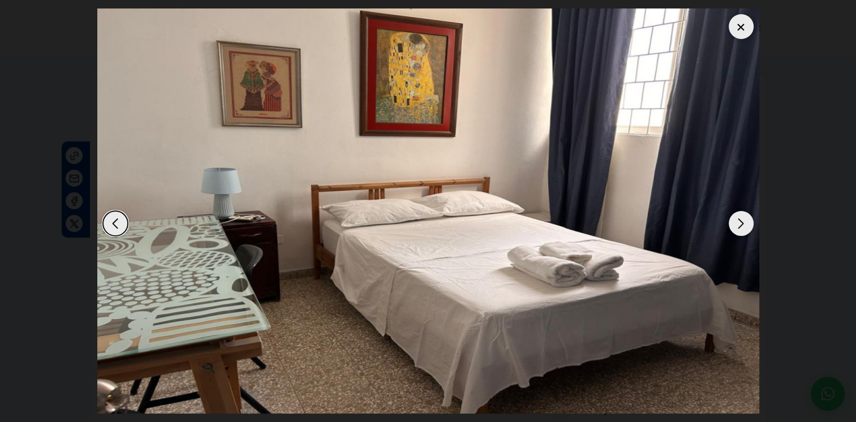
click at [732, 223] on div "Next slide" at bounding box center [740, 223] width 25 height 25
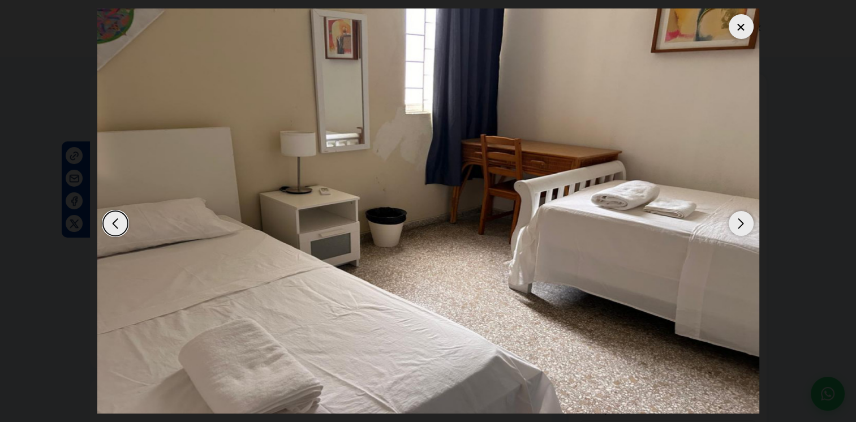
click at [732, 223] on div "Next slide" at bounding box center [740, 223] width 25 height 25
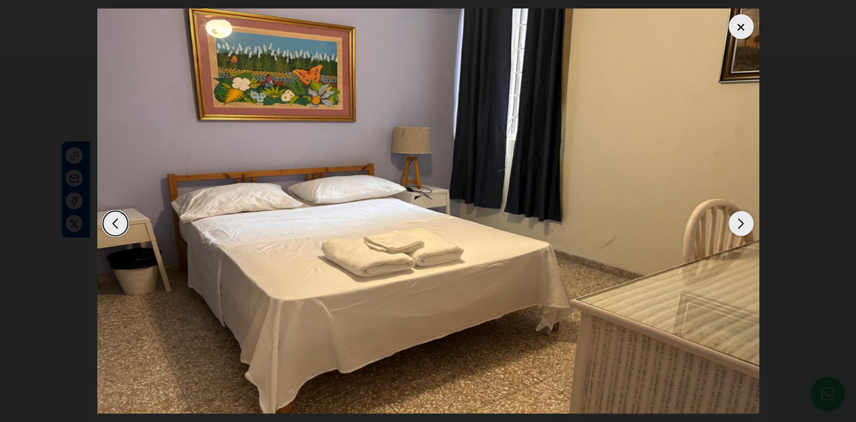
click at [732, 223] on div "Next slide" at bounding box center [740, 223] width 25 height 25
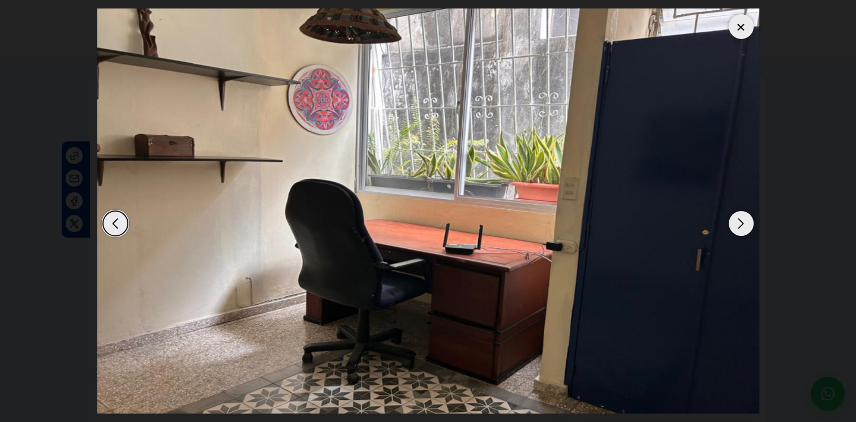
click at [732, 223] on div "Next slide" at bounding box center [740, 223] width 25 height 25
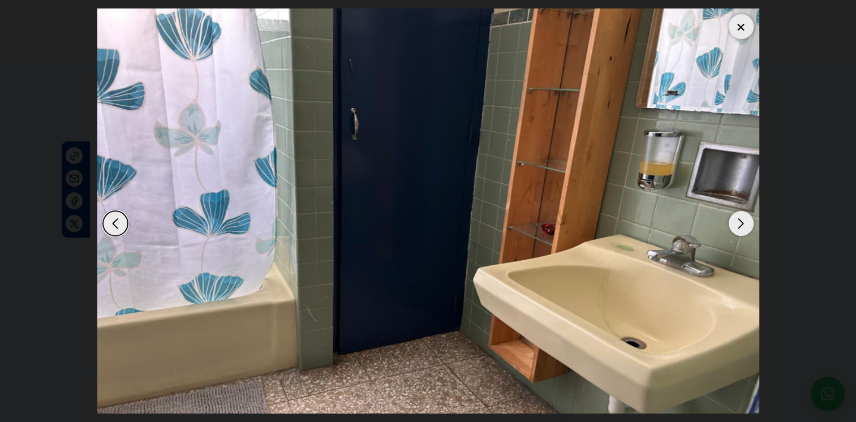
click at [732, 223] on div "Next slide" at bounding box center [740, 223] width 25 height 25
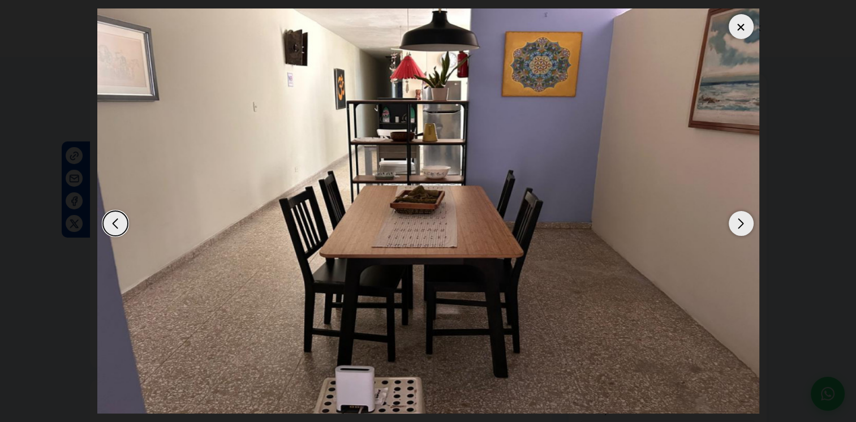
click at [732, 223] on div "Next slide" at bounding box center [740, 223] width 25 height 25
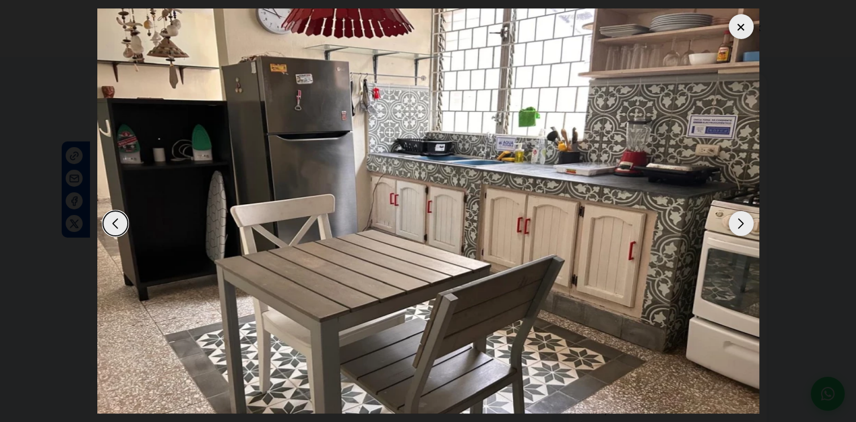
click at [744, 25] on div at bounding box center [740, 26] width 25 height 25
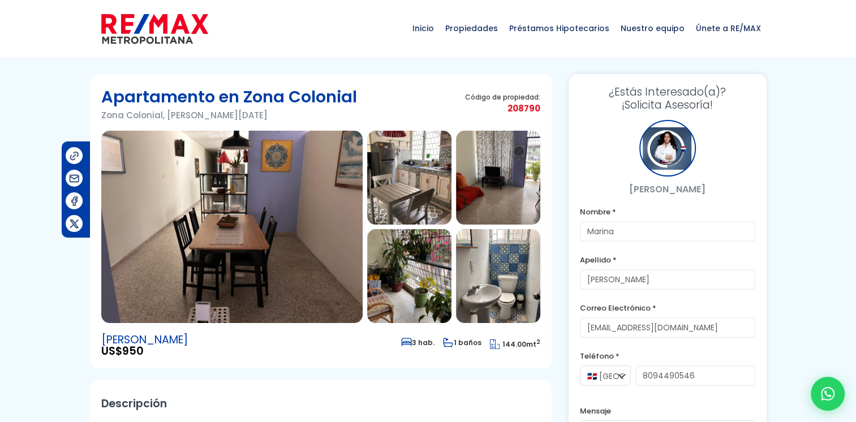
click at [415, 270] on img at bounding box center [409, 276] width 84 height 94
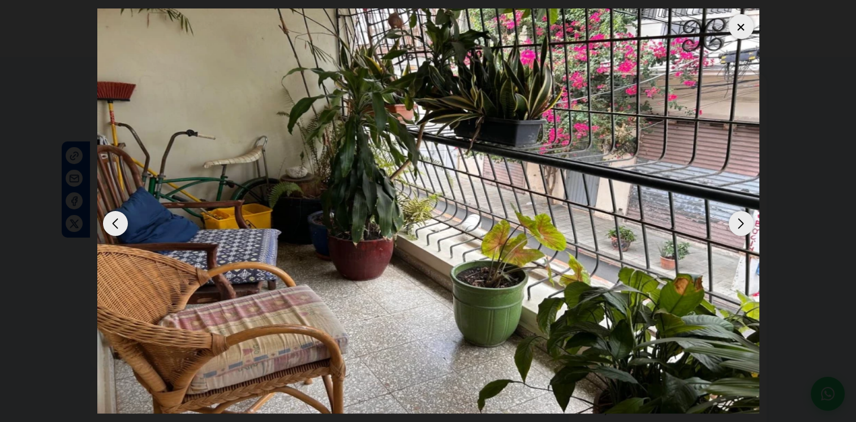
click at [742, 227] on div "Next slide" at bounding box center [740, 223] width 25 height 25
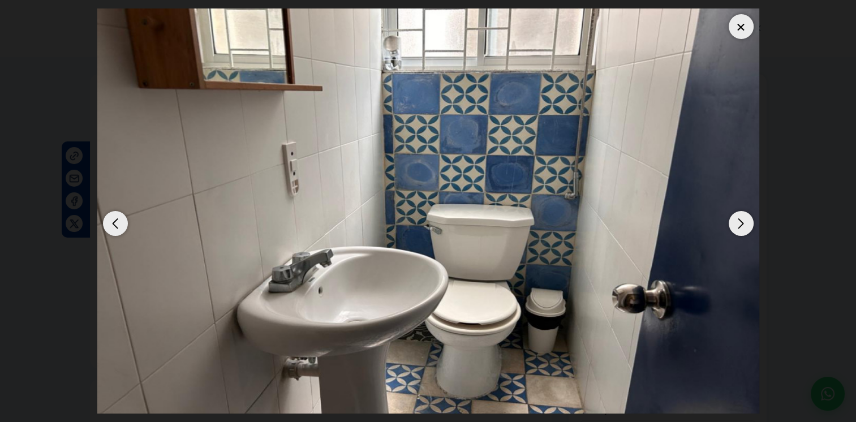
click at [742, 227] on div "Next slide" at bounding box center [740, 223] width 25 height 25
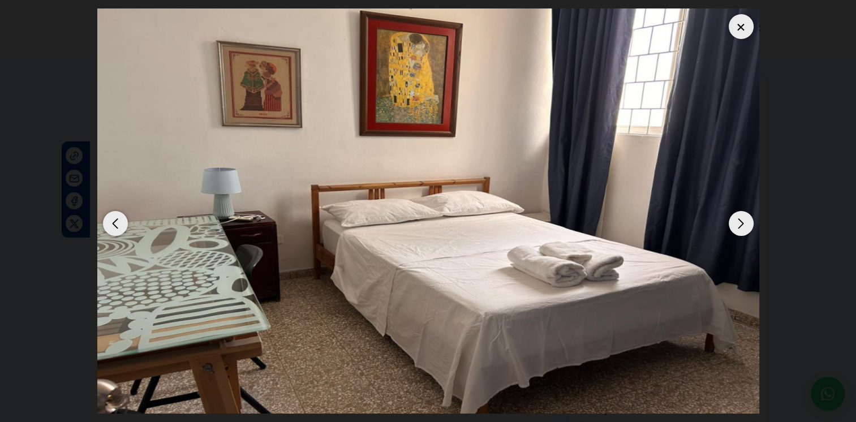
click at [740, 226] on div "Next slide" at bounding box center [740, 223] width 25 height 25
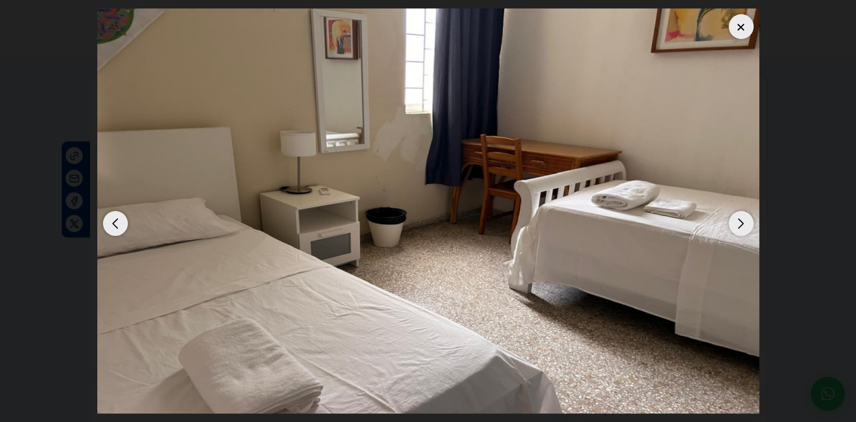
click at [740, 226] on div "Next slide" at bounding box center [740, 223] width 25 height 25
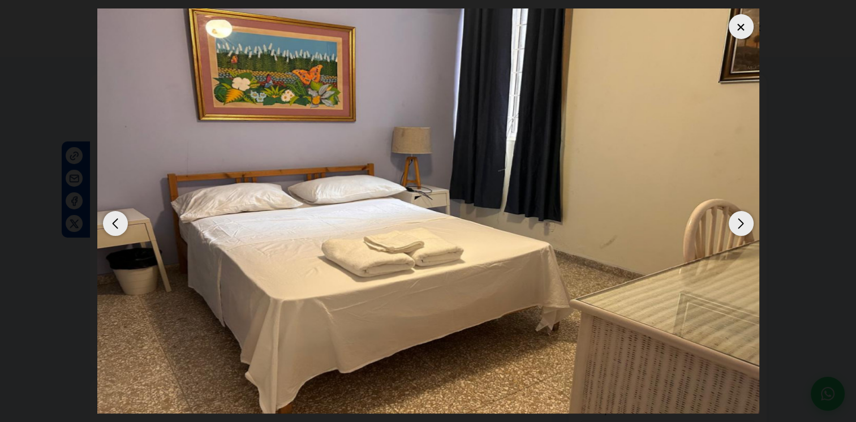
click at [738, 224] on div "Next slide" at bounding box center [740, 223] width 25 height 25
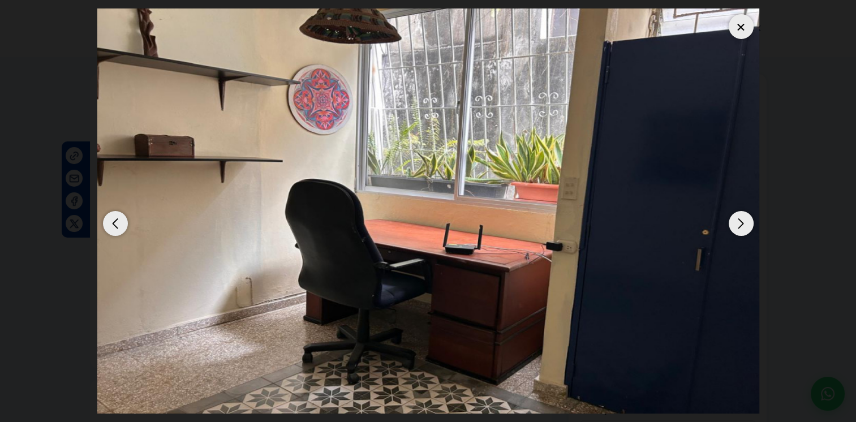
click at [738, 224] on div "Next slide" at bounding box center [740, 223] width 25 height 25
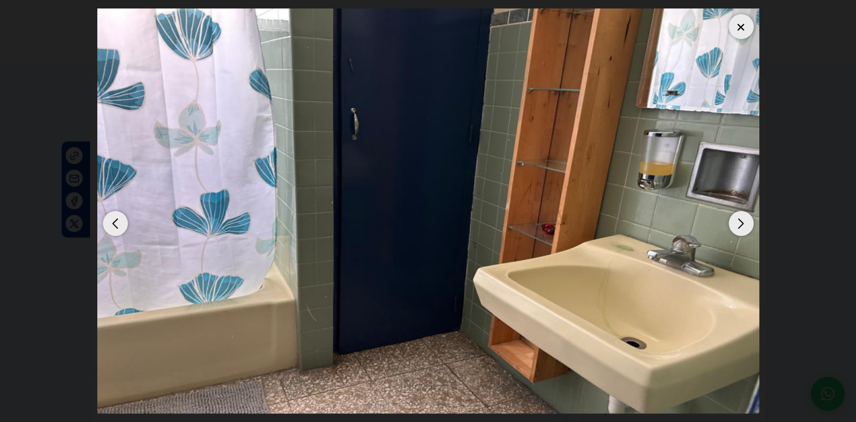
click at [111, 220] on div "Previous slide" at bounding box center [115, 223] width 25 height 25
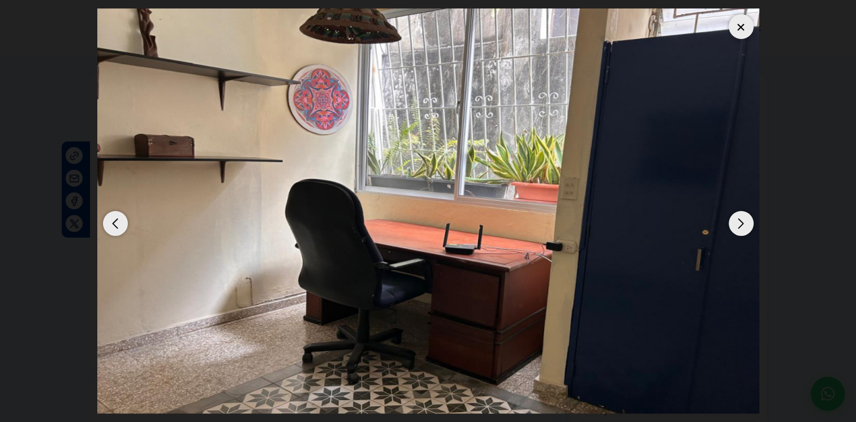
click at [738, 25] on div at bounding box center [740, 26] width 25 height 25
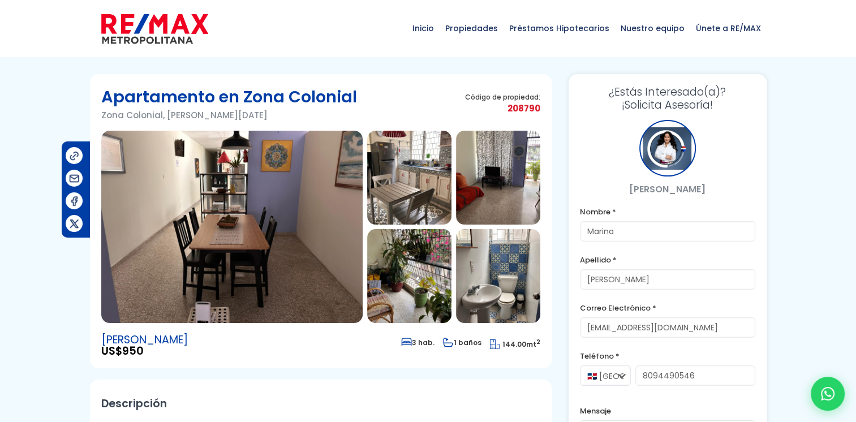
click at [267, 241] on img at bounding box center [231, 227] width 261 height 192
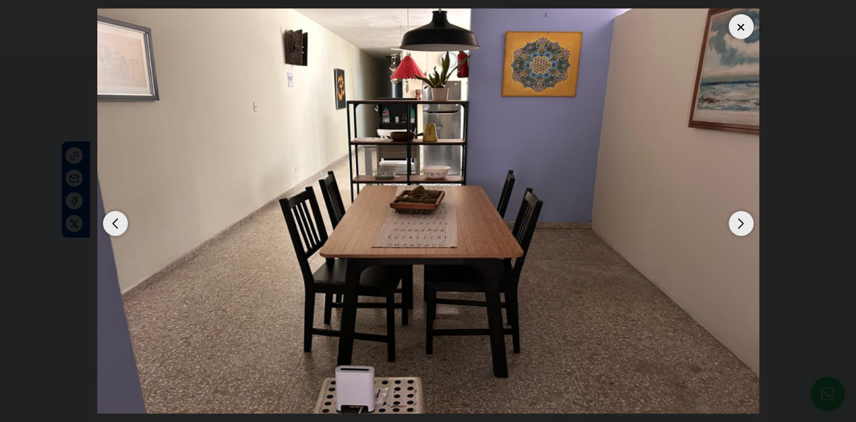
click at [738, 217] on div "Next slide" at bounding box center [740, 223] width 25 height 25
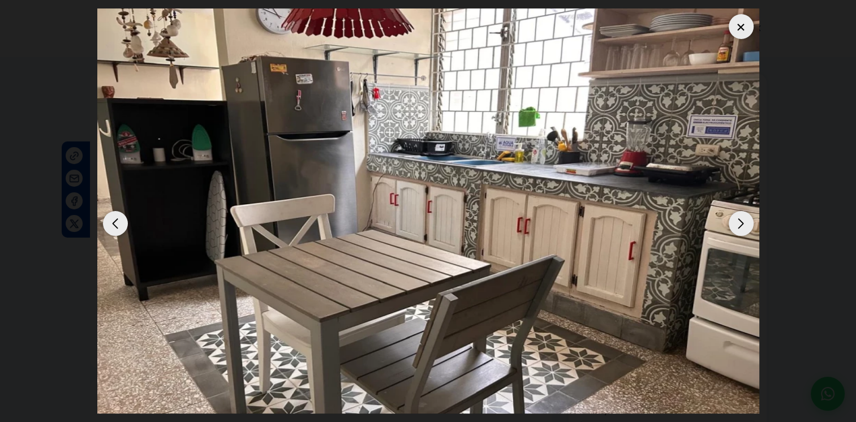
click at [735, 214] on div "Next slide" at bounding box center [740, 223] width 25 height 25
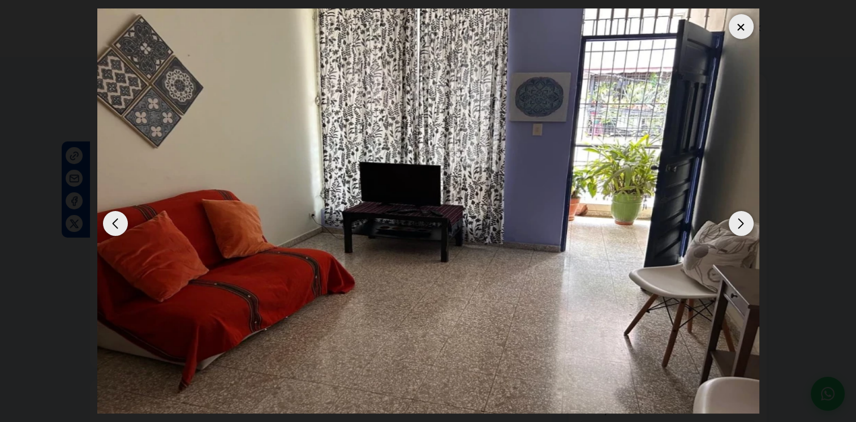
click at [735, 214] on div "Next slide" at bounding box center [740, 223] width 25 height 25
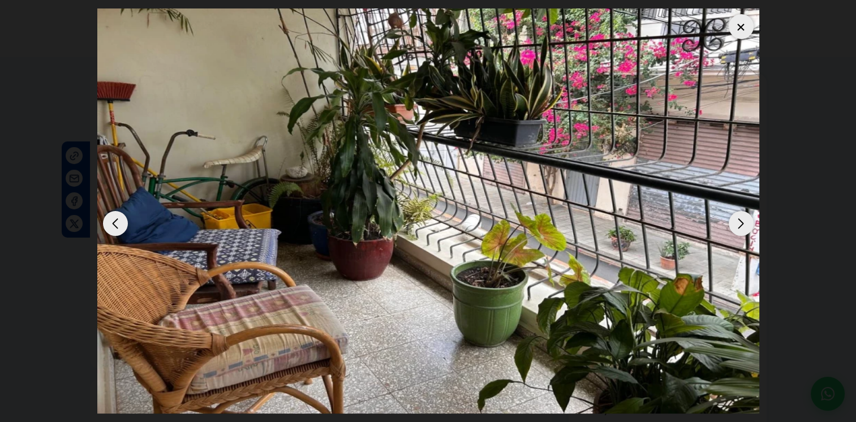
click at [735, 214] on div "Next slide" at bounding box center [740, 223] width 25 height 25
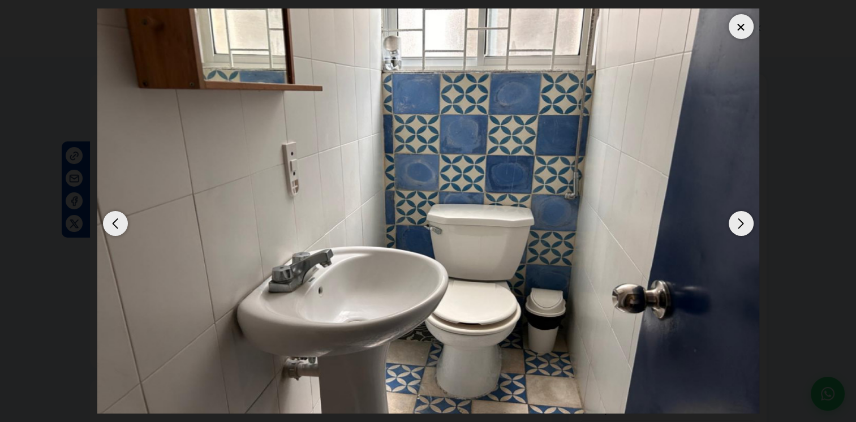
click at [733, 211] on img "5 / 10" at bounding box center [428, 210] width 662 height 405
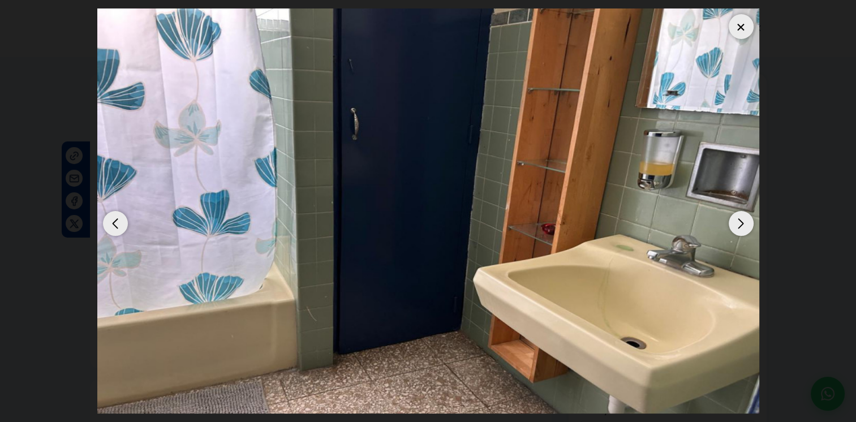
click at [733, 211] on div at bounding box center [428, 210] width 662 height 405
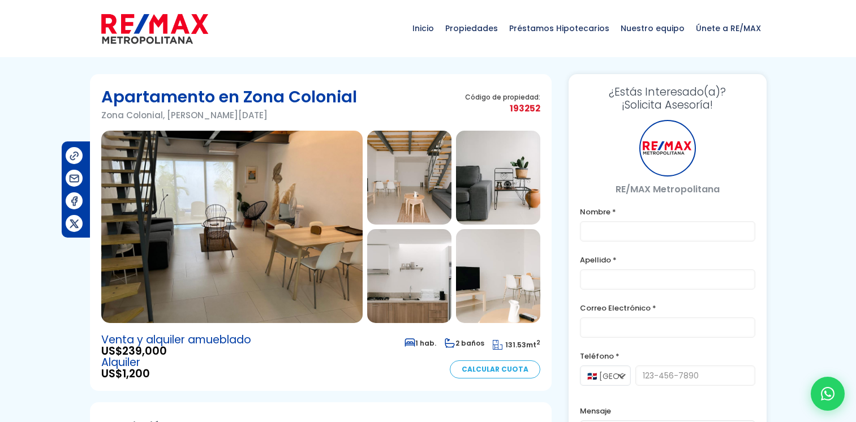
type input "Marina"
type input "[PERSON_NAME]"
type input "[EMAIL_ADDRESS][DOMAIN_NAME]"
type input "8094490546"
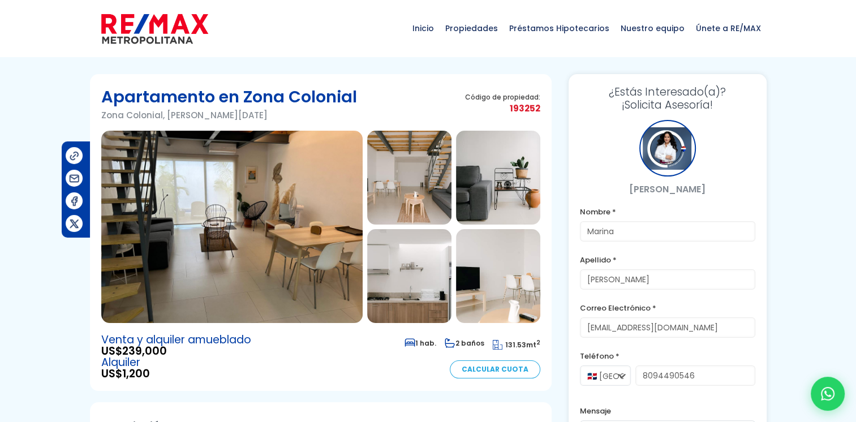
click at [304, 221] on img at bounding box center [231, 227] width 261 height 192
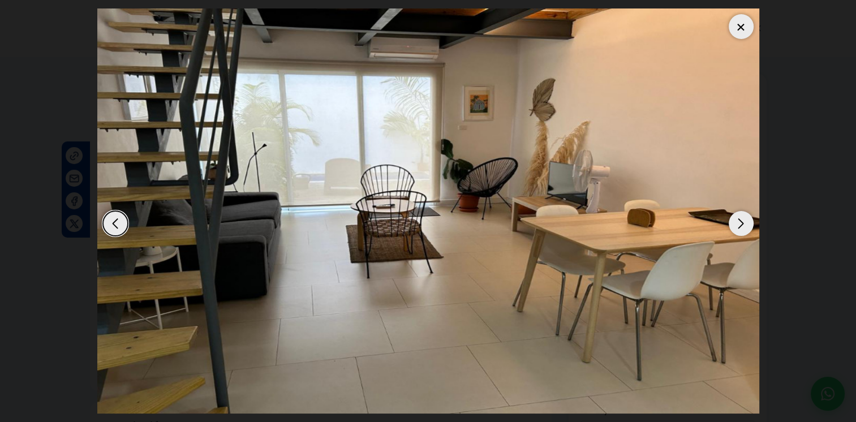
click at [732, 221] on div "Next slide" at bounding box center [740, 223] width 25 height 25
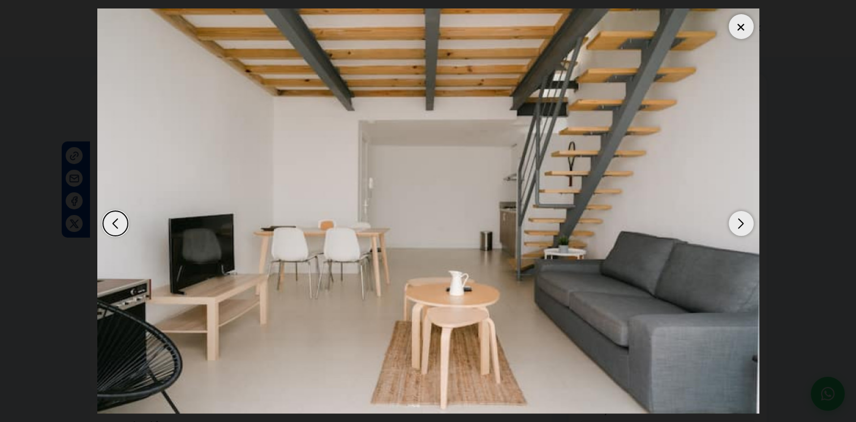
click at [732, 221] on div "Next slide" at bounding box center [740, 223] width 25 height 25
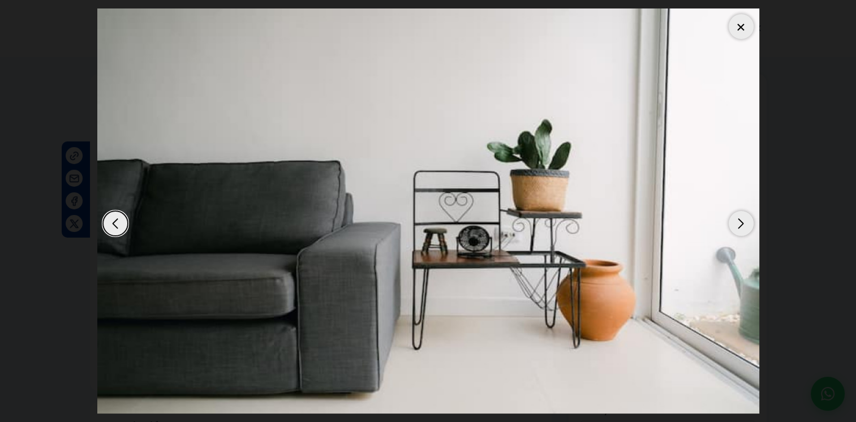
click at [732, 221] on div "Next slide" at bounding box center [740, 223] width 25 height 25
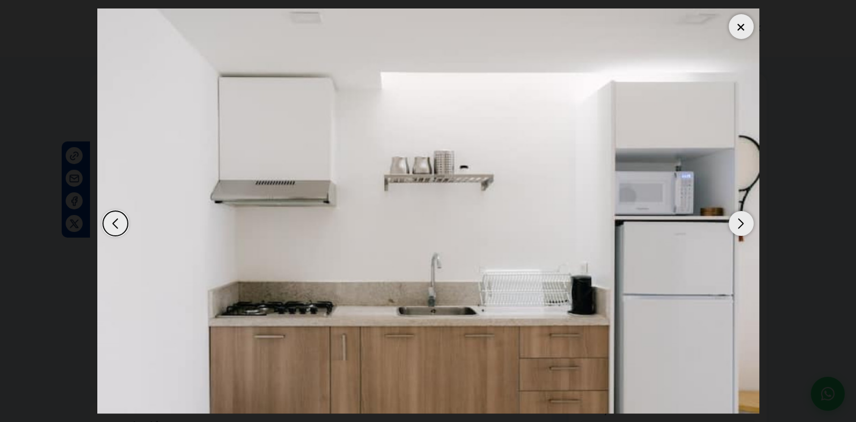
click at [732, 221] on div "Next slide" at bounding box center [740, 223] width 25 height 25
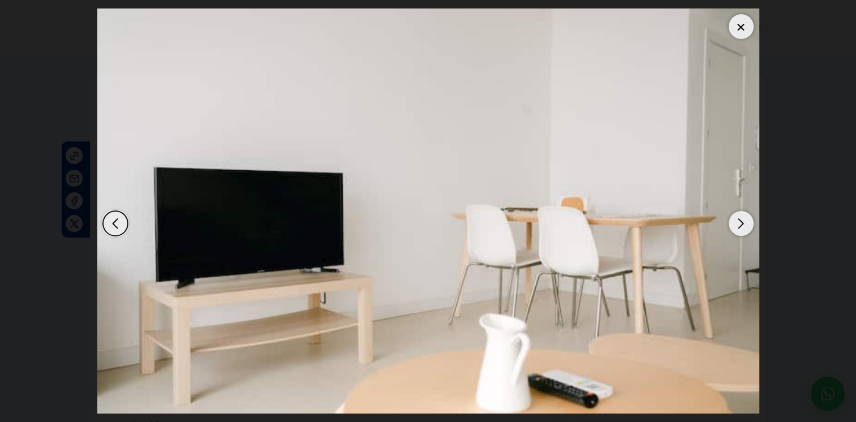
click at [738, 221] on div "Next slide" at bounding box center [740, 223] width 25 height 25
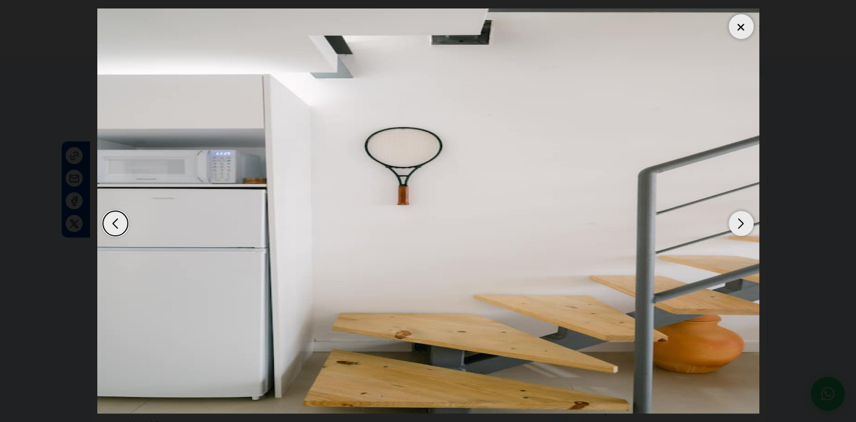
click at [737, 219] on div "Next slide" at bounding box center [740, 223] width 25 height 25
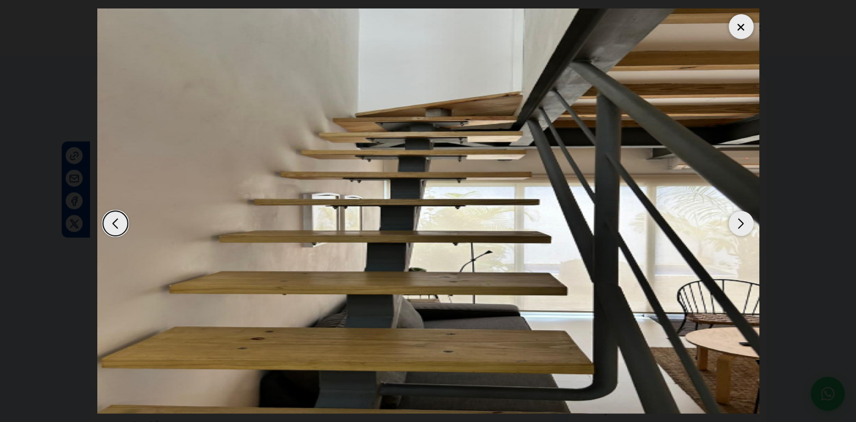
click at [736, 218] on div "Next slide" at bounding box center [740, 223] width 25 height 25
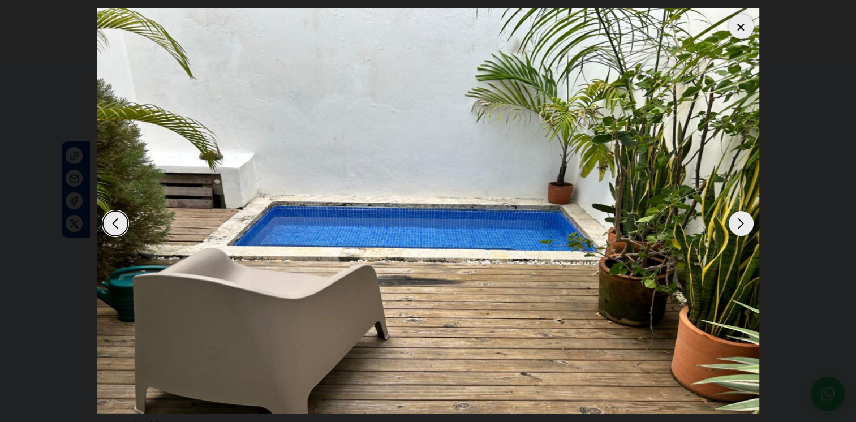
click at [736, 218] on div "Next slide" at bounding box center [740, 223] width 25 height 25
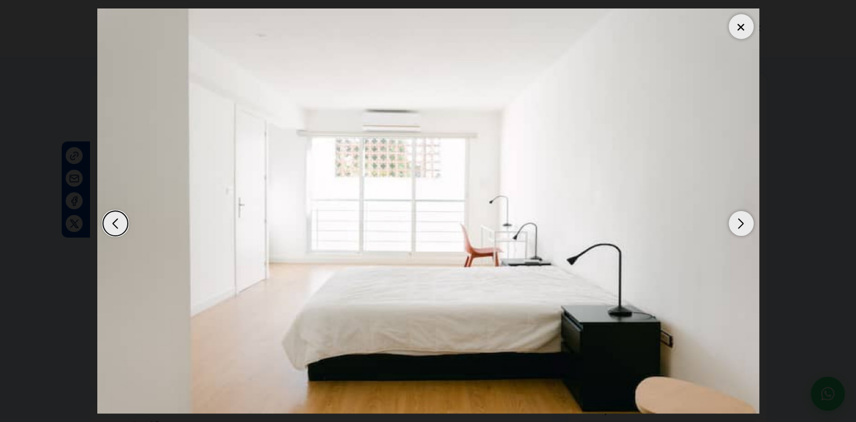
click at [740, 27] on div at bounding box center [740, 26] width 25 height 25
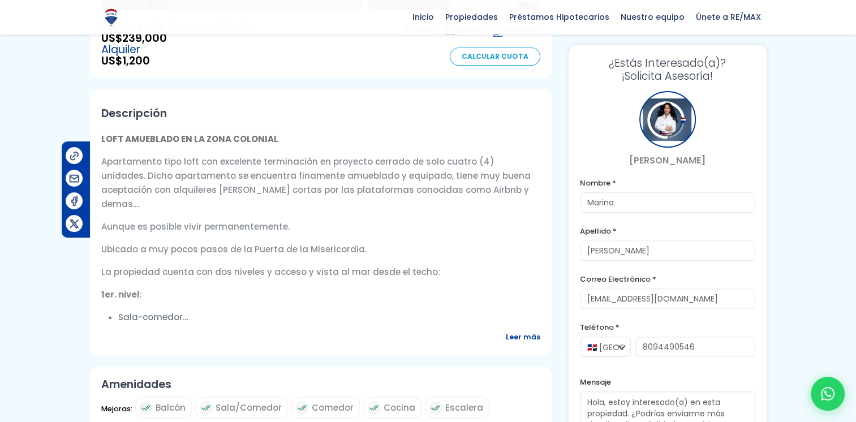
scroll to position [339, 0]
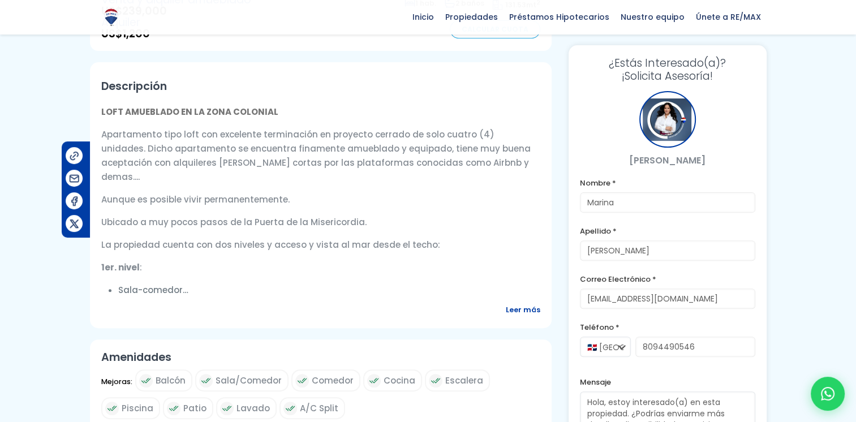
click at [515, 314] on span "Leer más" at bounding box center [523, 310] width 34 height 14
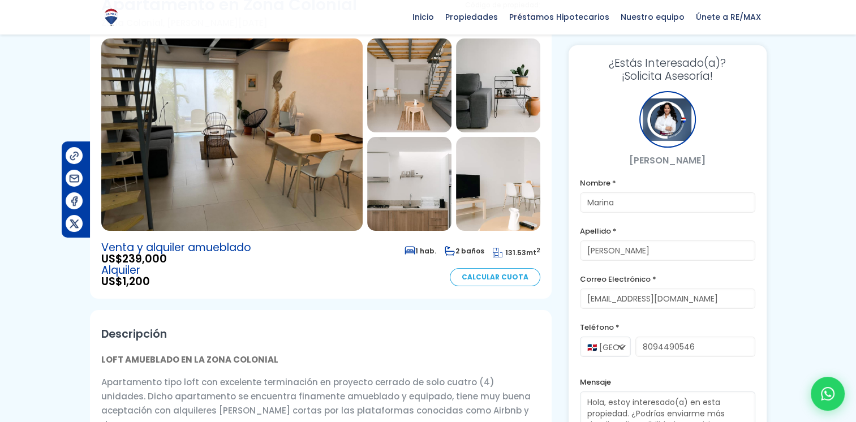
scroll to position [0, 0]
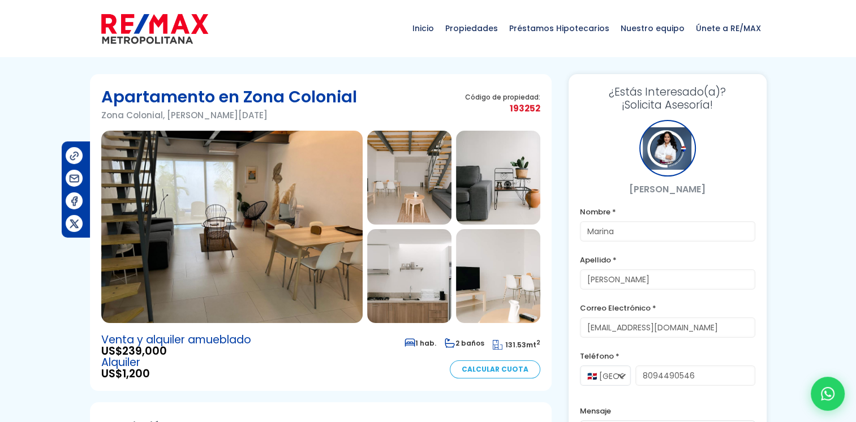
click at [409, 294] on img at bounding box center [409, 276] width 84 height 94
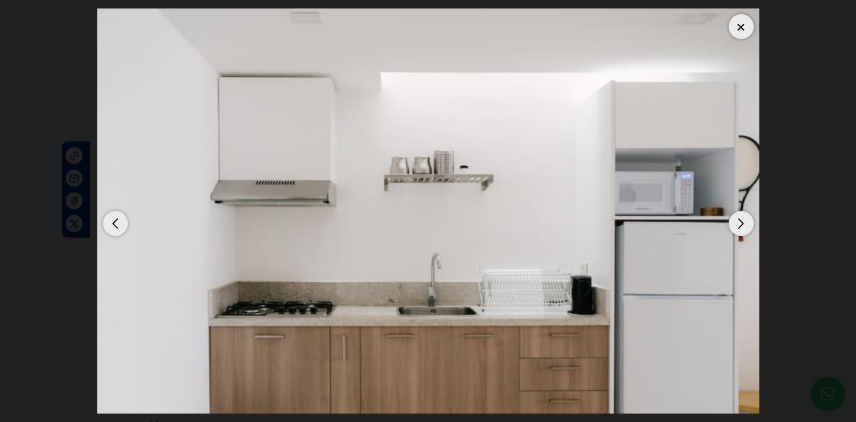
click at [742, 18] on div at bounding box center [740, 26] width 25 height 25
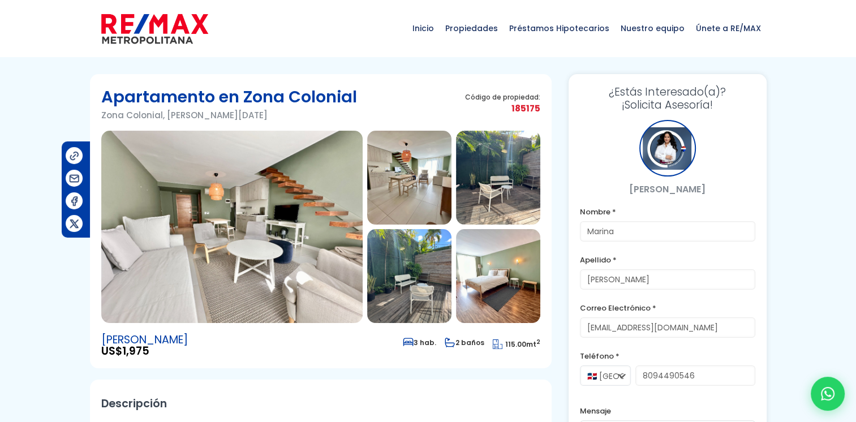
click at [411, 295] on img at bounding box center [409, 276] width 84 height 94
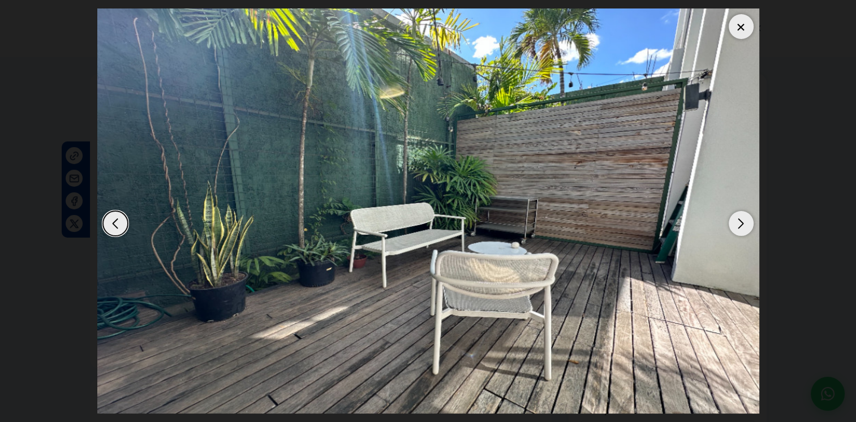
click at [743, 218] on div "Next slide" at bounding box center [740, 223] width 25 height 25
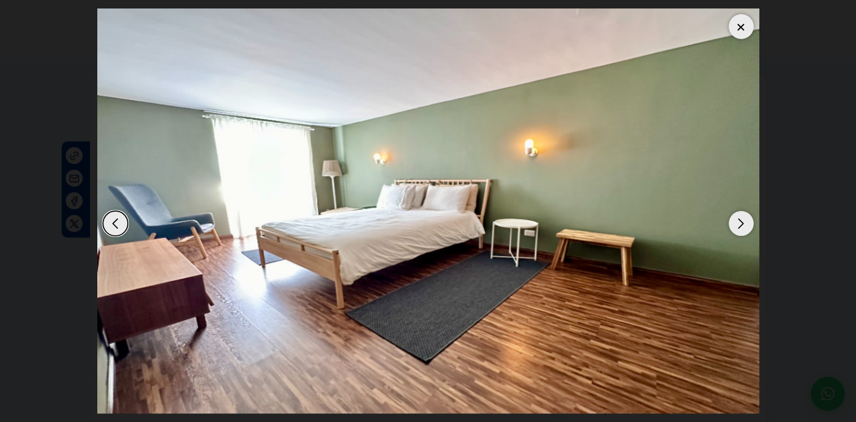
click at [743, 218] on div "Next slide" at bounding box center [740, 223] width 25 height 25
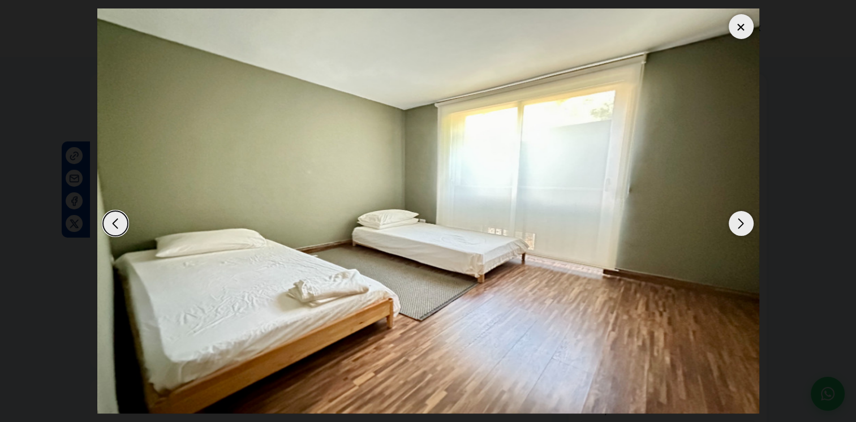
click at [743, 218] on div "Next slide" at bounding box center [740, 223] width 25 height 25
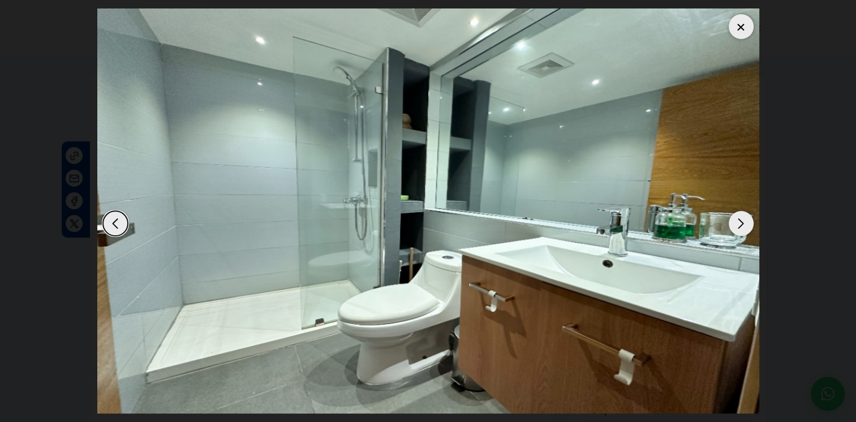
click at [743, 218] on div "Next slide" at bounding box center [740, 223] width 25 height 25
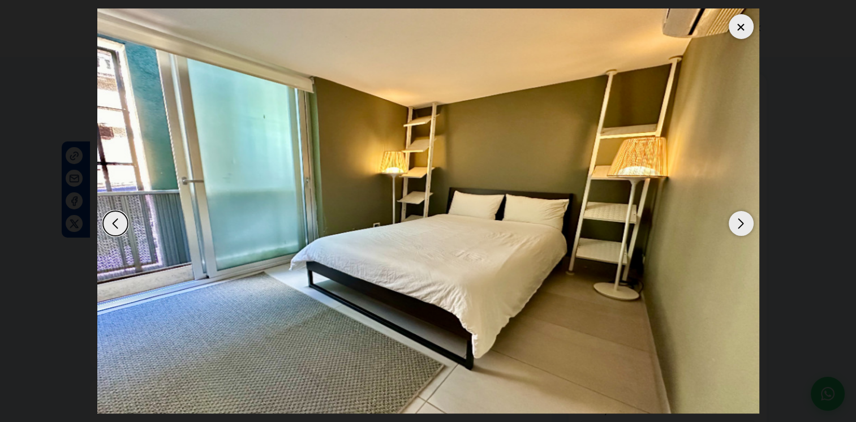
click at [743, 217] on div "Next slide" at bounding box center [740, 223] width 25 height 25
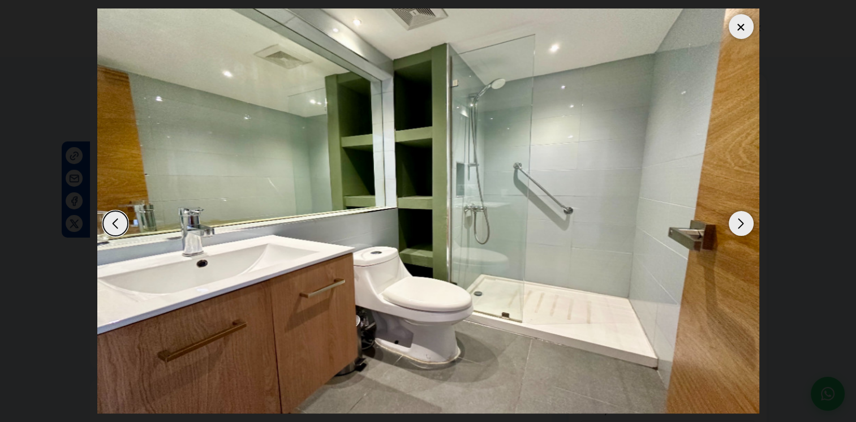
click at [743, 217] on div "Next slide" at bounding box center [740, 223] width 25 height 25
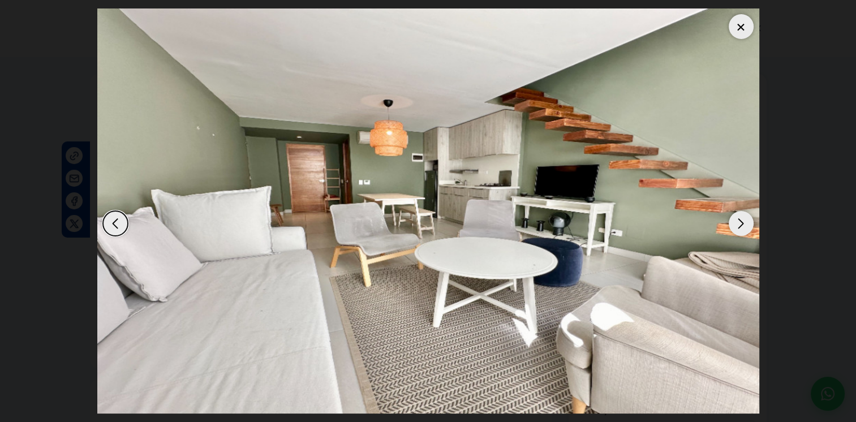
click at [742, 217] on div "Next slide" at bounding box center [740, 223] width 25 height 25
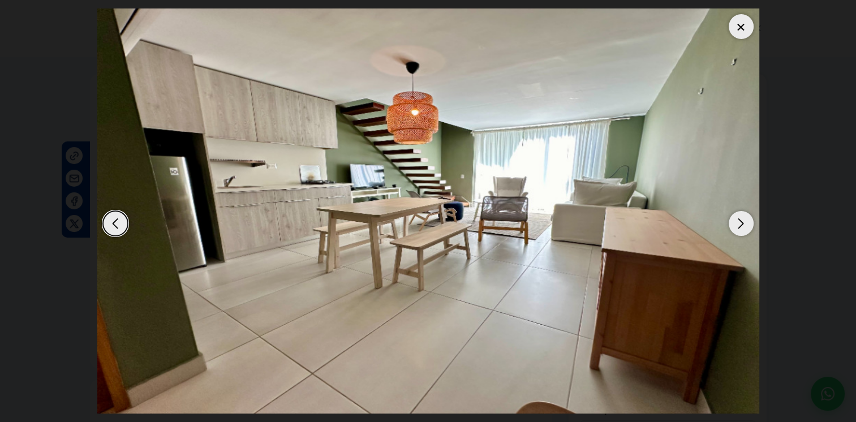
click at [742, 217] on div "Next slide" at bounding box center [740, 223] width 25 height 25
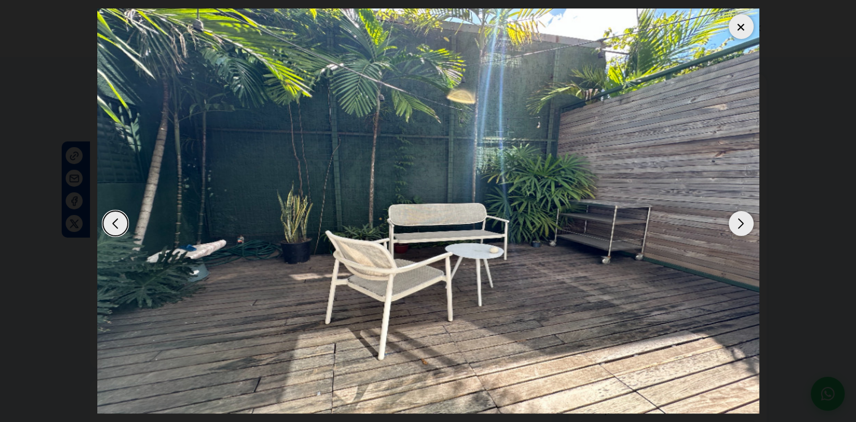
click at [742, 217] on div "Next slide" at bounding box center [740, 223] width 25 height 25
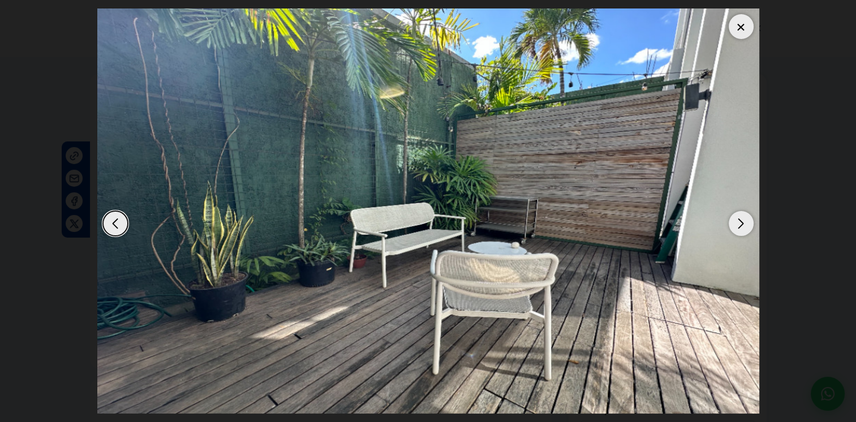
click at [742, 217] on div "Next slide" at bounding box center [740, 223] width 25 height 25
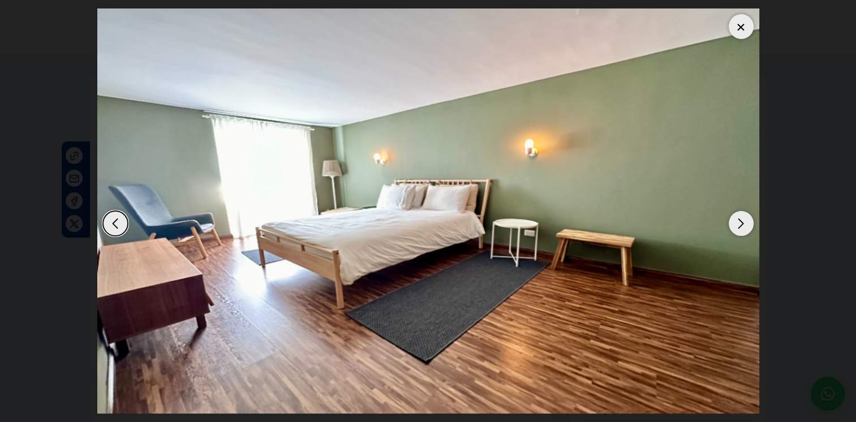
click at [742, 217] on div "Next slide" at bounding box center [740, 223] width 25 height 25
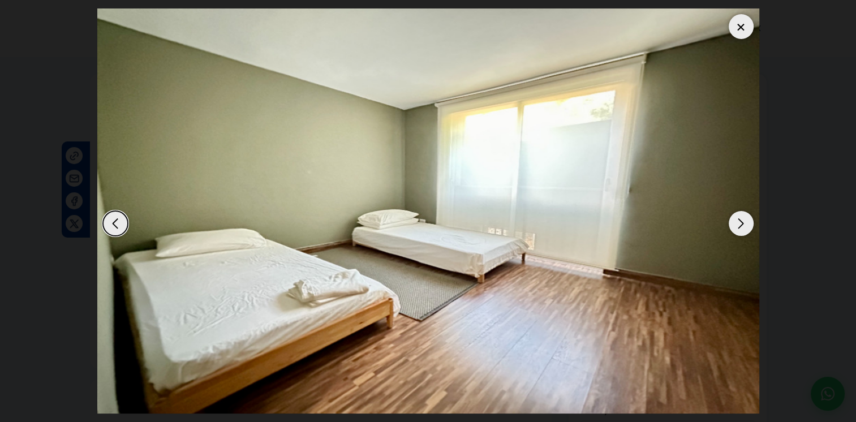
click at [742, 217] on div "Next slide" at bounding box center [740, 223] width 25 height 25
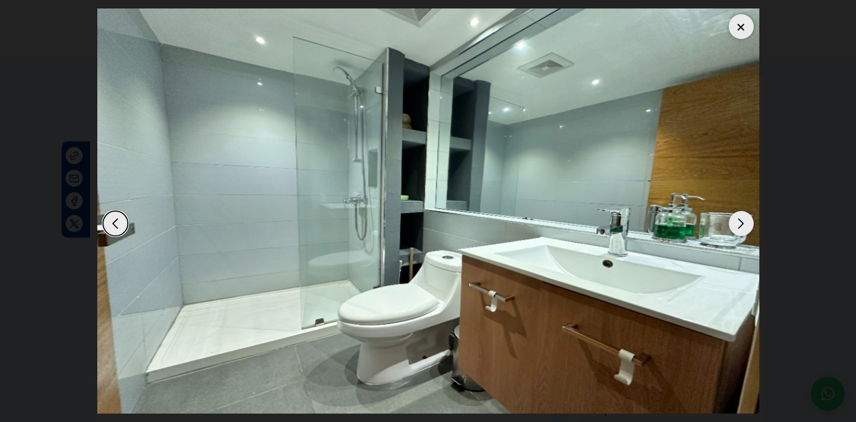
click at [742, 217] on div "Next slide" at bounding box center [740, 223] width 25 height 25
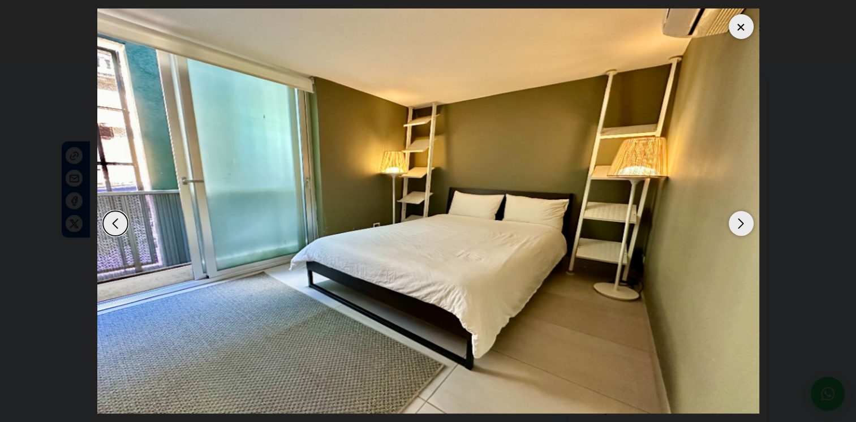
click at [742, 217] on div "Next slide" at bounding box center [740, 223] width 25 height 25
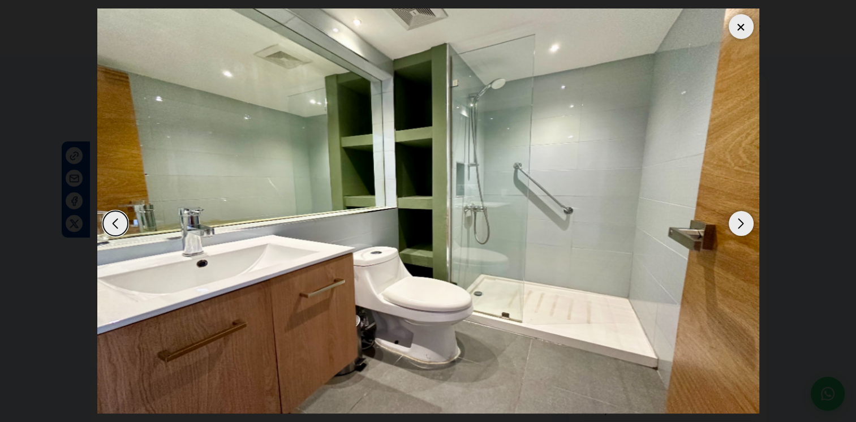
click at [742, 217] on div "Next slide" at bounding box center [740, 223] width 25 height 25
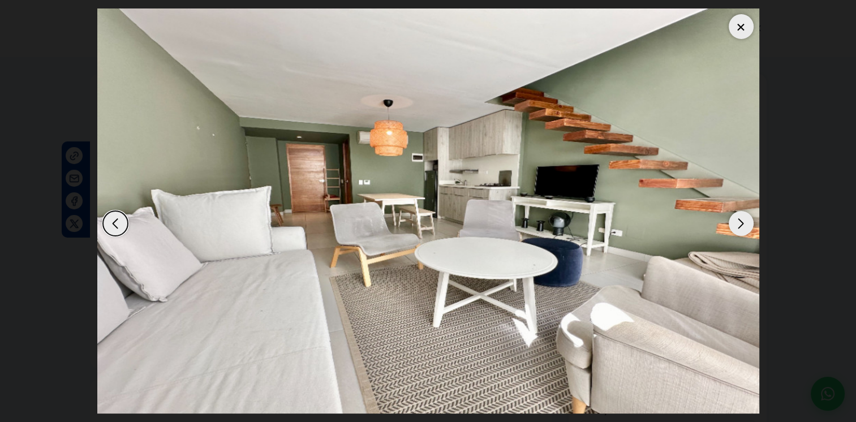
click at [742, 217] on div "Next slide" at bounding box center [740, 223] width 25 height 25
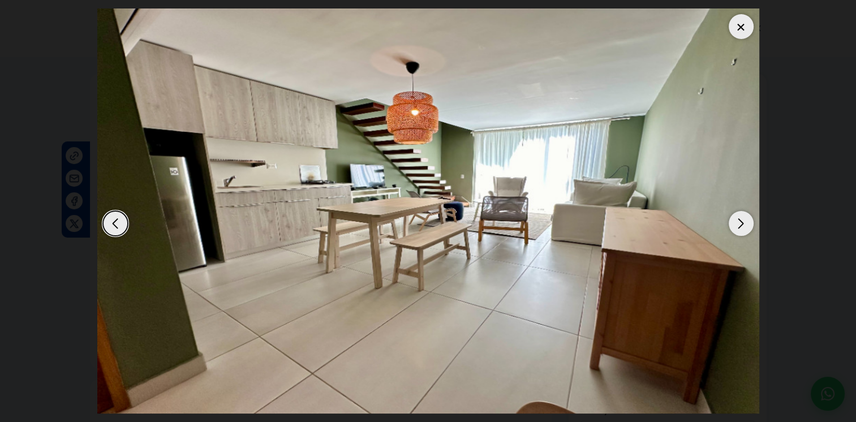
click at [742, 217] on div "Next slide" at bounding box center [740, 223] width 25 height 25
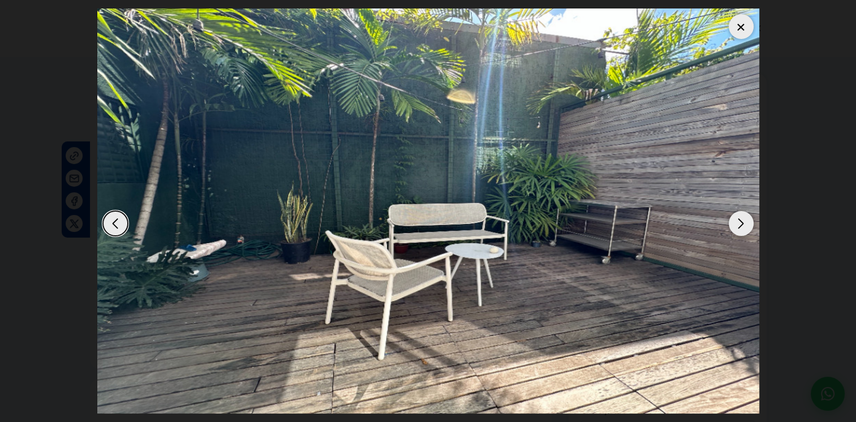
click at [742, 217] on div "Next slide" at bounding box center [740, 223] width 25 height 25
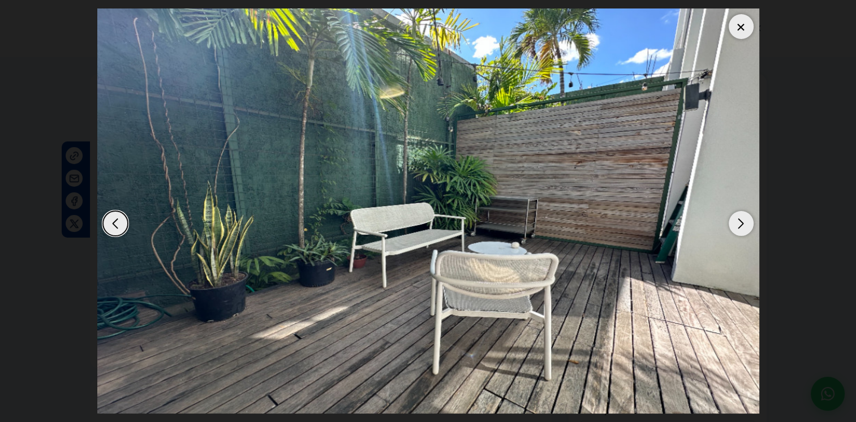
click at [734, 28] on div at bounding box center [740, 26] width 25 height 25
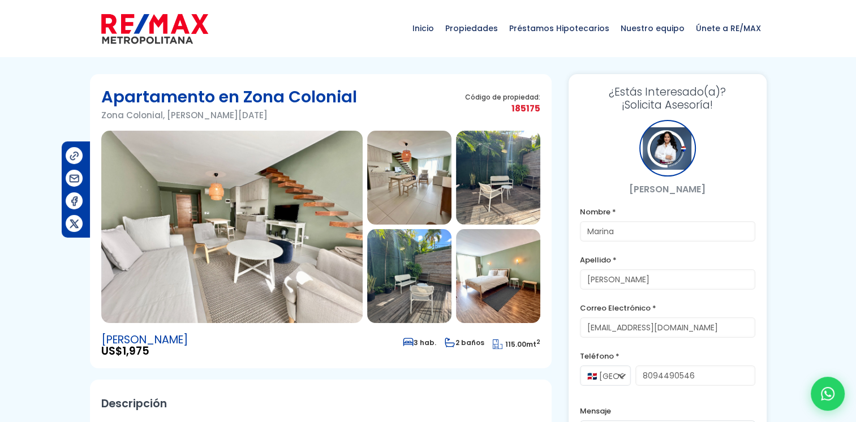
click at [279, 212] on img at bounding box center [231, 227] width 261 height 192
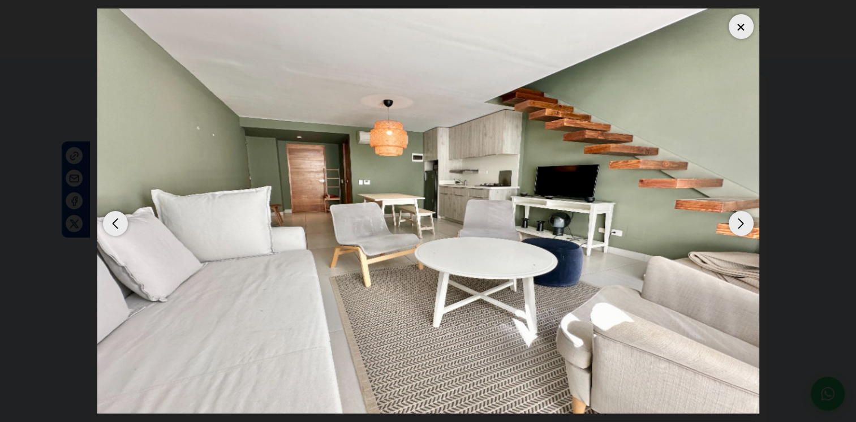
click at [747, 222] on div "Next slide" at bounding box center [740, 223] width 25 height 25
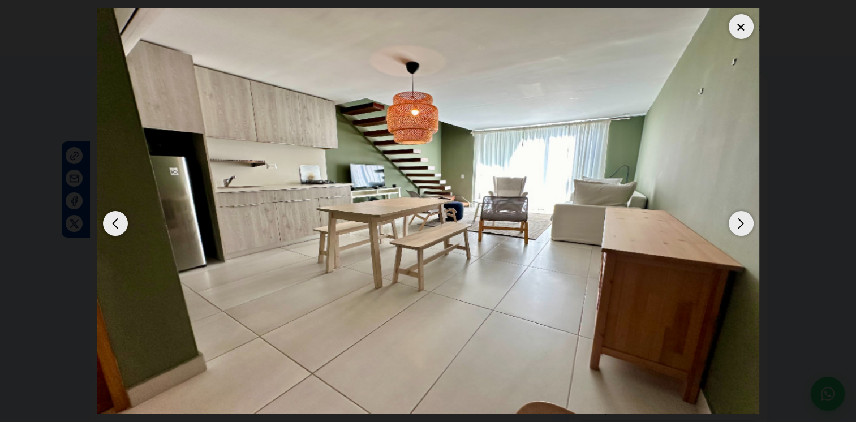
click at [743, 221] on div "Next slide" at bounding box center [740, 223] width 25 height 25
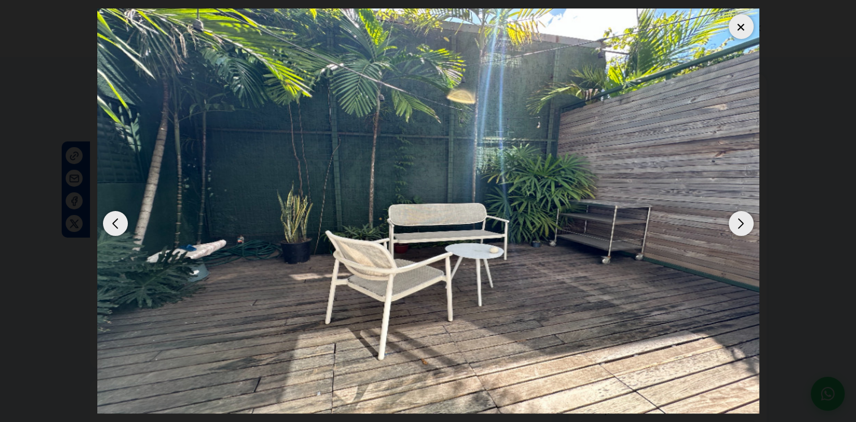
click at [742, 221] on div "Next slide" at bounding box center [740, 223] width 25 height 25
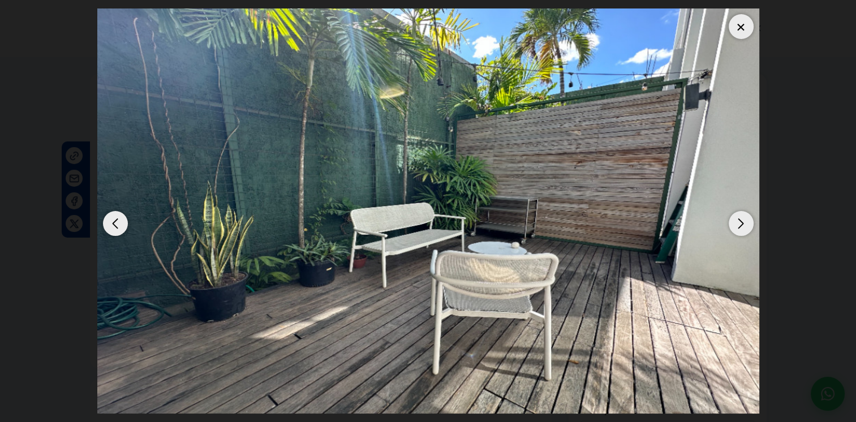
click at [742, 221] on div "Next slide" at bounding box center [740, 223] width 25 height 25
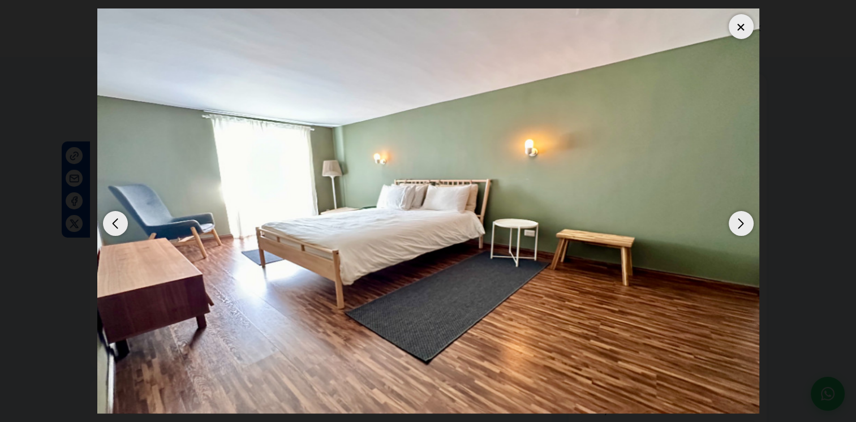
click at [741, 221] on div "Next slide" at bounding box center [740, 223] width 25 height 25
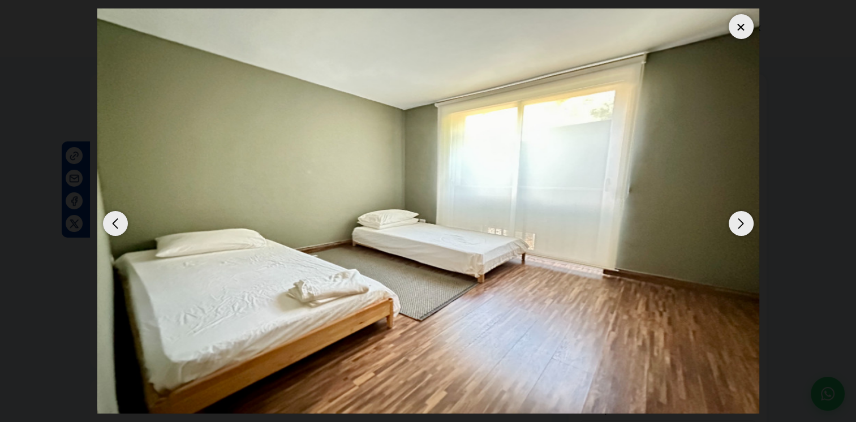
click at [739, 221] on div "Next slide" at bounding box center [740, 223] width 25 height 25
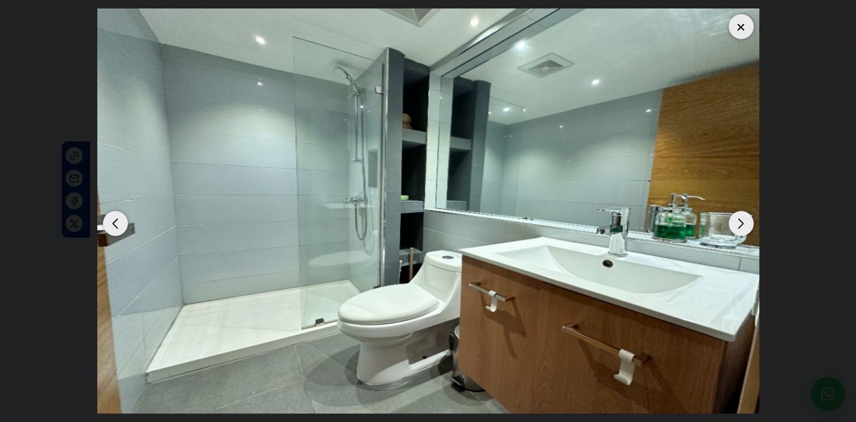
click at [734, 221] on div "Next slide" at bounding box center [740, 223] width 25 height 25
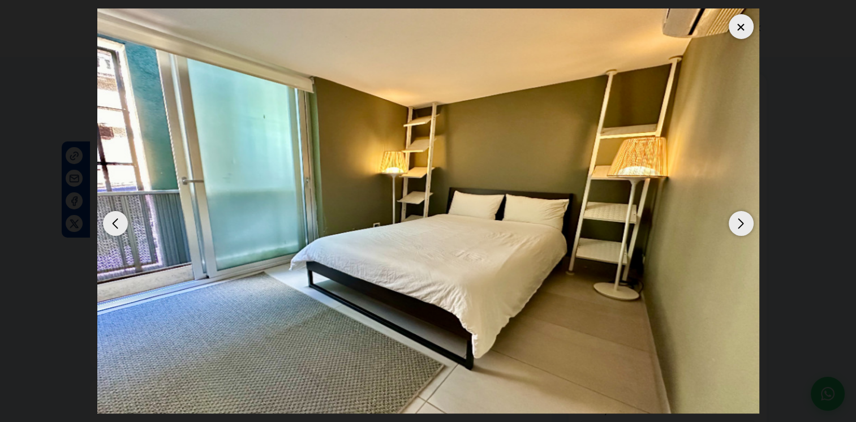
click at [733, 219] on div "Next slide" at bounding box center [740, 223] width 25 height 25
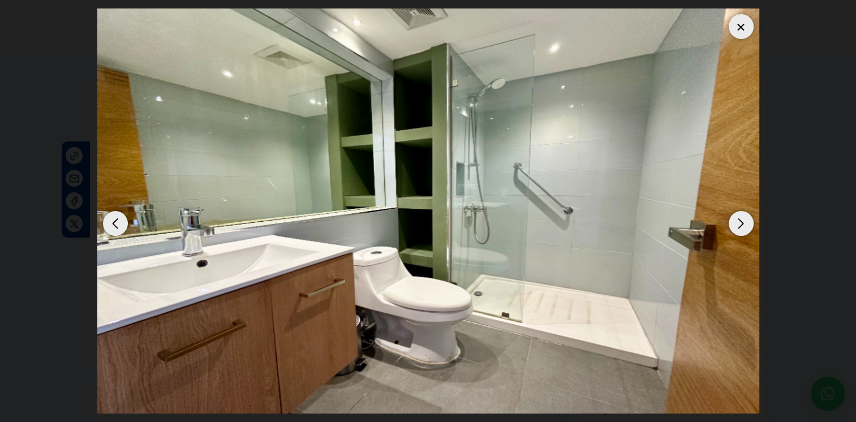
click at [745, 222] on div "Next slide" at bounding box center [740, 223] width 25 height 25
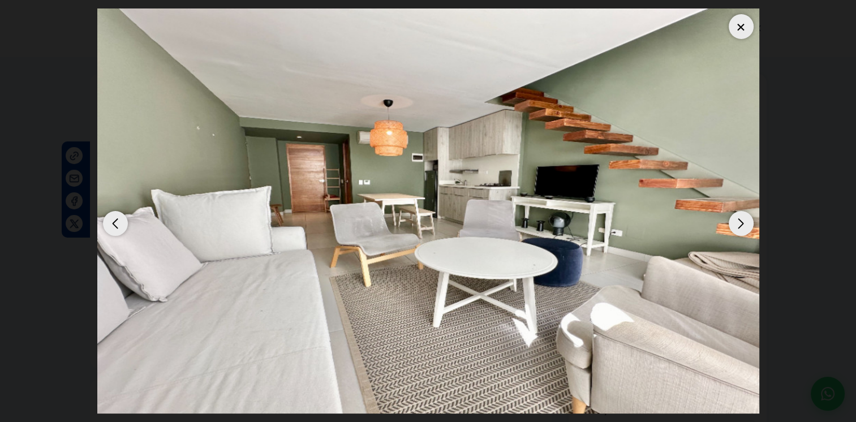
click at [745, 222] on div "Next slide" at bounding box center [740, 223] width 25 height 25
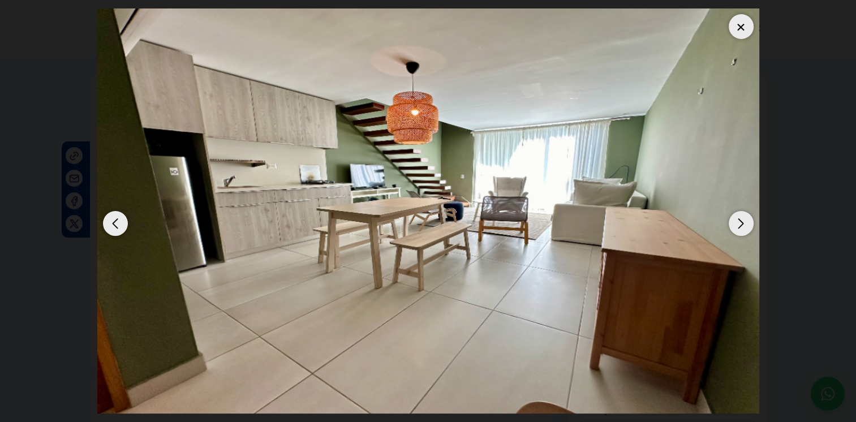
click at [743, 221] on div "Next slide" at bounding box center [740, 223] width 25 height 25
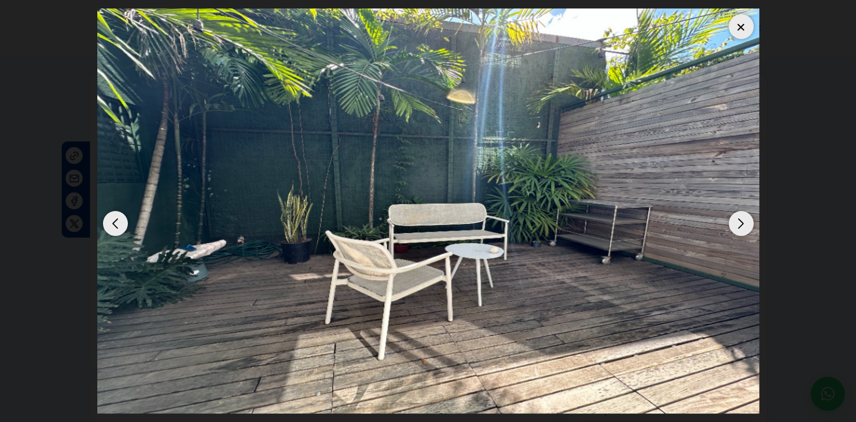
click at [743, 221] on div "Next slide" at bounding box center [740, 223] width 25 height 25
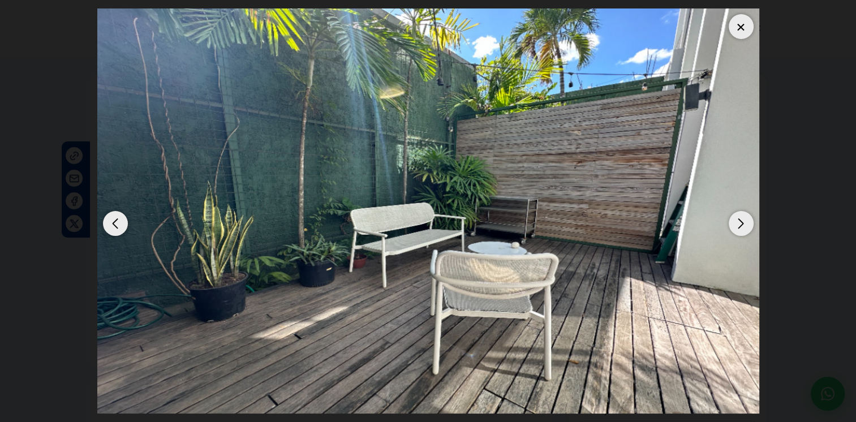
click at [735, 21] on div at bounding box center [740, 26] width 25 height 25
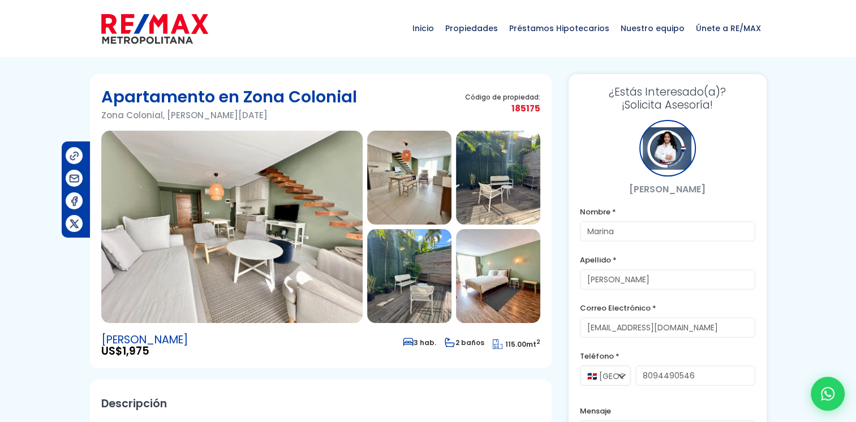
click at [199, 227] on img at bounding box center [231, 227] width 261 height 192
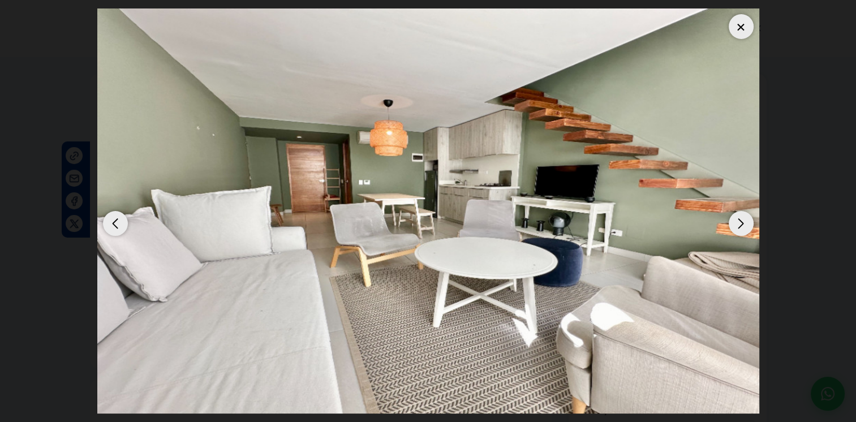
click at [739, 226] on div "Next slide" at bounding box center [740, 223] width 25 height 25
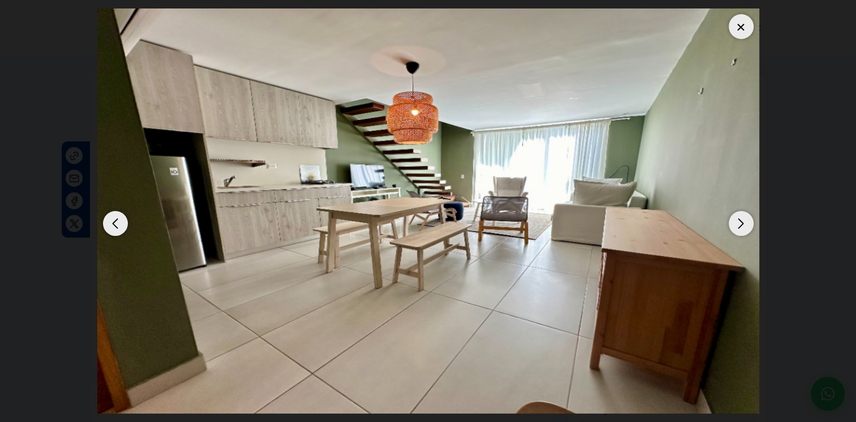
click at [739, 226] on div "Next slide" at bounding box center [740, 223] width 25 height 25
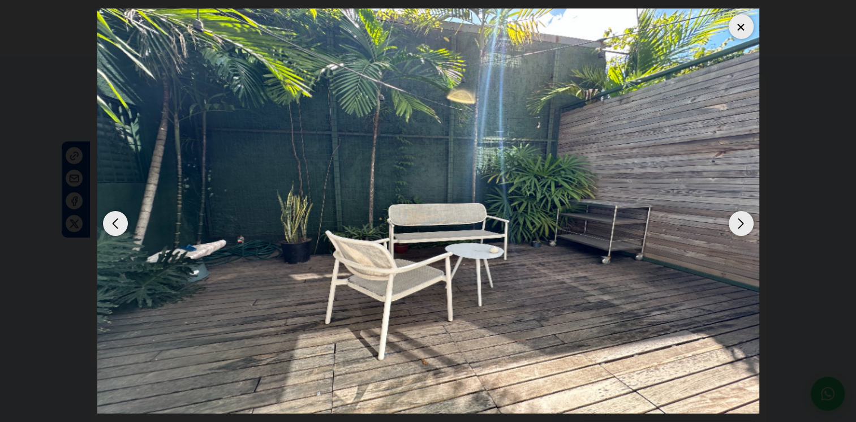
click at [739, 226] on div "Next slide" at bounding box center [740, 223] width 25 height 25
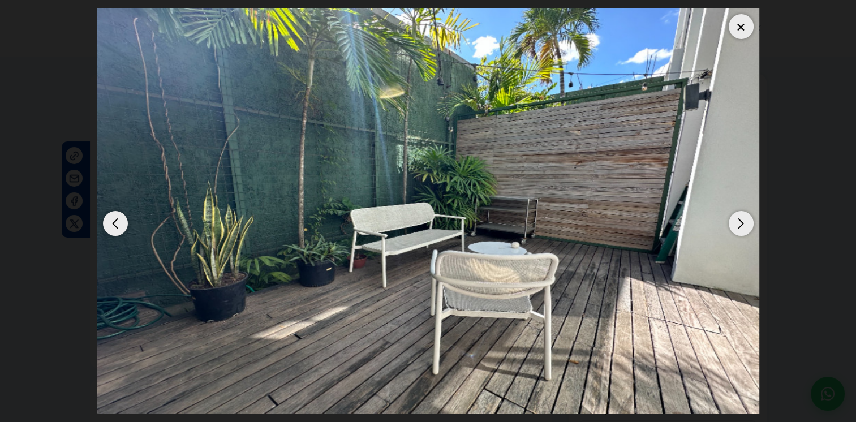
click at [739, 226] on div "Next slide" at bounding box center [740, 223] width 25 height 25
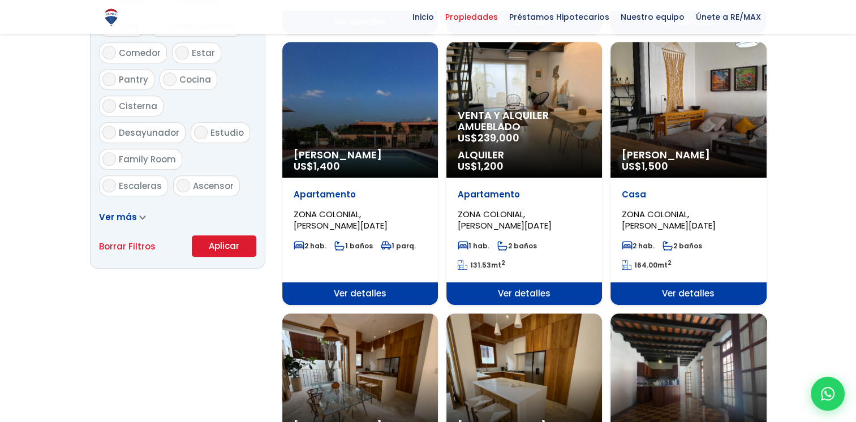
scroll to position [679, 0]
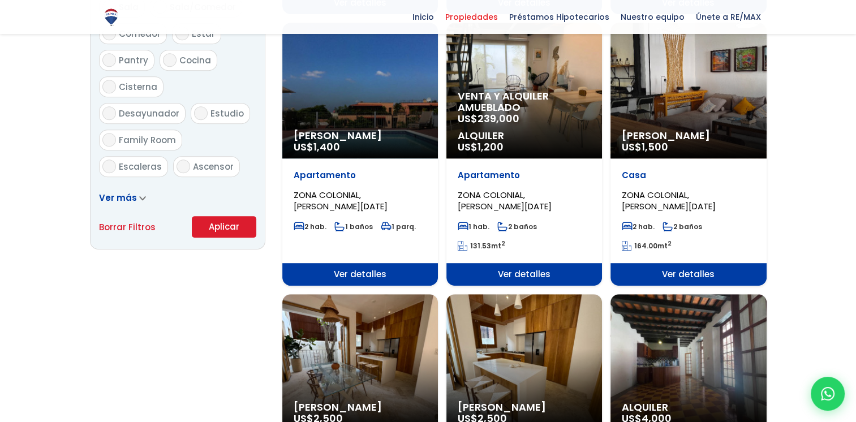
select select "236"
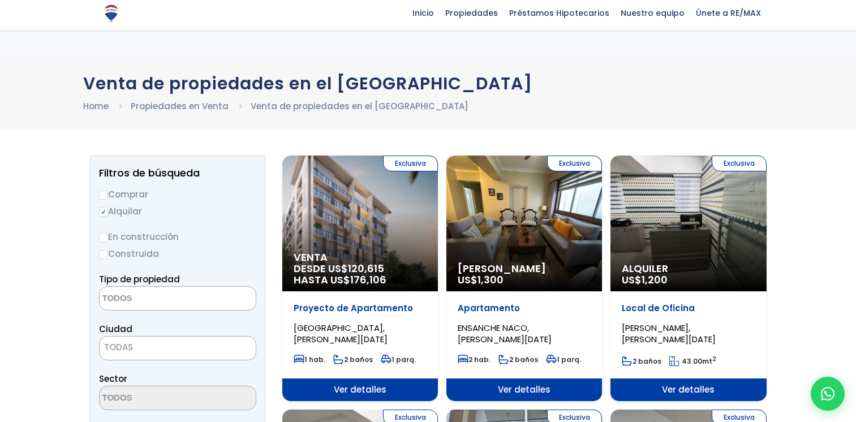
select select "1"
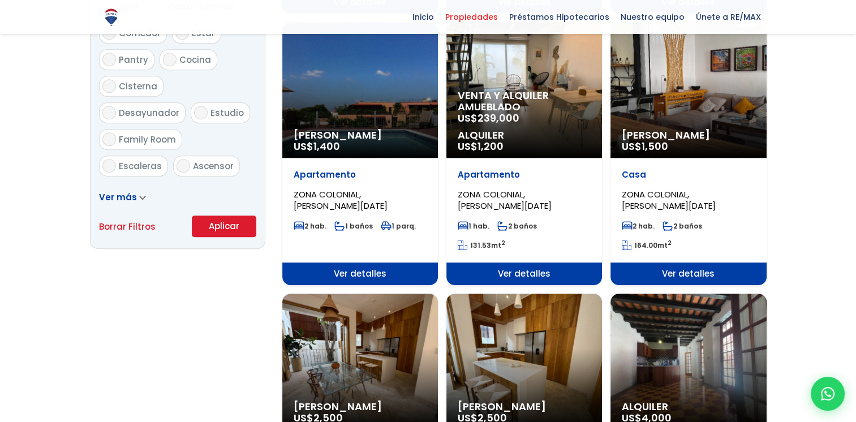
click at [689, 84] on div "Alquiler Amueblado US$ 1,500" at bounding box center [688, 90] width 156 height 136
select select "236"
click at [656, 137] on span "[PERSON_NAME]" at bounding box center [688, 135] width 133 height 11
click at [670, 197] on span "ZONA COLONIAL, [PERSON_NAME][DATE]" at bounding box center [669, 199] width 94 height 23
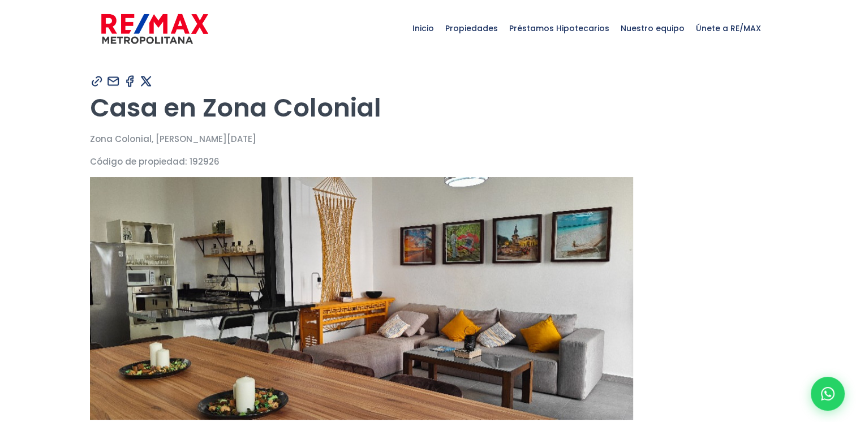
type input "Marina"
type input "[PERSON_NAME]"
type input "[EMAIL_ADDRESS][DOMAIN_NAME]"
type input "8094490546"
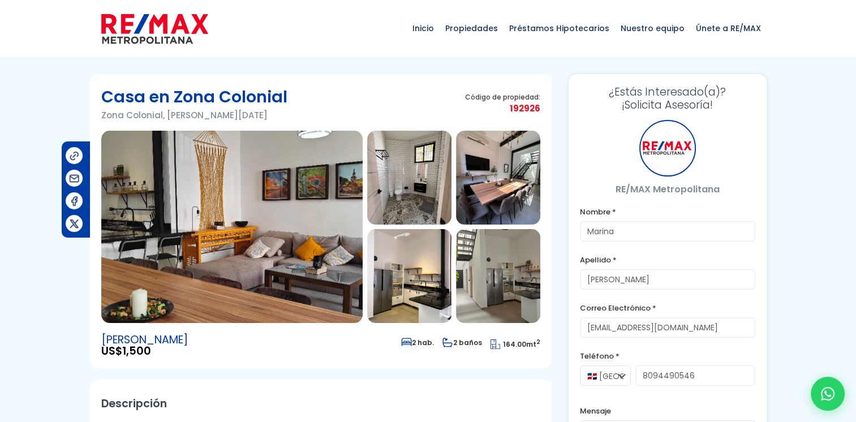
click at [255, 166] on img at bounding box center [231, 227] width 261 height 192
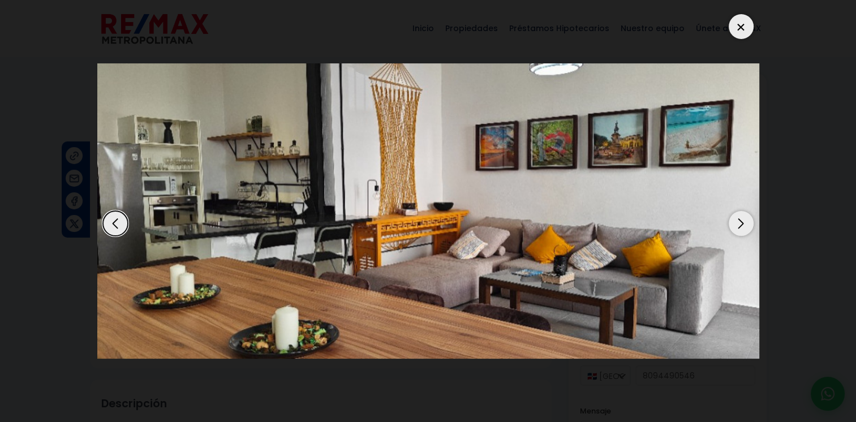
click at [745, 225] on div "Next slide" at bounding box center [740, 223] width 25 height 25
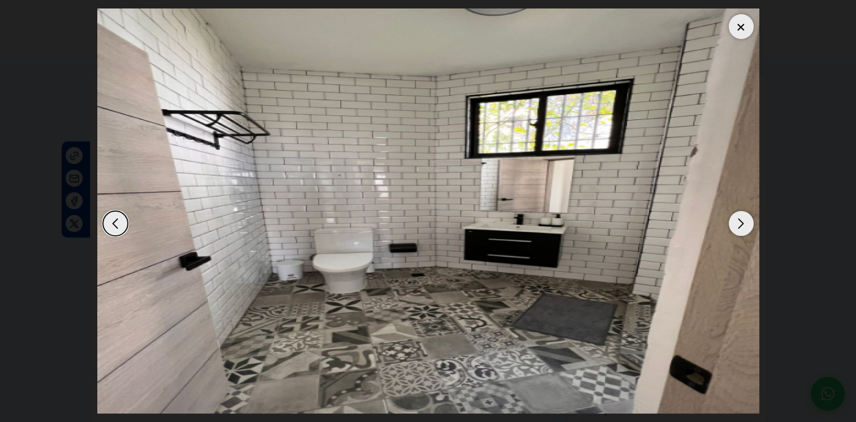
click at [745, 225] on div "Next slide" at bounding box center [740, 223] width 25 height 25
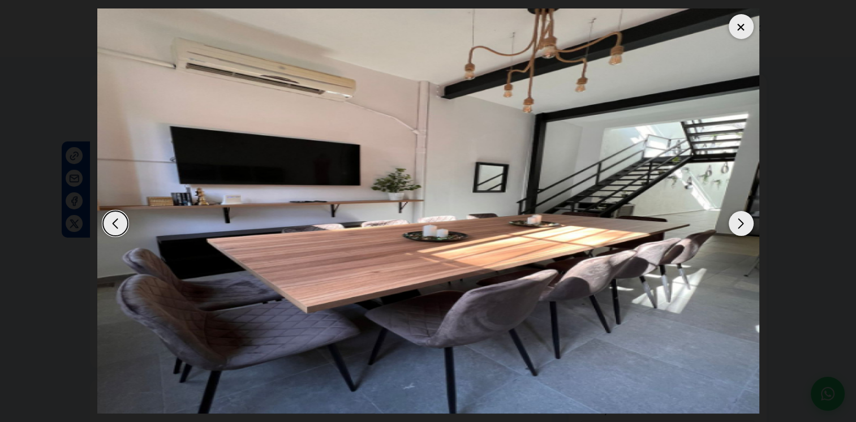
click at [746, 29] on div at bounding box center [740, 26] width 25 height 25
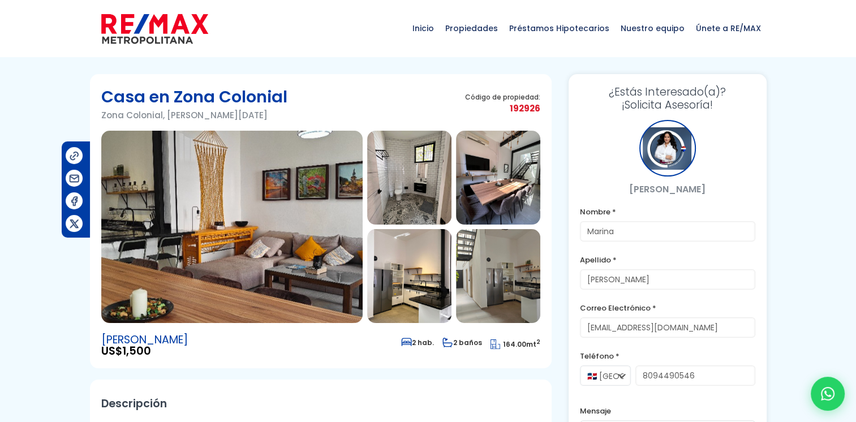
click at [268, 287] on img at bounding box center [231, 227] width 261 height 192
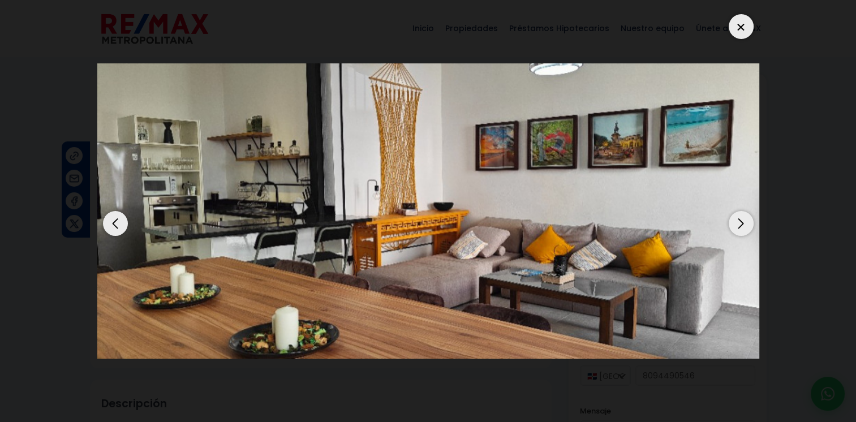
click at [734, 218] on div "Next slide" at bounding box center [740, 223] width 25 height 25
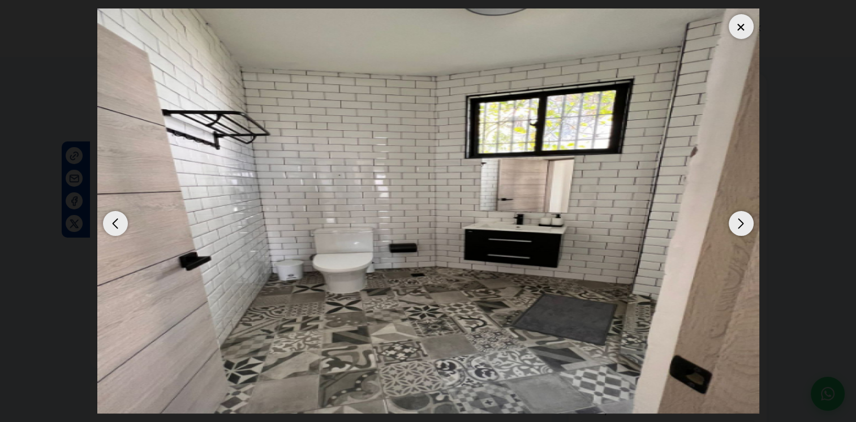
click at [734, 218] on div "Next slide" at bounding box center [740, 223] width 25 height 25
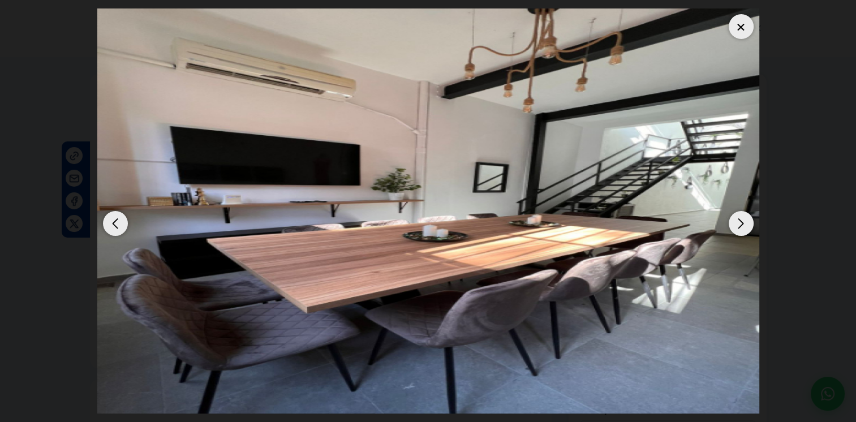
click at [734, 218] on div "Next slide" at bounding box center [740, 223] width 25 height 25
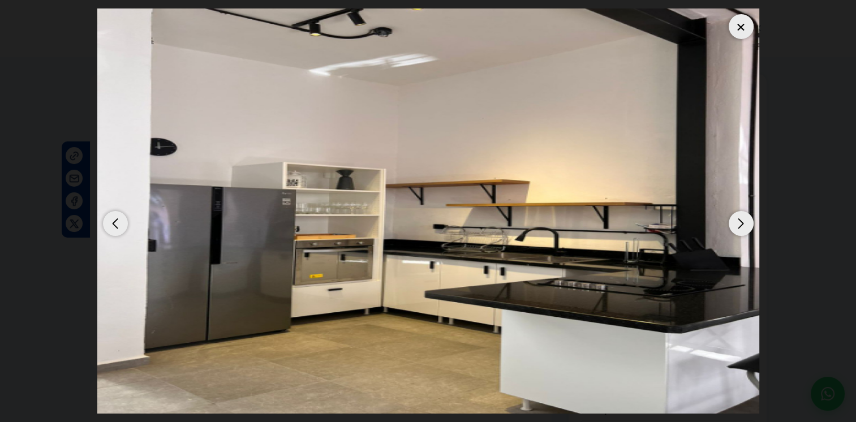
click at [733, 218] on div "Next slide" at bounding box center [740, 223] width 25 height 25
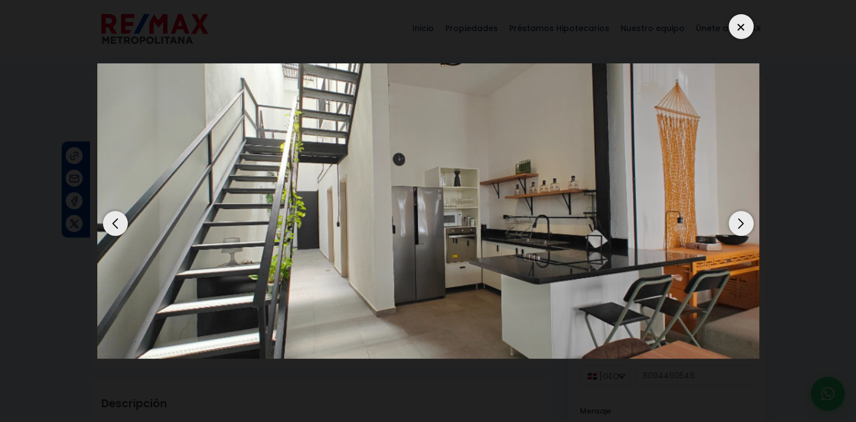
click at [731, 218] on div "Next slide" at bounding box center [740, 223] width 25 height 25
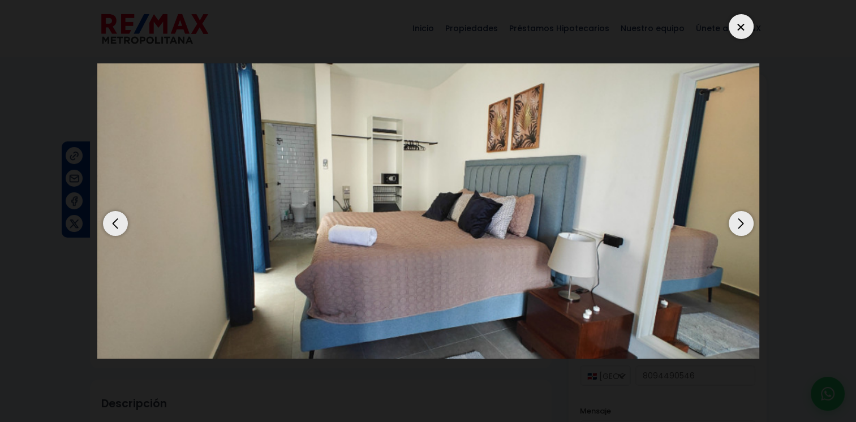
click at [731, 218] on div "Next slide" at bounding box center [740, 223] width 25 height 25
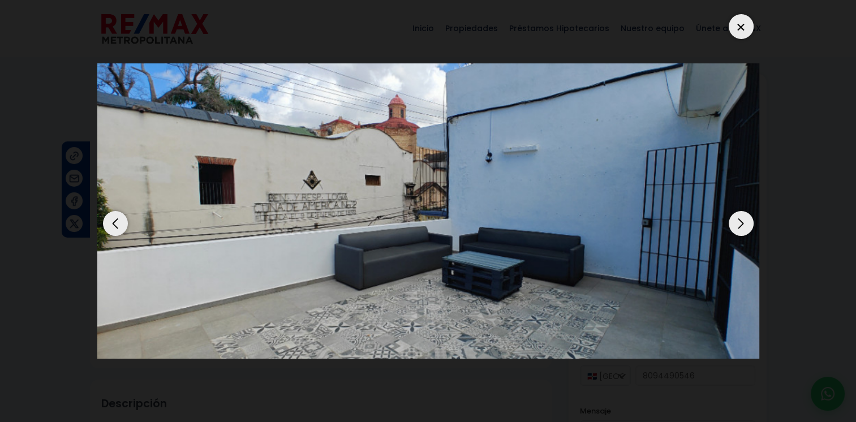
click at [731, 218] on div "Next slide" at bounding box center [740, 223] width 25 height 25
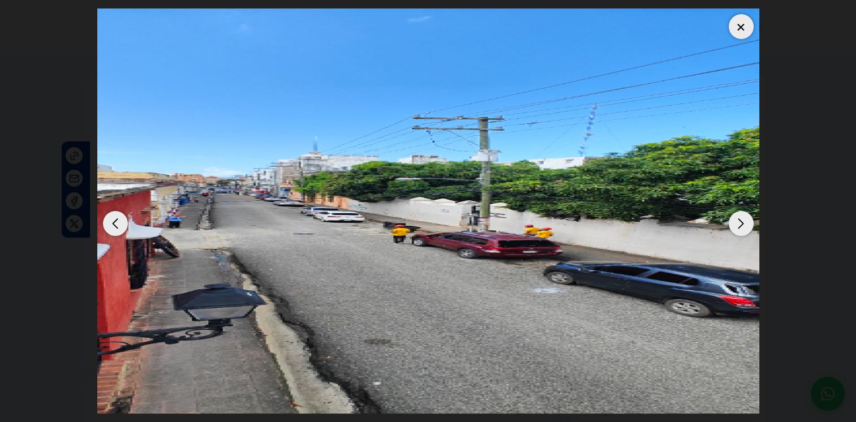
click at [122, 226] on div "Previous slide" at bounding box center [115, 223] width 25 height 25
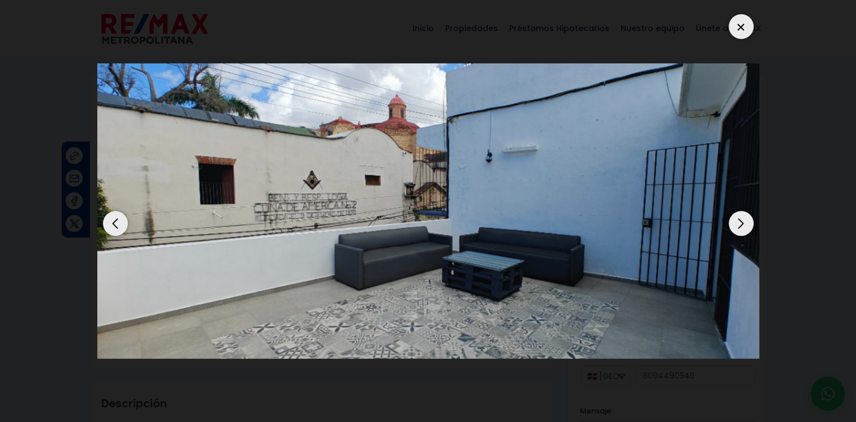
click at [743, 222] on div "Next slide" at bounding box center [740, 223] width 25 height 25
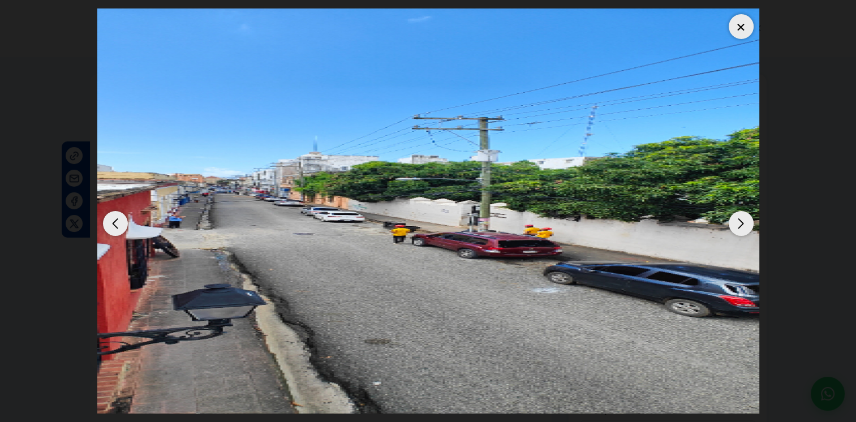
click at [743, 222] on div "Next slide" at bounding box center [740, 223] width 25 height 25
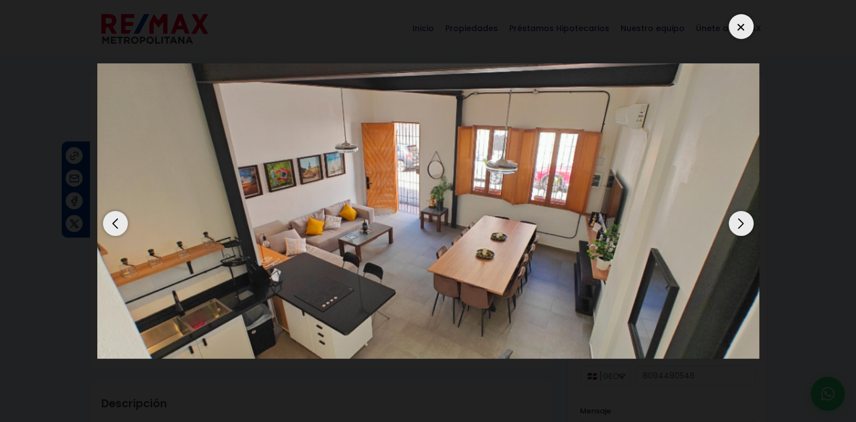
click at [743, 222] on div "Next slide" at bounding box center [740, 223] width 25 height 25
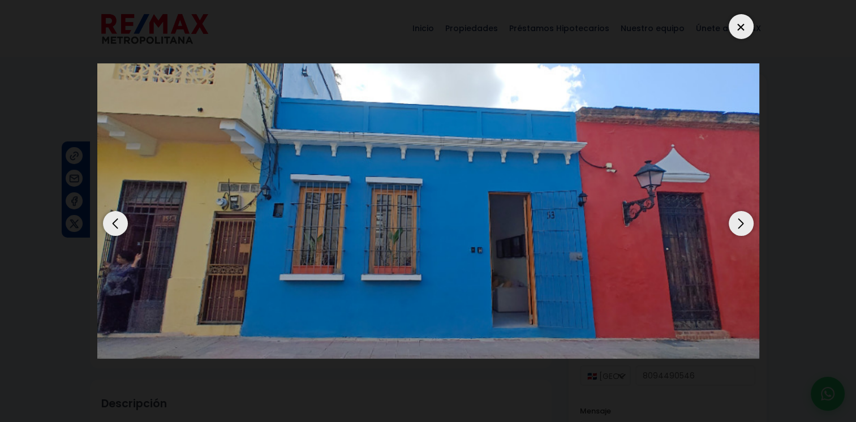
click at [743, 222] on div "Next slide" at bounding box center [740, 223] width 25 height 25
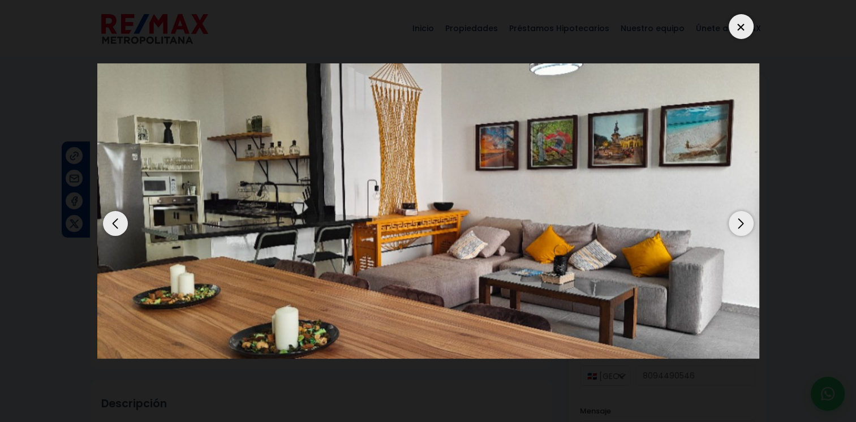
click at [743, 222] on div "Next slide" at bounding box center [740, 223] width 25 height 25
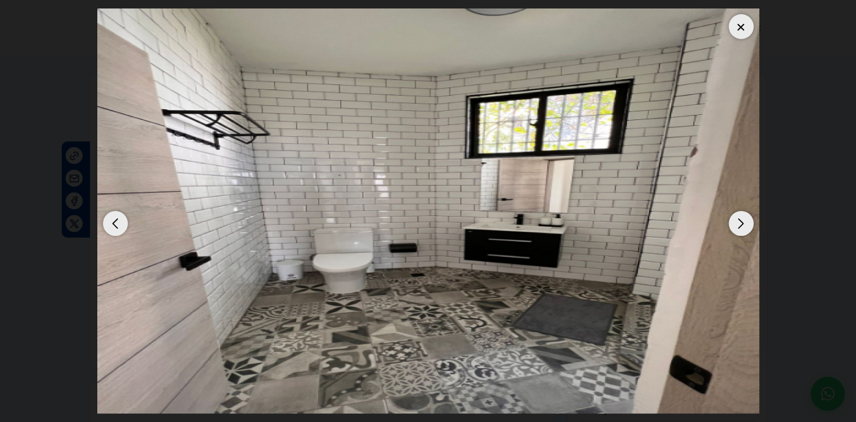
click at [743, 222] on div "Next slide" at bounding box center [740, 223] width 25 height 25
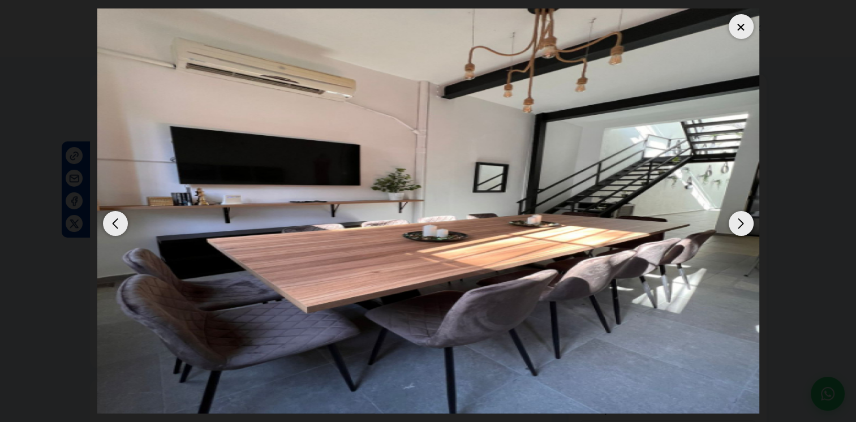
click at [734, 25] on div at bounding box center [740, 26] width 25 height 25
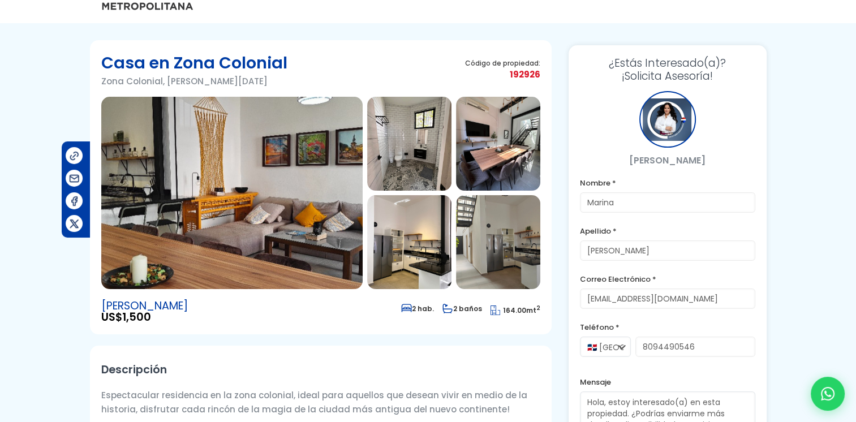
scroll to position [2, 0]
